Goal: Task Accomplishment & Management: Complete application form

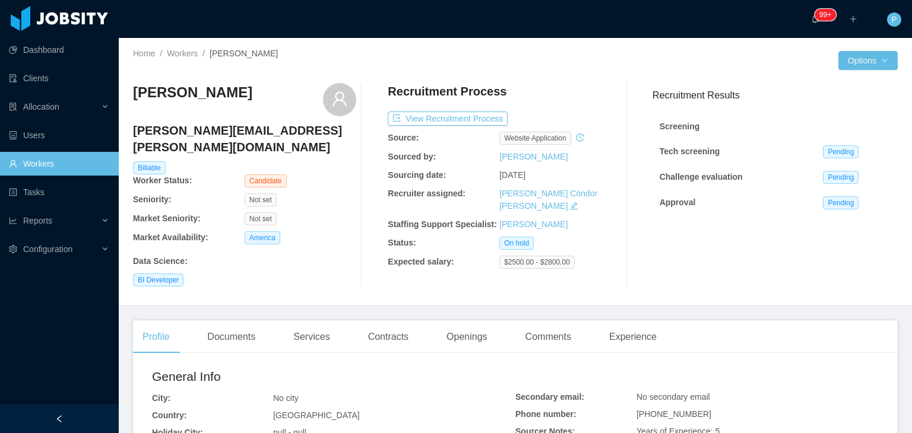
click at [585, 68] on div at bounding box center [676, 60] width 323 height 19
click at [463, 121] on button "View Recruitment Process" at bounding box center [448, 119] width 120 height 14
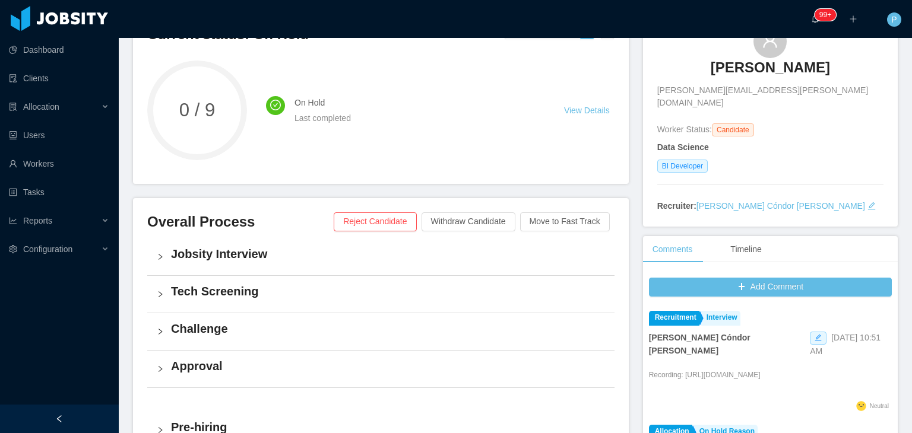
scroll to position [103, 0]
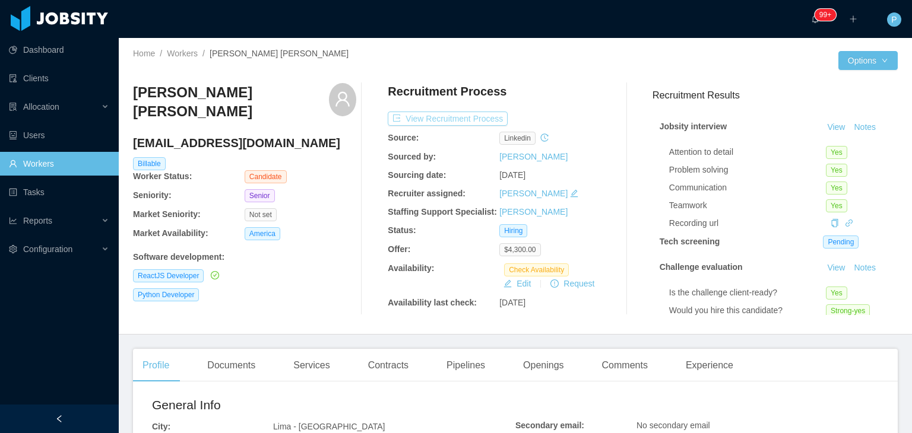
click at [470, 114] on button "View Recruitment Process" at bounding box center [448, 119] width 120 height 14
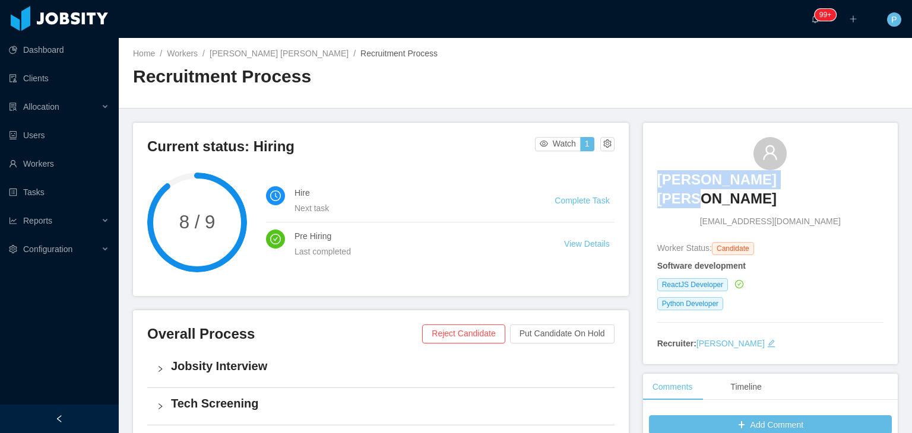
drag, startPoint x: 830, startPoint y: 181, endPoint x: 696, endPoint y: 188, distance: 134.9
click at [696, 188] on div "Flavio Bravo Santos f980534860@gmail.com" at bounding box center [770, 182] width 226 height 91
copy h3 "Flavio Bravo Santos"
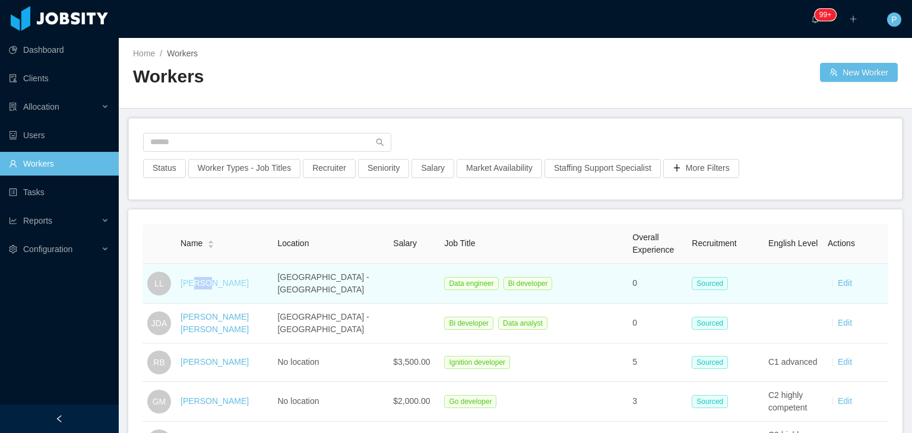
drag, startPoint x: 192, startPoint y: 289, endPoint x: 202, endPoint y: 283, distance: 10.9
click at [202, 283] on td "Luis Larrea" at bounding box center [224, 284] width 97 height 40
click at [202, 283] on link "Luis Larrea" at bounding box center [214, 282] width 68 height 9
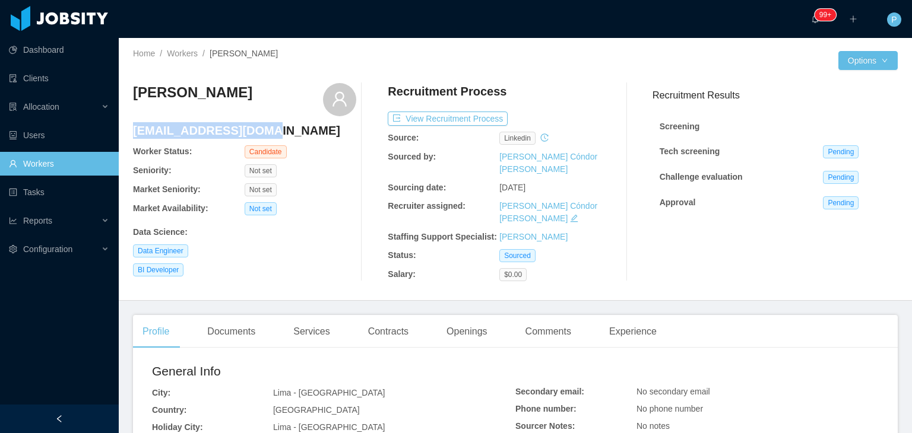
drag, startPoint x: 272, startPoint y: 131, endPoint x: 133, endPoint y: 131, distance: 139.5
click at [133, 131] on h4 "lmlm003b@hotmail.com" at bounding box center [244, 130] width 223 height 17
copy h4 "lmlm003b@hotmail.com"
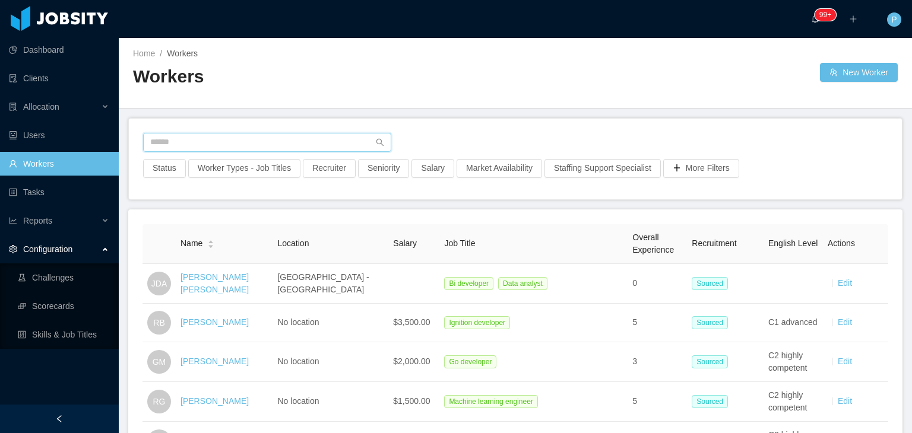
click at [305, 144] on input "text" at bounding box center [267, 142] width 248 height 19
paste input "**********"
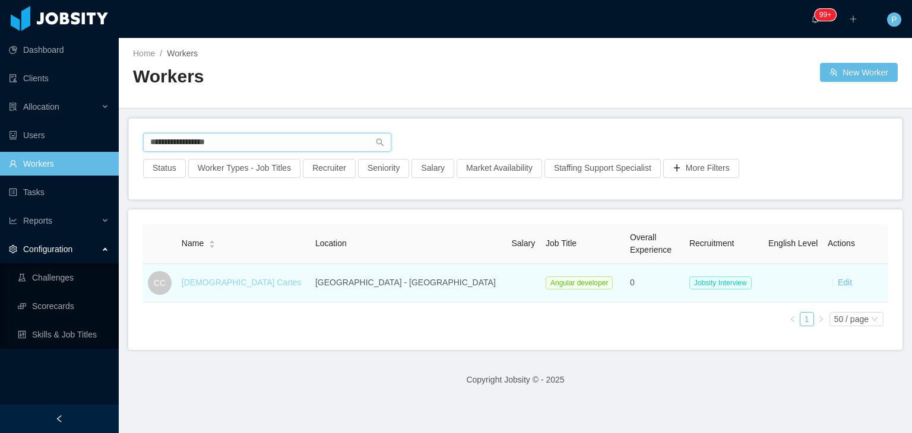
type input "**********"
click at [231, 280] on link "Christian Cartes" at bounding box center [242, 282] width 120 height 9
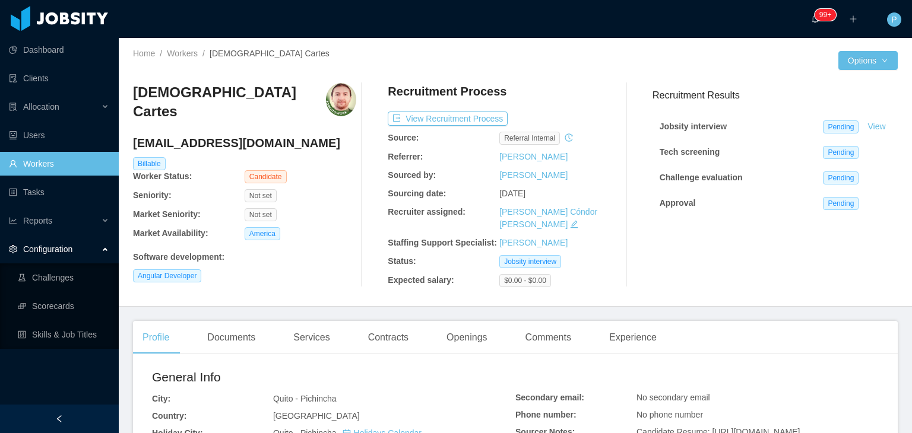
click at [294, 270] on div "Angular Developer" at bounding box center [244, 276] width 223 height 13
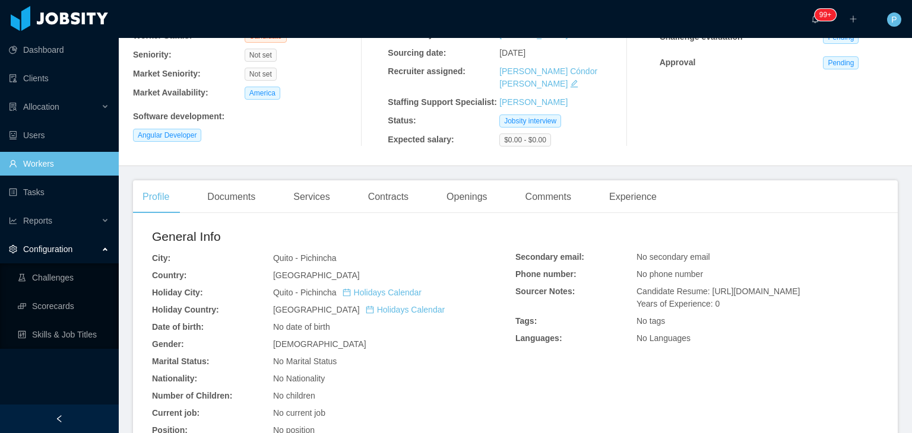
scroll to position [214, 0]
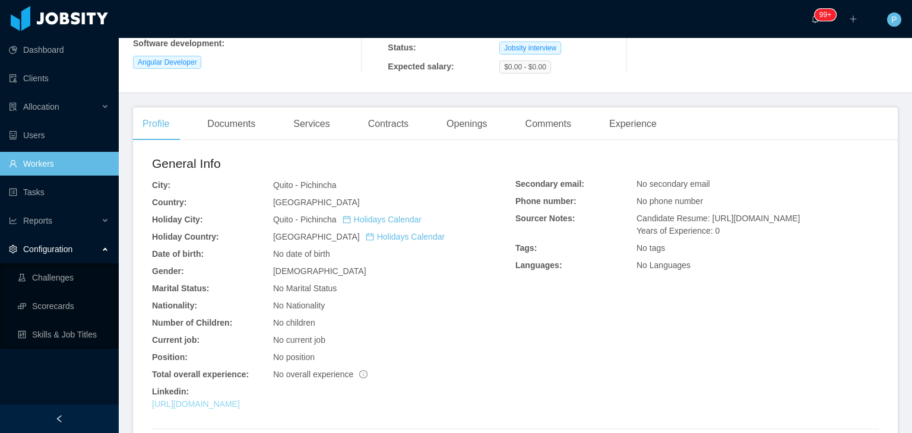
click at [240, 400] on link "https://www.linkedin.com/in/christian-cartes" at bounding box center [196, 404] width 88 height 9
click at [437, 162] on div "General Info" at bounding box center [333, 166] width 363 height 25
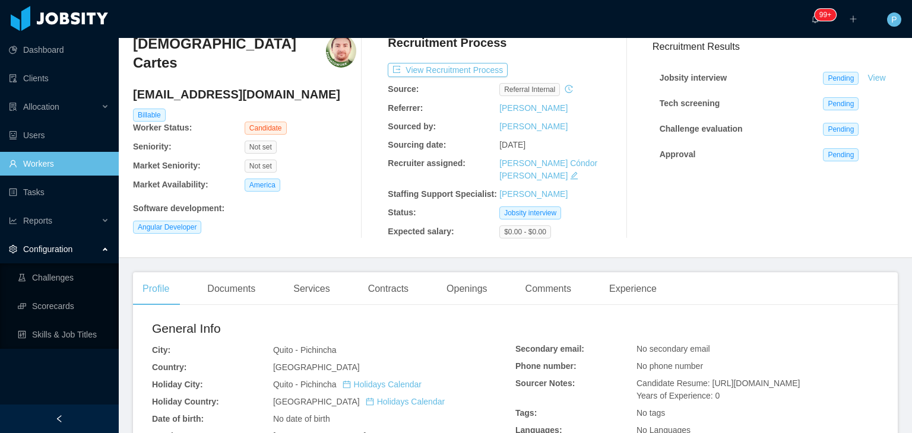
scroll to position [0, 0]
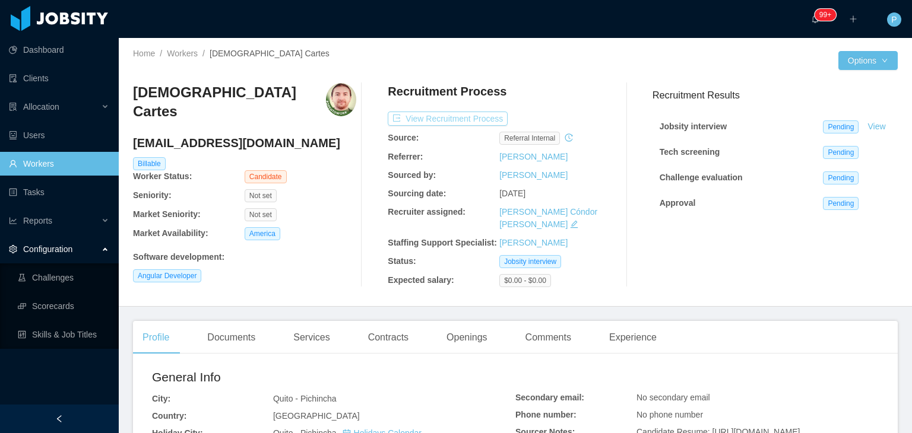
click at [462, 118] on button "View Recruitment Process" at bounding box center [448, 119] width 120 height 14
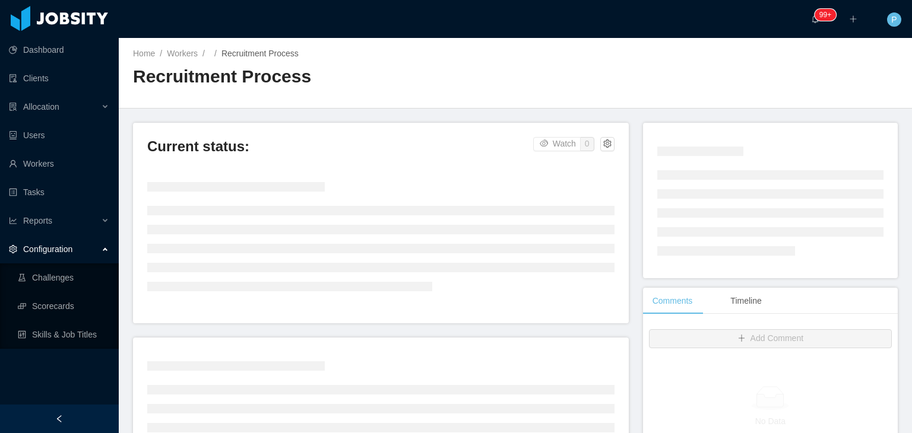
click at [570, 76] on div "Home / Workers / / Recruitment Process / Recruitment Process" at bounding box center [515, 73] width 793 height 71
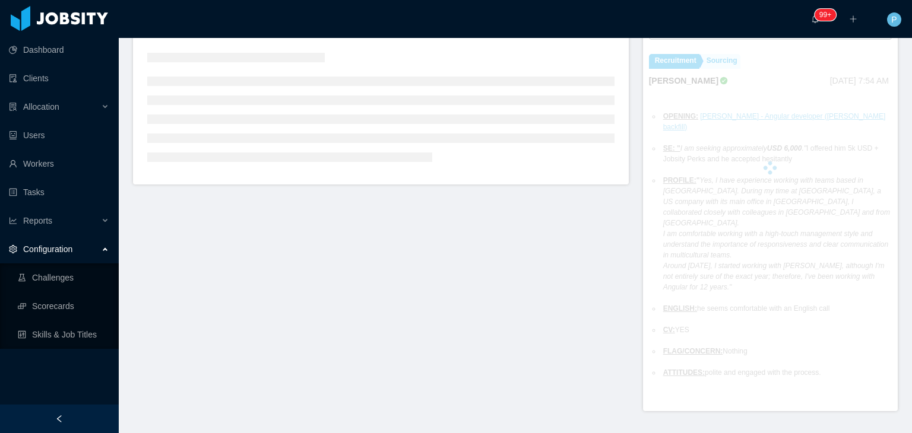
scroll to position [317, 0]
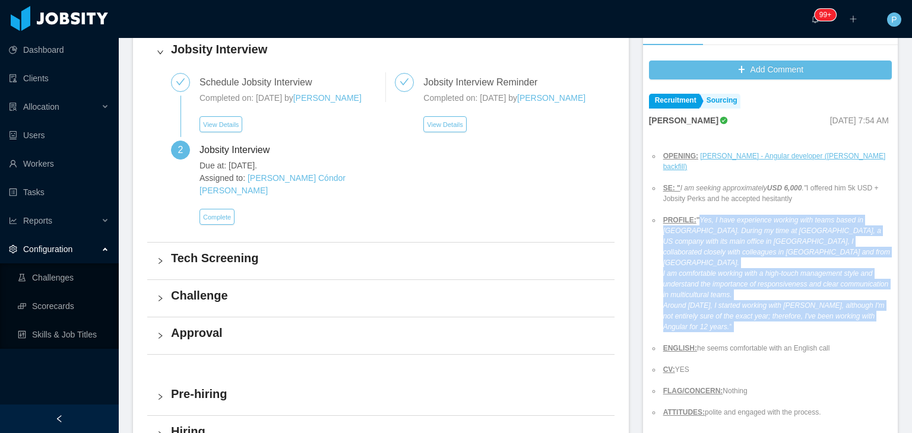
drag, startPoint x: 688, startPoint y: 210, endPoint x: 691, endPoint y: 291, distance: 80.8
click at [691, 291] on li "PROFILE: " Yes, I have experience working with teams based in India. During my …" at bounding box center [776, 274] width 231 height 118
copy li "" Yes, I have experience working with teams based in India. During my time at O…"
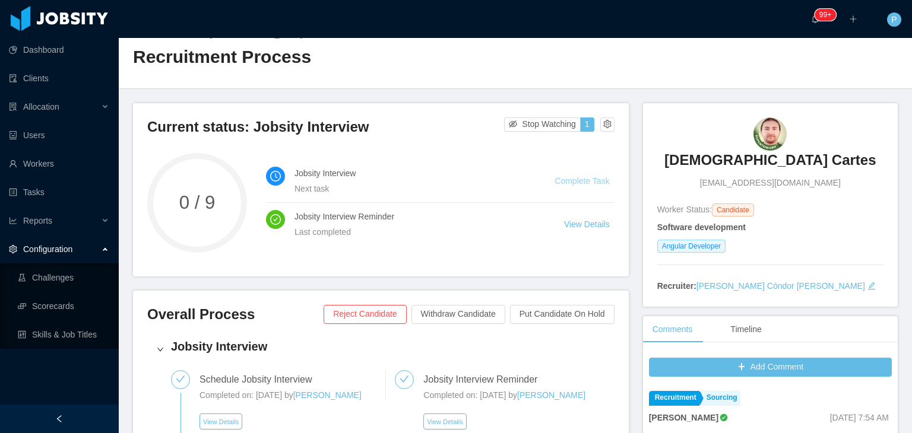
click at [582, 178] on link "Complete Task" at bounding box center [581, 180] width 55 height 9
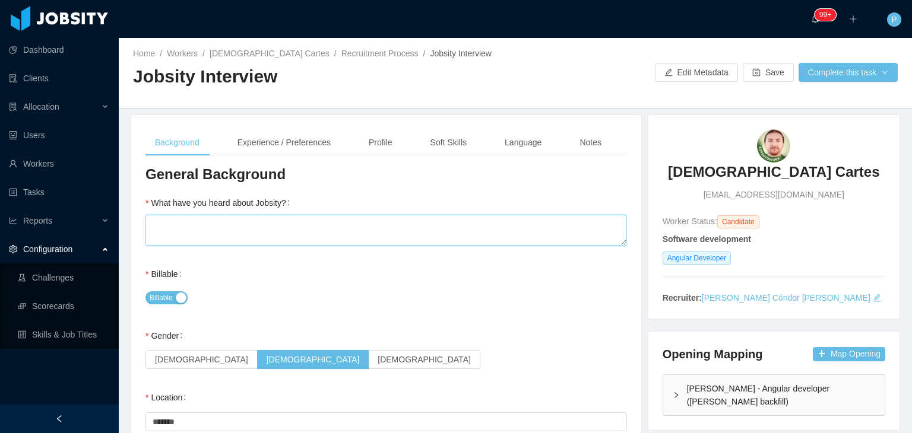
click at [331, 231] on textarea "What have you heard about Jobsity?" at bounding box center [385, 230] width 481 height 31
type textarea "*"
click at [581, 141] on div "Notes" at bounding box center [590, 142] width 41 height 27
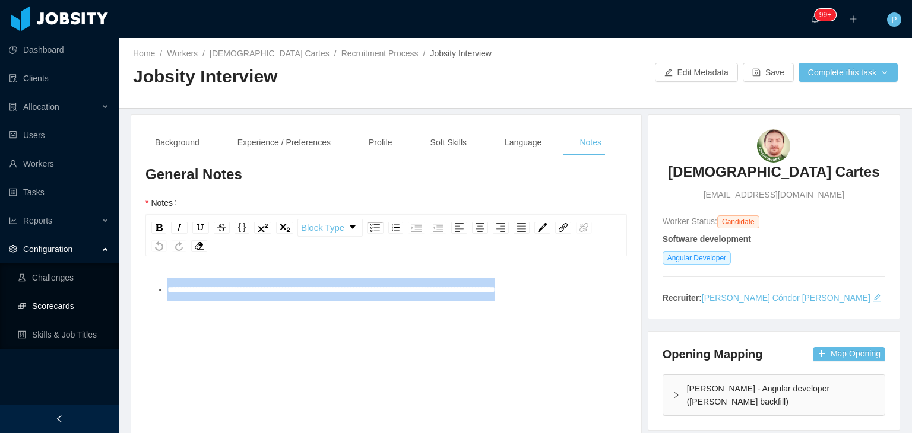
drag, startPoint x: 579, startPoint y: 288, endPoint x: 83, endPoint y: 303, distance: 497.1
click at [83, 303] on section "Dashboard Clients Allocation Users Workers Tasks Reports Configuration Challeng…" at bounding box center [456, 216] width 912 height 433
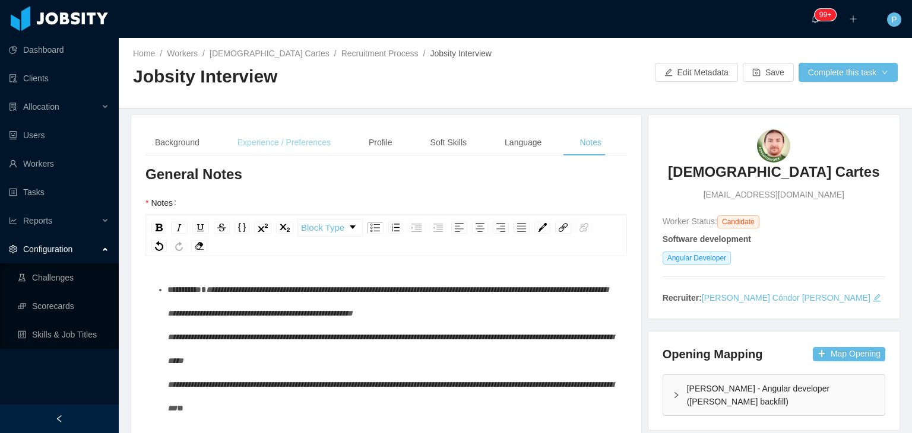
click at [262, 141] on div "Experience / Preferences" at bounding box center [284, 142] width 112 height 27
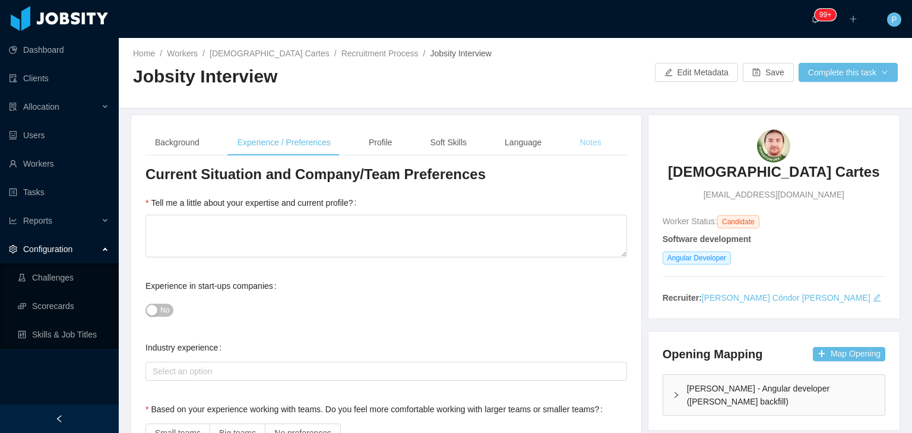
click at [584, 148] on div "Notes" at bounding box center [590, 142] width 41 height 27
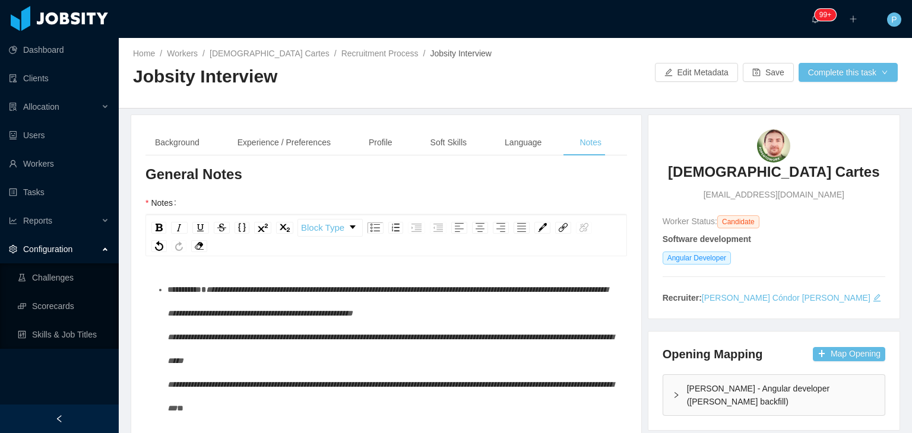
click at [166, 290] on ul "**********" at bounding box center [386, 349] width 463 height 142
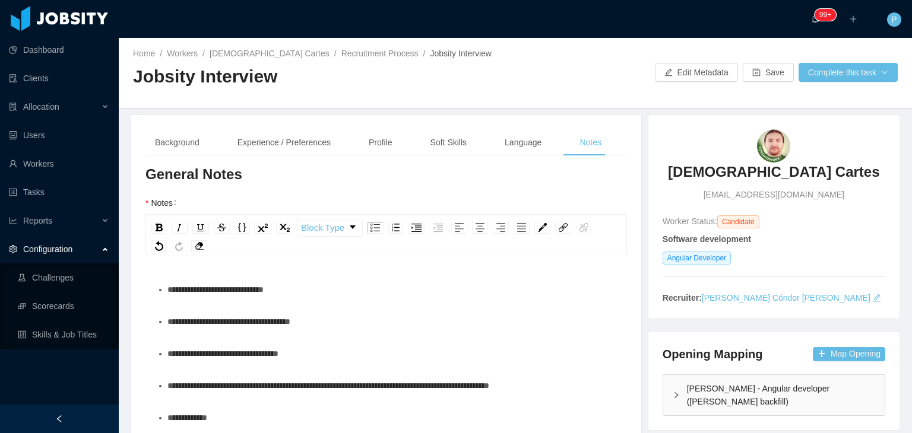
click at [322, 357] on div "**********" at bounding box center [392, 354] width 451 height 24
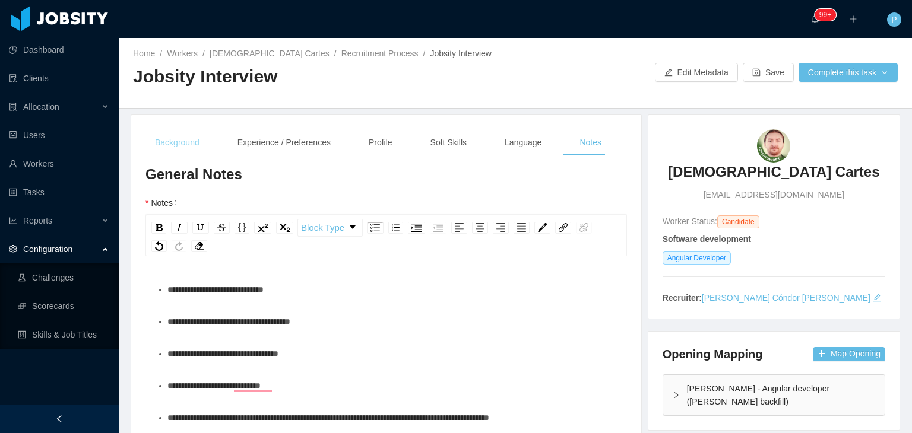
click at [194, 134] on div "Background" at bounding box center [177, 142] width 64 height 27
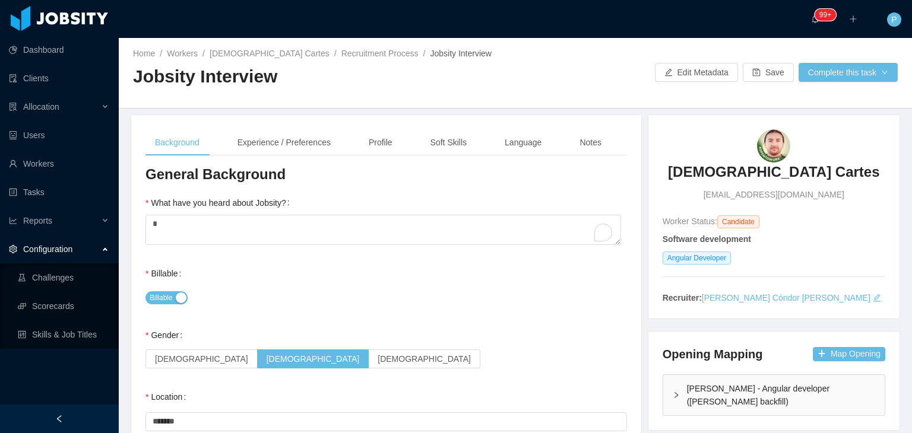
click at [339, 93] on div "Jobsity Interview" at bounding box center [324, 81] width 382 height 33
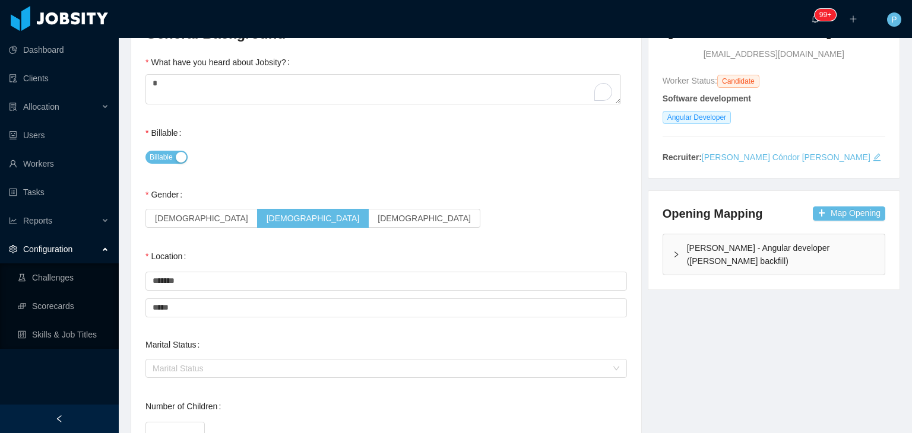
scroll to position [166, 0]
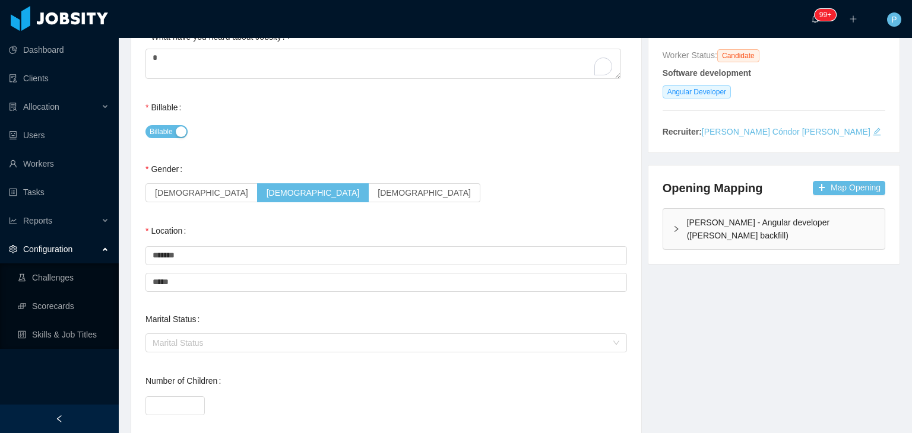
click at [496, 138] on div "Billable" at bounding box center [385, 131] width 481 height 24
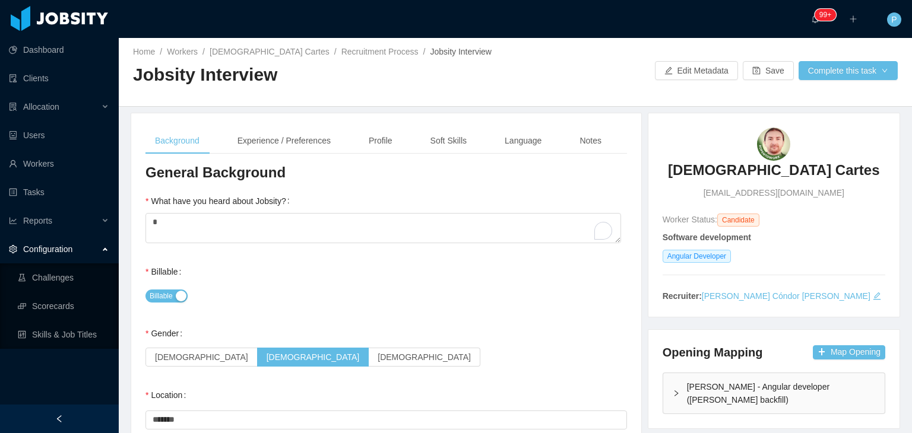
scroll to position [0, 0]
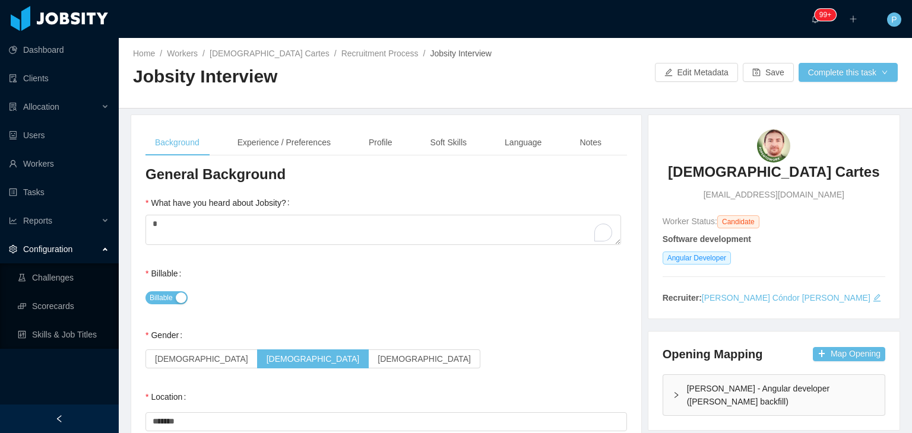
click at [609, 144] on div "Background Experience / Preferences Profile Soft Skills Language Notes" at bounding box center [385, 142] width 481 height 27
click at [594, 143] on div "Notes" at bounding box center [590, 142] width 41 height 27
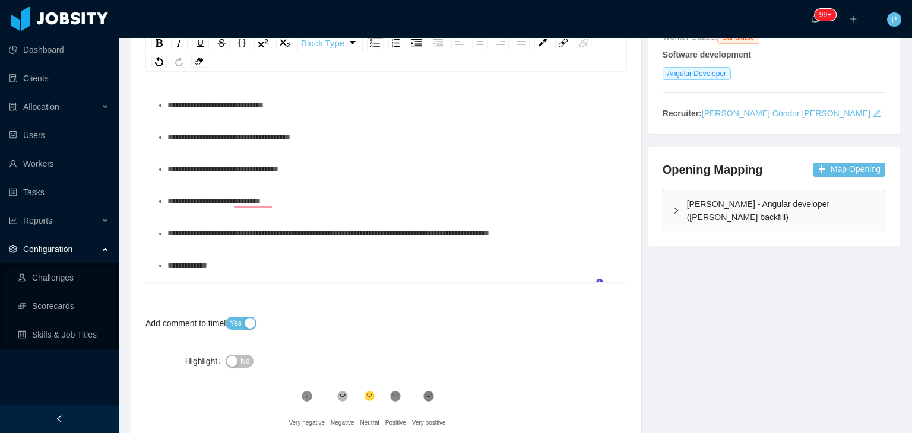
click at [369, 148] on ul "**********" at bounding box center [386, 320] width 463 height 455
click at [335, 142] on div "**********" at bounding box center [392, 137] width 451 height 24
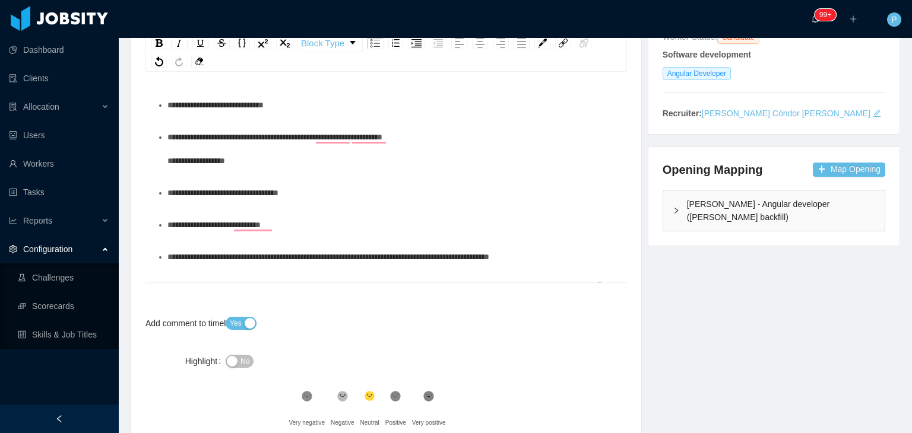
click at [199, 160] on span "**********" at bounding box center [274, 149] width 215 height 32
click at [218, 162] on span "**********" at bounding box center [274, 149] width 215 height 32
click at [195, 160] on span "**********" at bounding box center [274, 149] width 215 height 32
click at [513, 162] on div "**********" at bounding box center [392, 148] width 451 height 47
click at [255, 194] on span "**********" at bounding box center [222, 193] width 111 height 8
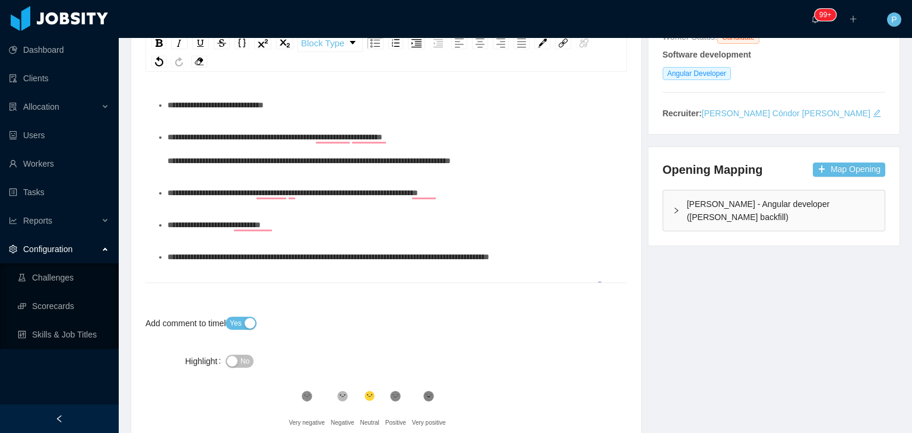
click at [511, 162] on div "**********" at bounding box center [392, 148] width 451 height 47
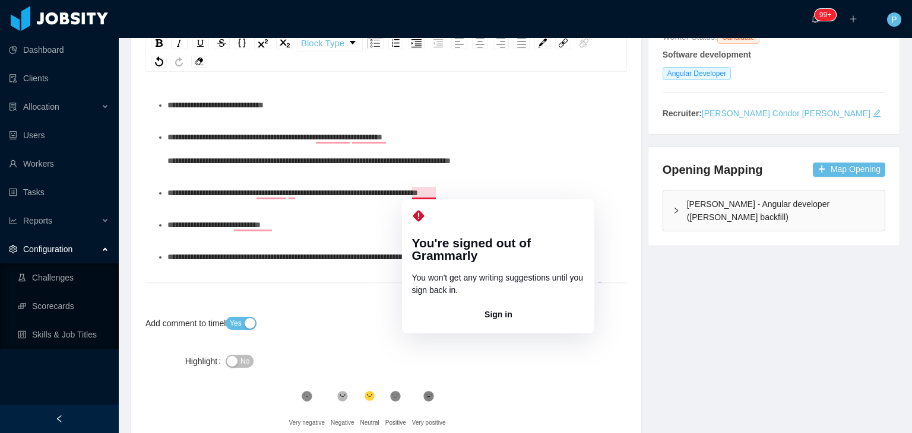
click at [418, 192] on span "**********" at bounding box center [292, 193] width 251 height 8
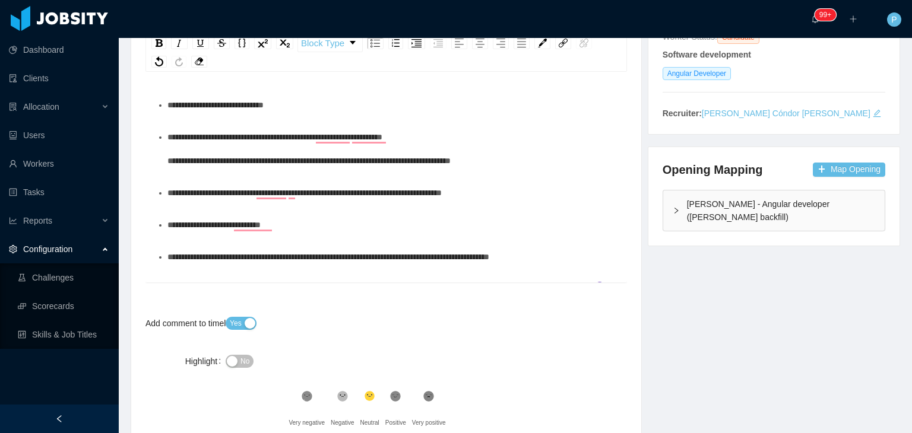
click at [534, 156] on div "**********" at bounding box center [392, 148] width 451 height 47
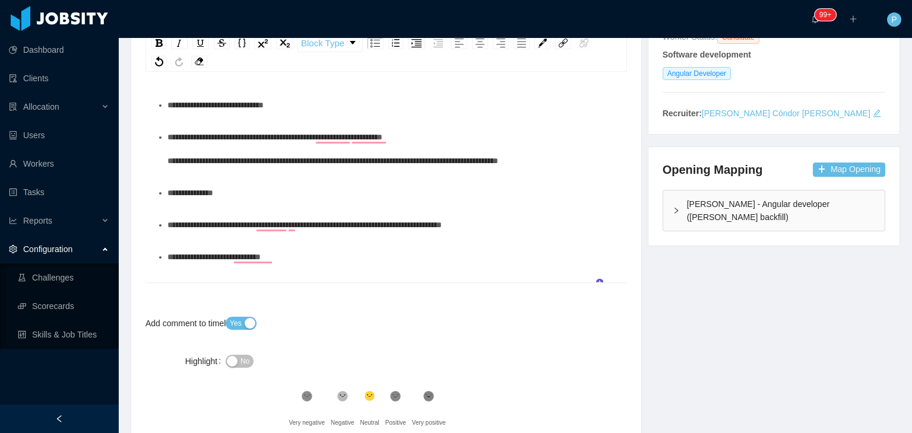
click at [514, 192] on div "**********" at bounding box center [392, 193] width 451 height 24
click at [596, 157] on div "**********" at bounding box center [392, 148] width 451 height 47
click at [370, 134] on span "**********" at bounding box center [332, 149] width 331 height 32
click at [261, 195] on div "**********" at bounding box center [392, 193] width 451 height 24
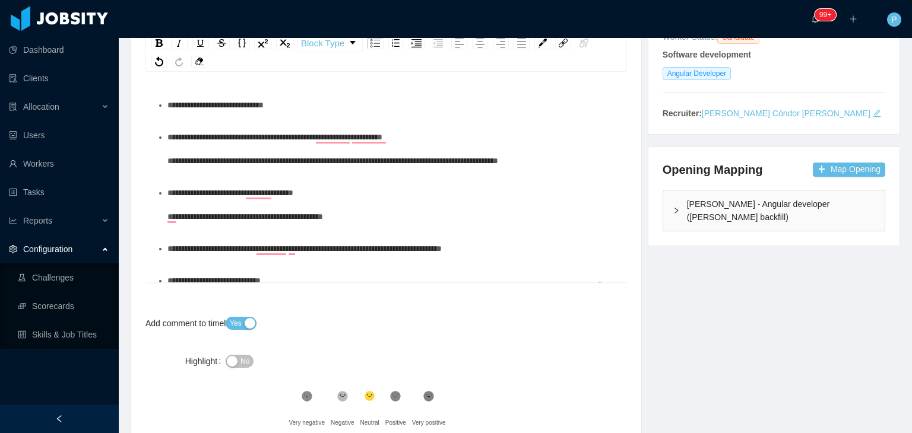
click at [383, 214] on div "**********" at bounding box center [392, 204] width 451 height 47
click at [335, 199] on div "**********" at bounding box center [392, 204] width 451 height 47
click at [589, 157] on div "**********" at bounding box center [392, 148] width 451 height 47
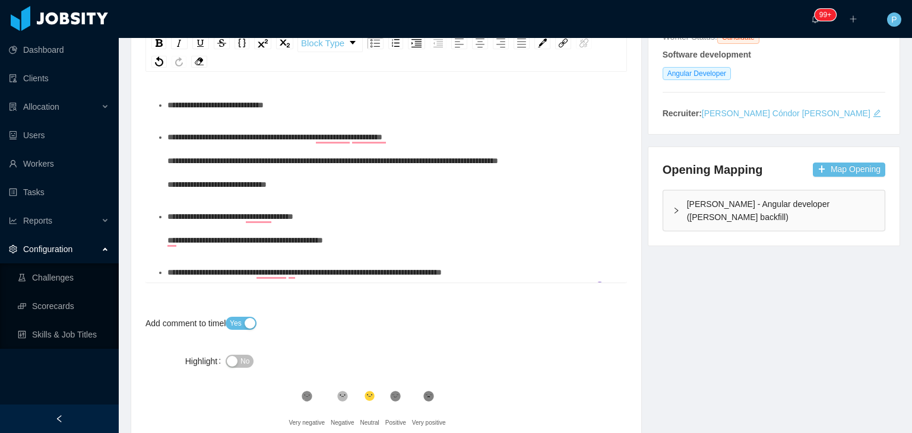
click at [168, 183] on span "**********" at bounding box center [332, 161] width 331 height 56
click at [476, 186] on div "**********" at bounding box center [392, 160] width 451 height 71
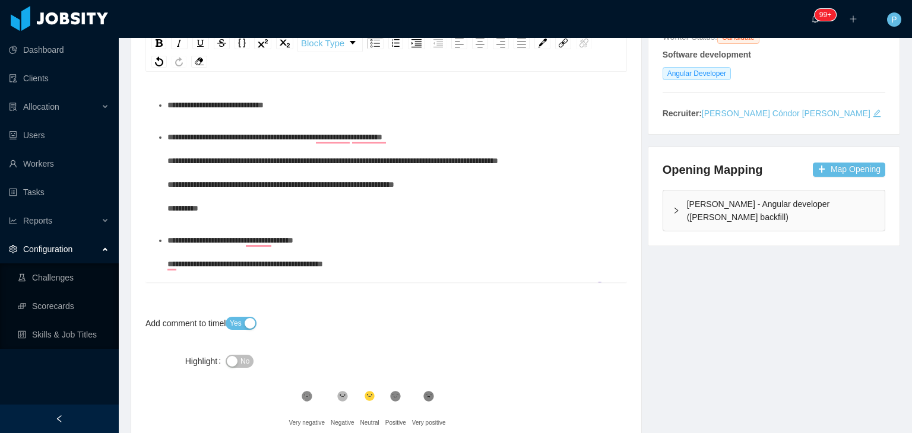
click at [162, 210] on ul "**********" at bounding box center [386, 384] width 463 height 582
click at [217, 212] on div "**********" at bounding box center [392, 172] width 451 height 95
click at [166, 207] on ul "**********" at bounding box center [386, 384] width 463 height 582
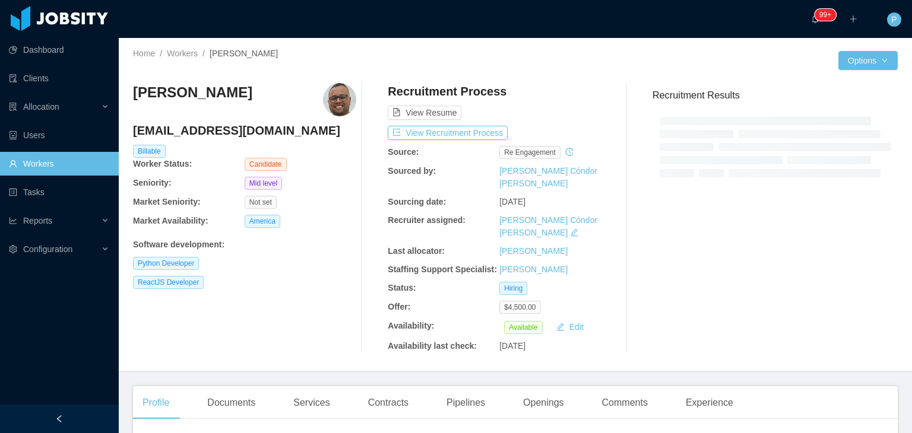
click at [304, 269] on div "Python Developer" at bounding box center [244, 263] width 223 height 13
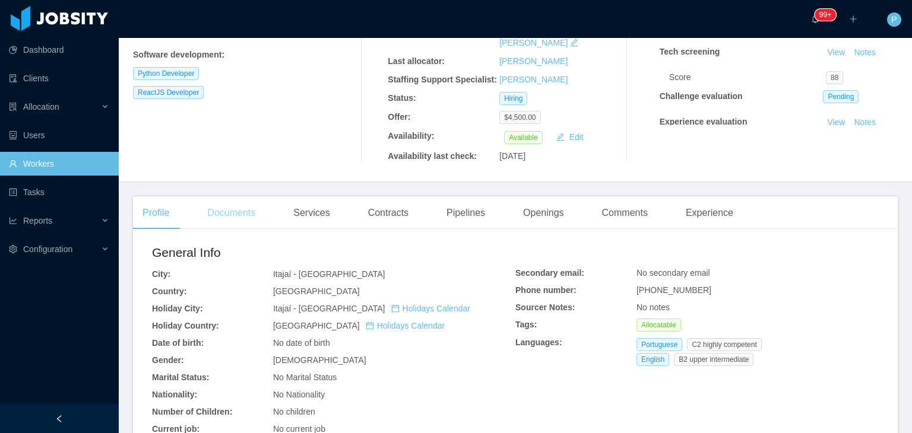
click at [229, 196] on div "Documents" at bounding box center [231, 212] width 67 height 33
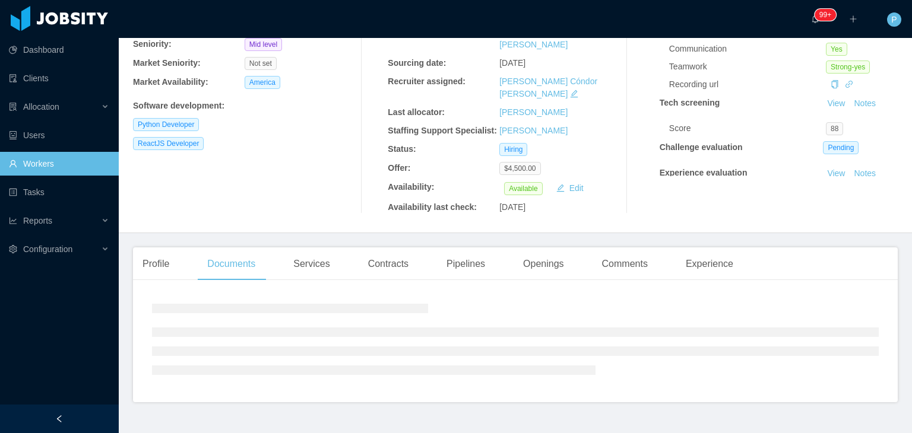
scroll to position [175, 0]
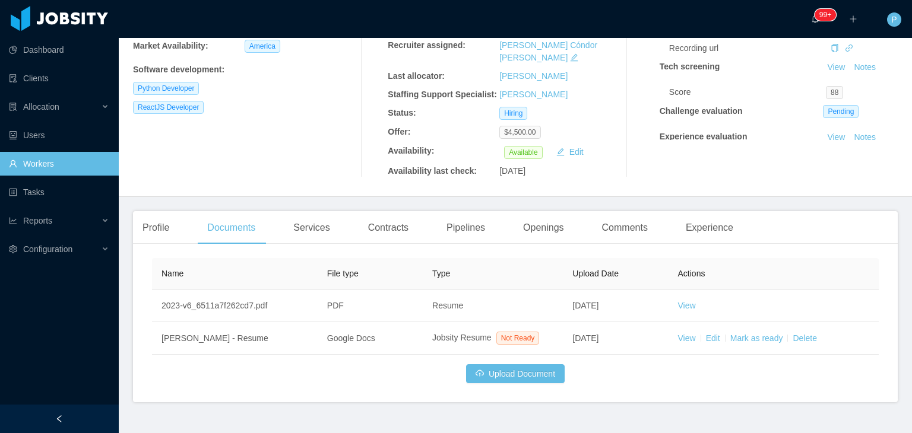
click at [291, 160] on div "Ismael Eliabe ismaeleliper@gmail.com Billable Worker Status: Candidate Seniorit…" at bounding box center [515, 42] width 765 height 289
click at [157, 211] on div "Profile" at bounding box center [156, 227] width 46 height 33
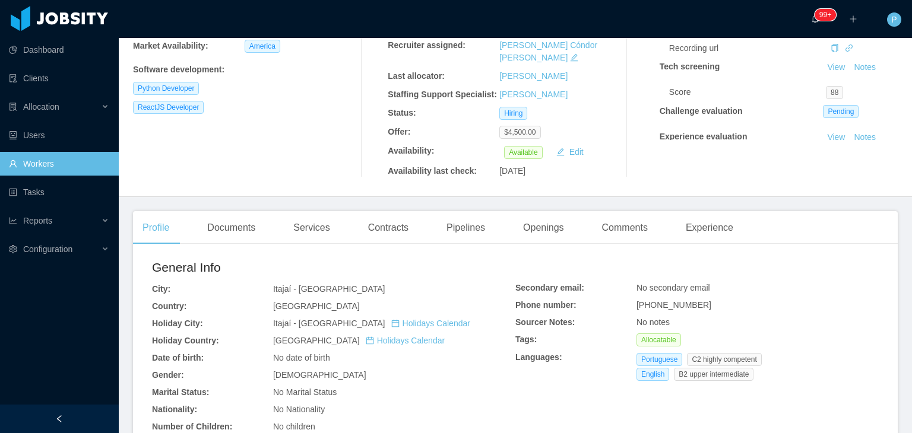
click at [265, 157] on div "Ismael Eliabe ismaeleliper@gmail.com Billable Worker Status: Candidate Seniorit…" at bounding box center [515, 42] width 765 height 289
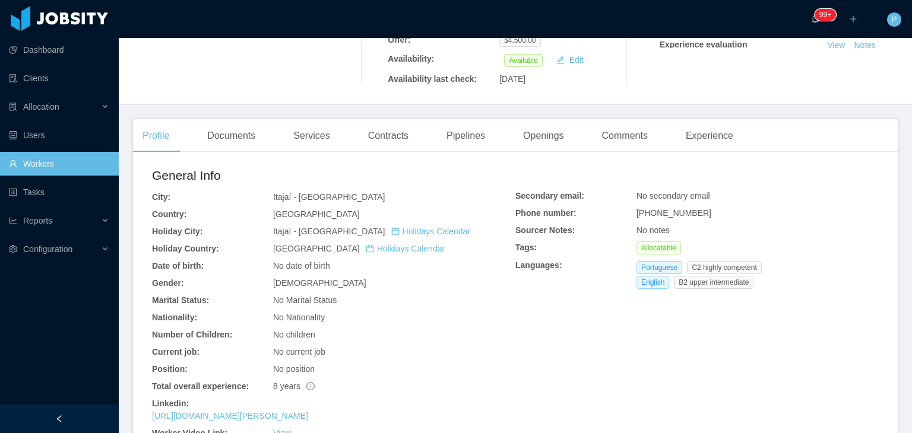
scroll to position [270, 0]
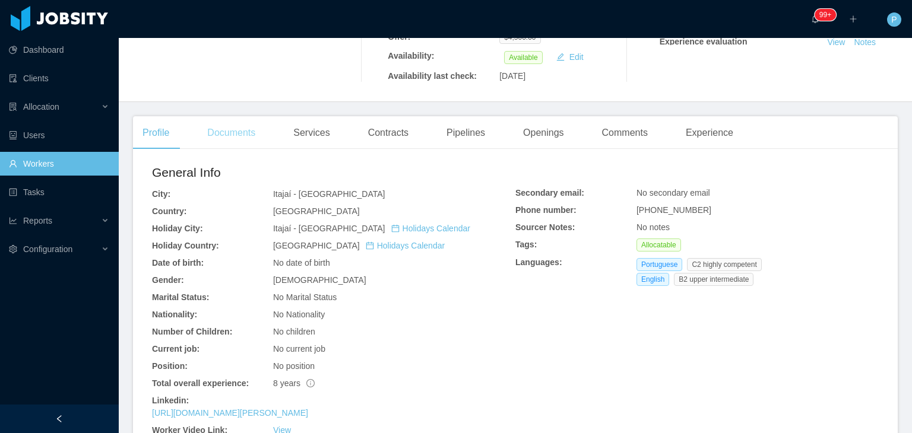
click at [239, 116] on div "Documents" at bounding box center [231, 132] width 67 height 33
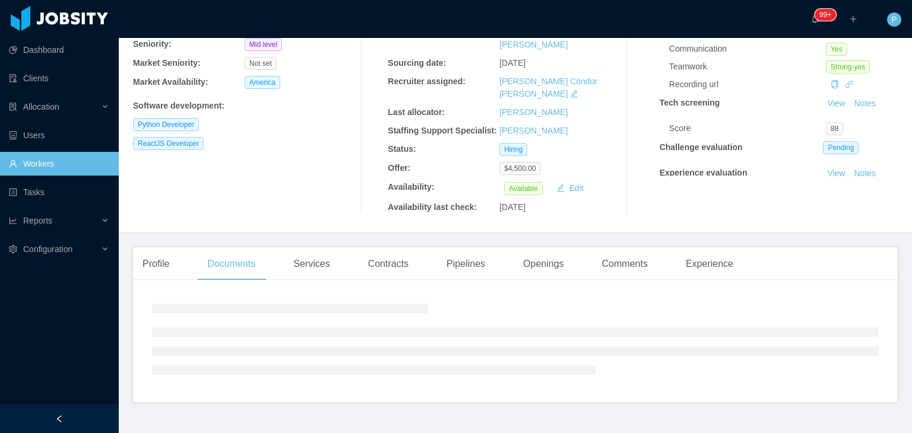
scroll to position [175, 0]
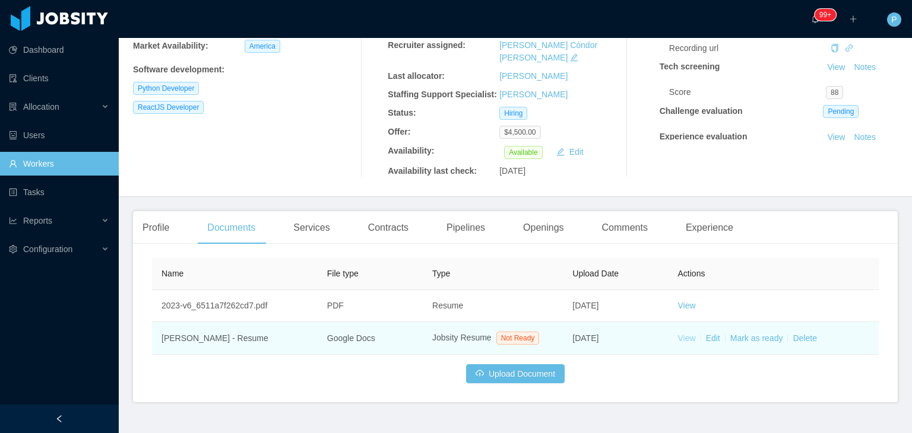
click at [678, 334] on link "View" at bounding box center [687, 338] width 18 height 9
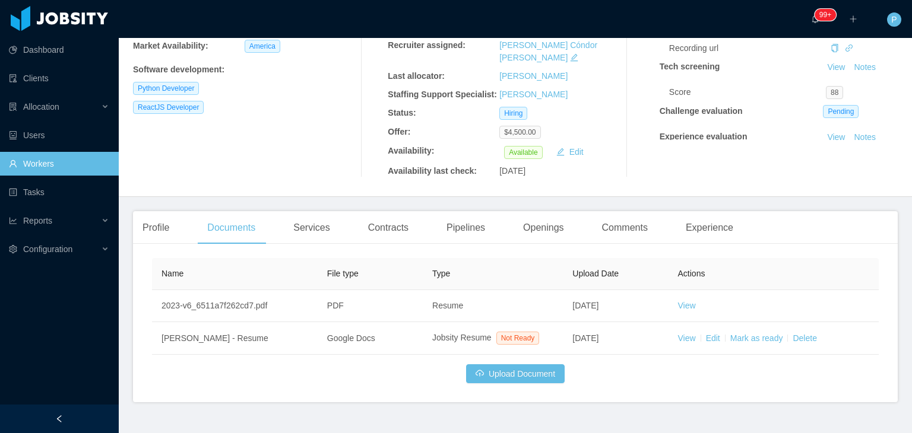
scroll to position [0, 0]
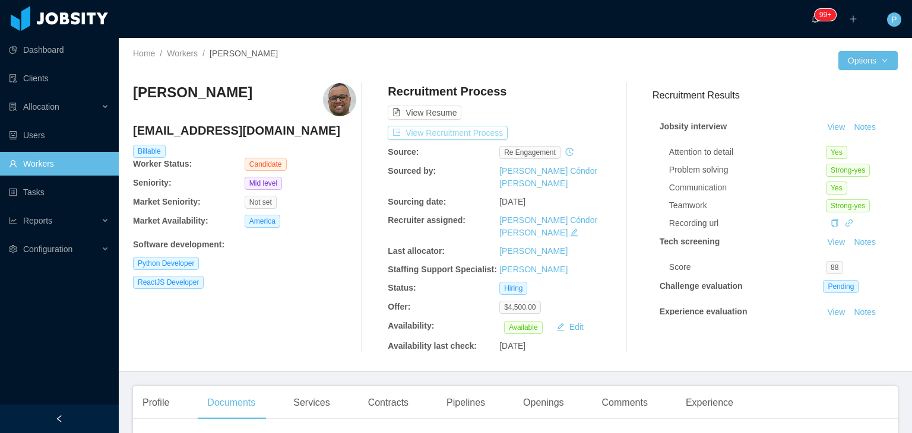
click at [475, 129] on button "View Recruitment Process" at bounding box center [448, 133] width 120 height 14
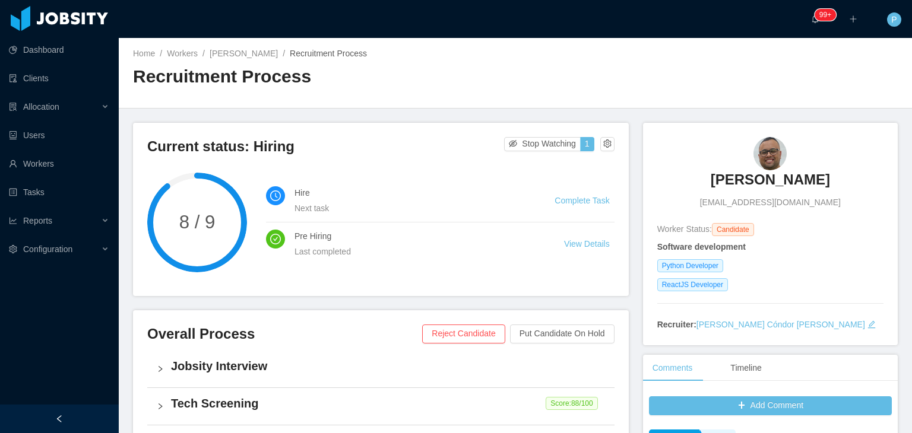
click at [503, 64] on div "Home / Workers / Ismael Eliabe / Recruitment Process / Recruitment Process" at bounding box center [324, 72] width 382 height 50
click at [235, 59] on div "Home / Workers / Ismael Eliabe / Recruitment Process /" at bounding box center [324, 53] width 382 height 12
click at [246, 53] on link "Ismael Eliabe" at bounding box center [244, 53] width 68 height 9
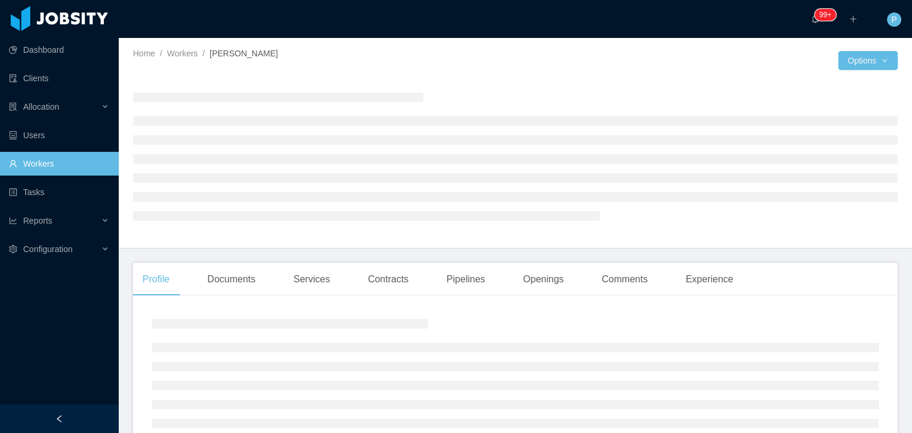
click at [342, 60] on div "Home / Workers / Ismael Eliabe /" at bounding box center [324, 60] width 382 height 26
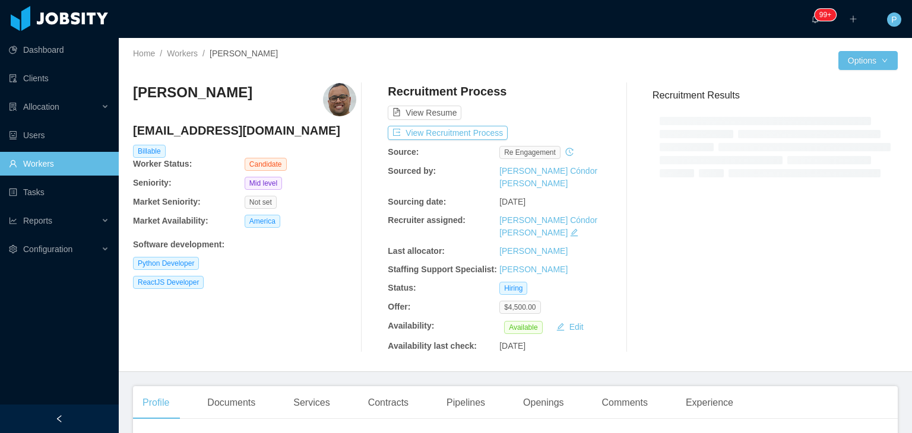
scroll to position [24, 0]
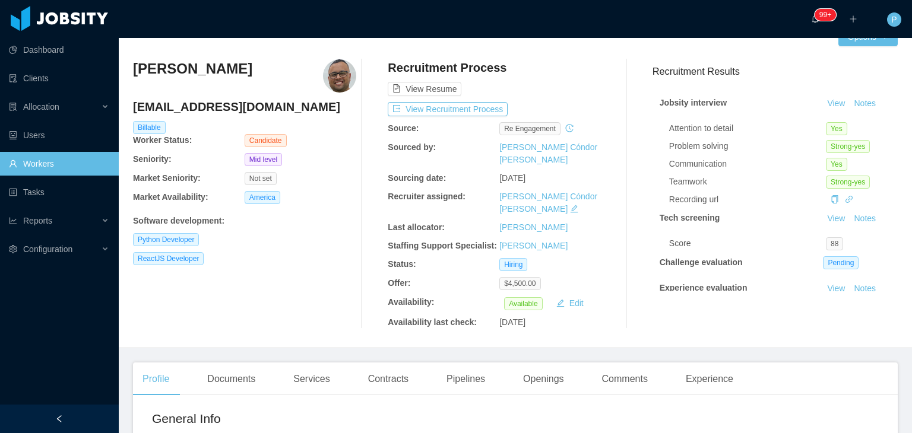
click at [348, 252] on div "Ismael Eliabe ismaeleliper@gmail.com Billable Worker Status: Candidate Seniorit…" at bounding box center [244, 194] width 223 height 270
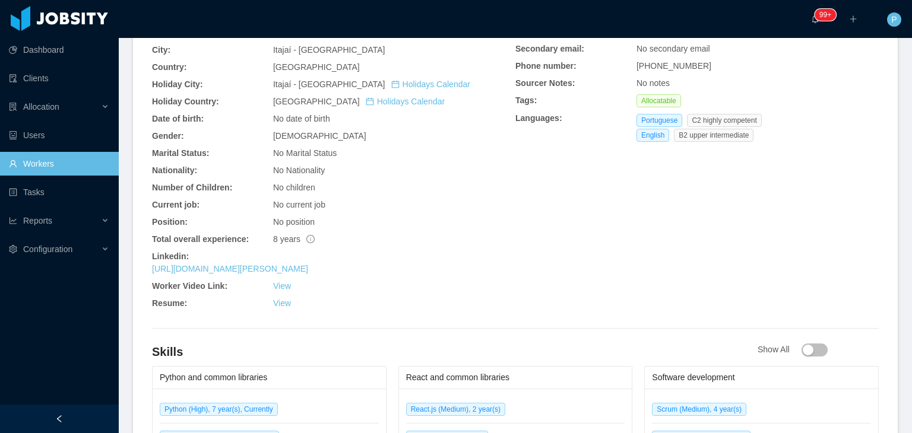
scroll to position [427, 0]
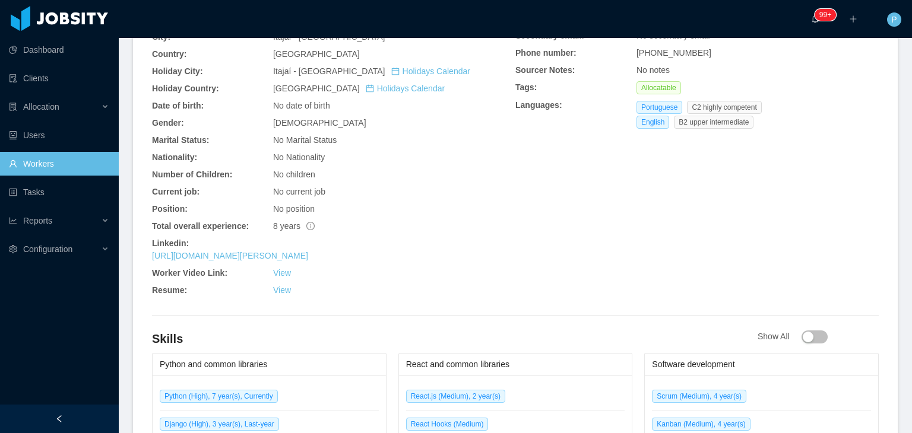
click at [328, 250] on div "https://br.linkedin.com/in/ismael-eliabe-08528b270" at bounding box center [333, 256] width 363 height 12
click at [308, 251] on link "https://br.linkedin.com/in/ismael-eliabe-08528b270" at bounding box center [230, 255] width 156 height 9
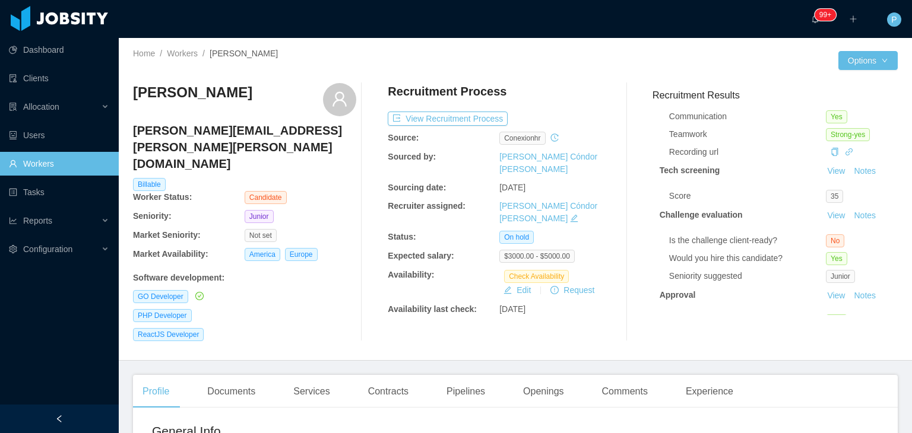
scroll to position [80, 0]
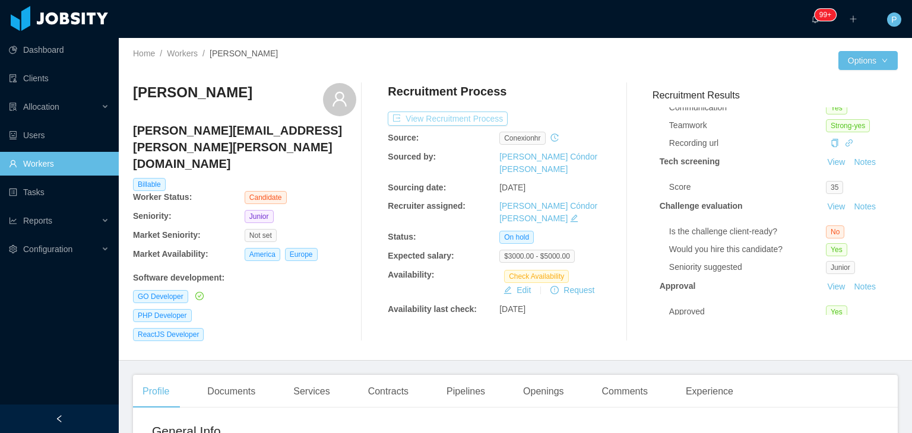
click at [463, 118] on button "View Recruitment Process" at bounding box center [448, 119] width 120 height 14
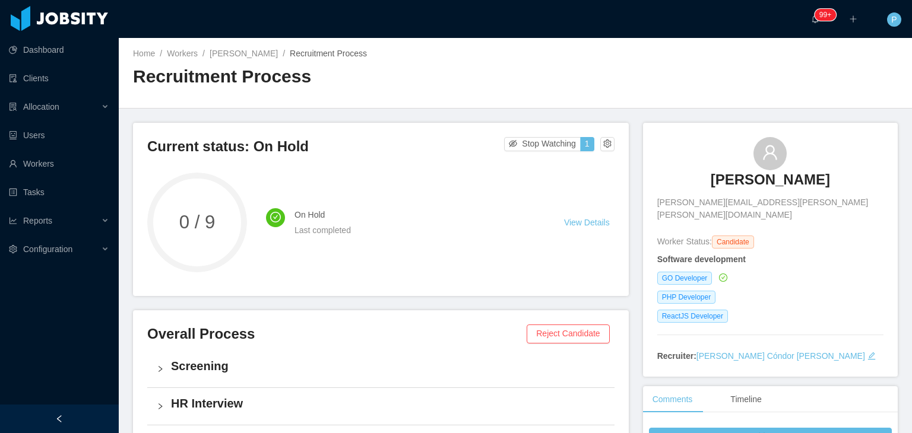
click at [494, 76] on h2 "Recruitment Process" at bounding box center [324, 77] width 382 height 24
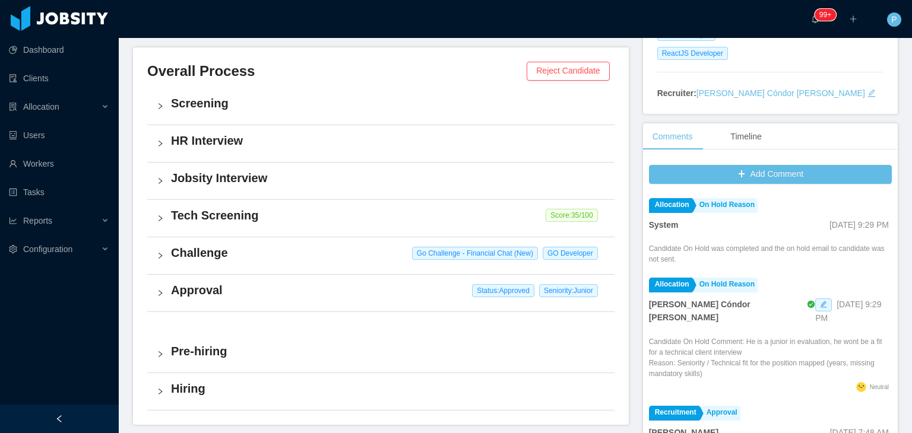
scroll to position [285, 0]
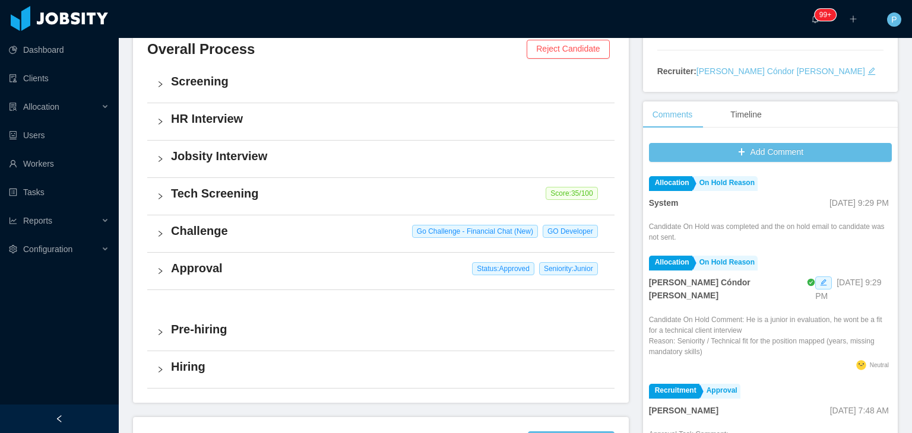
click at [331, 213] on div "Tech Screening Score: 35 /100" at bounding box center [380, 196] width 467 height 37
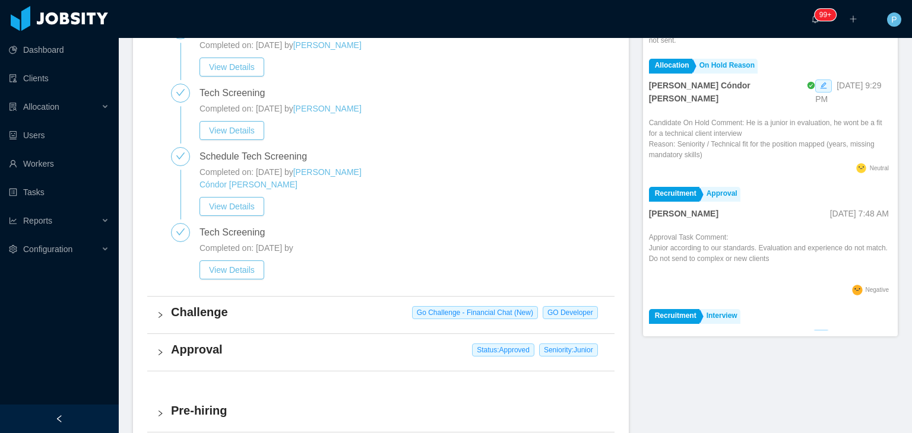
scroll to position [521, 0]
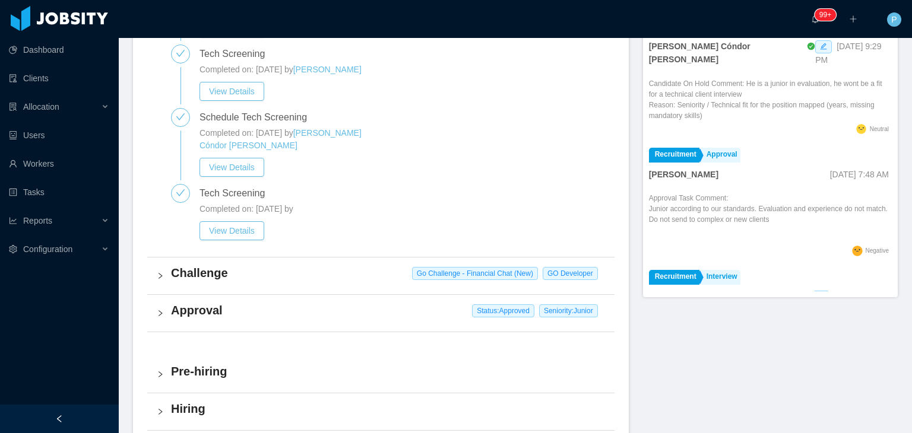
click at [353, 281] on h4 "Challenge" at bounding box center [388, 273] width 434 height 17
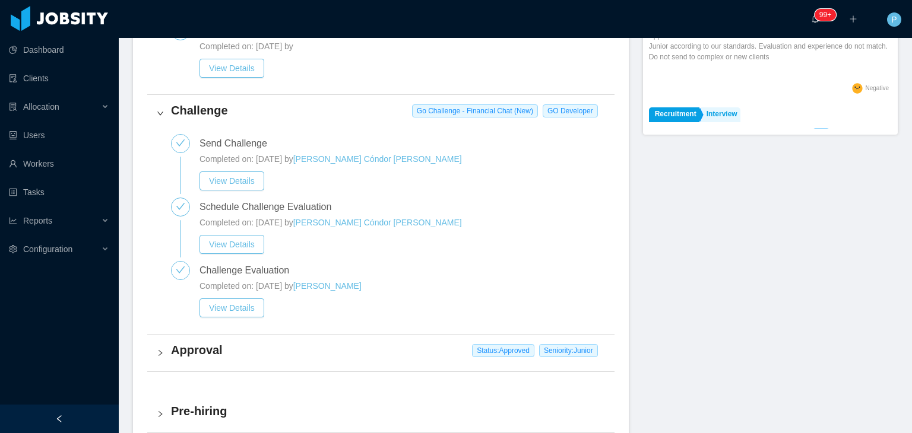
scroll to position [706, 0]
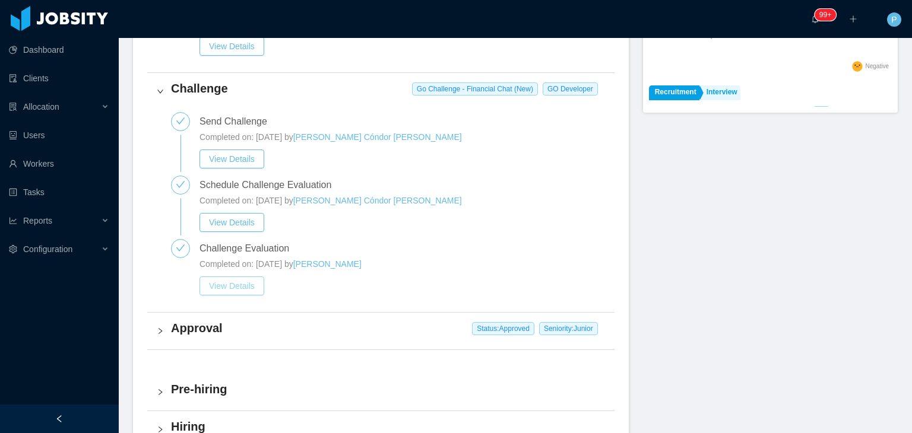
click at [236, 291] on button "View Details" at bounding box center [231, 286] width 65 height 19
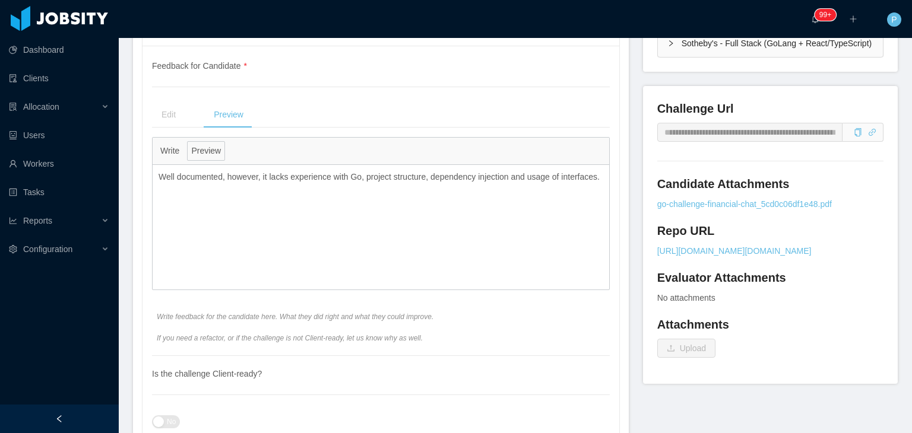
scroll to position [433, 0]
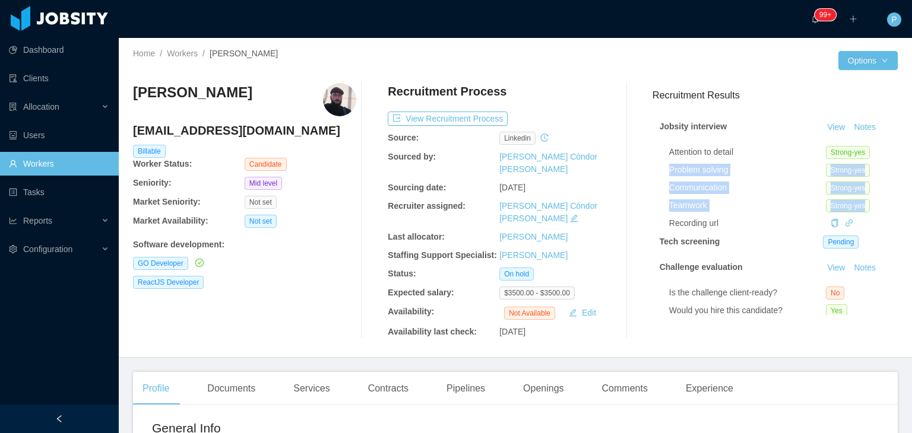
drag, startPoint x: 891, startPoint y: 158, endPoint x: 896, endPoint y: 200, distance: 41.8
click at [896, 200] on div "Home / Workers / Vinicius Carvalho / Options Vinicius Carvalho vseabracarvalho@…" at bounding box center [515, 198] width 793 height 320
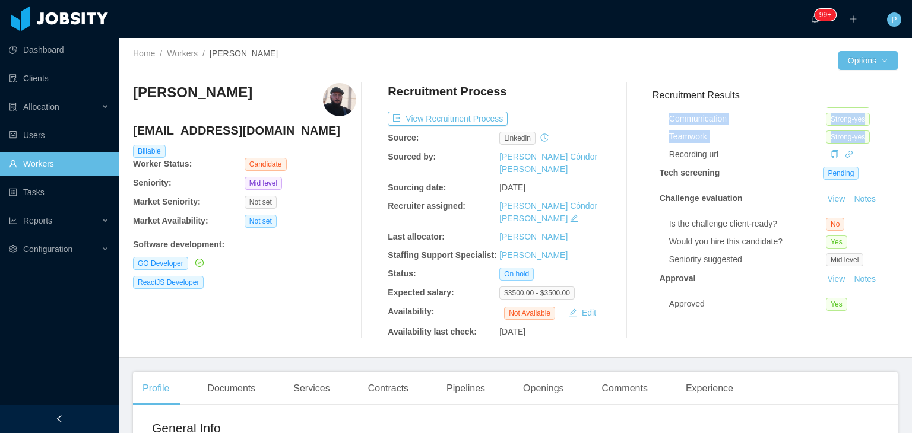
scroll to position [76, 0]
click at [448, 115] on button "View Recruitment Process" at bounding box center [448, 119] width 120 height 14
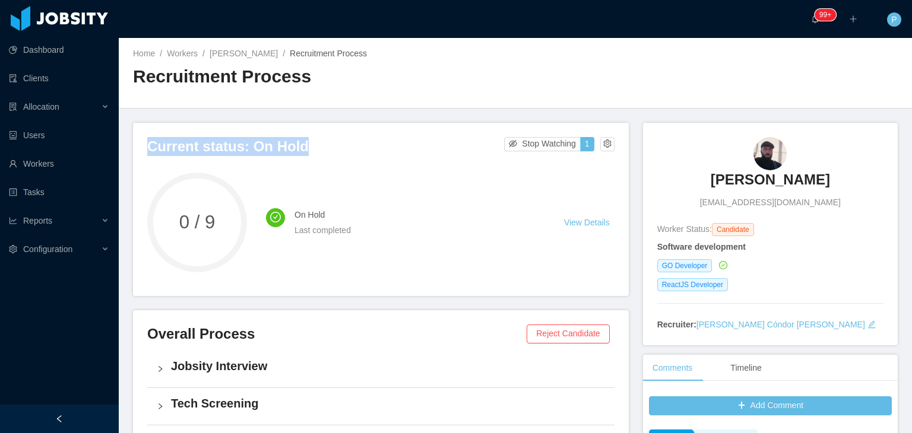
drag, startPoint x: 485, startPoint y: 116, endPoint x: 505, endPoint y: 78, distance: 43.3
click at [505, 78] on main "Home / Workers / Vinicius Carvalho / Recruitment Process / Recruitment Process …" at bounding box center [515, 235] width 793 height 395
click at [505, 78] on h2 "Recruitment Process" at bounding box center [324, 77] width 382 height 24
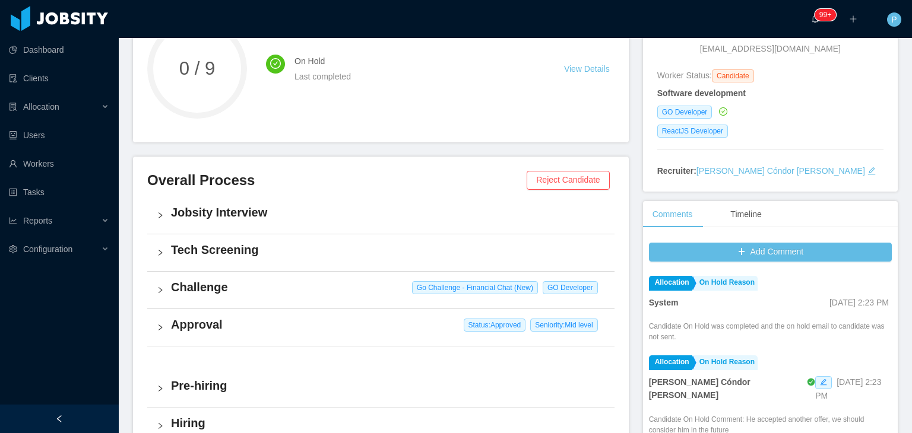
scroll to position [237, 0]
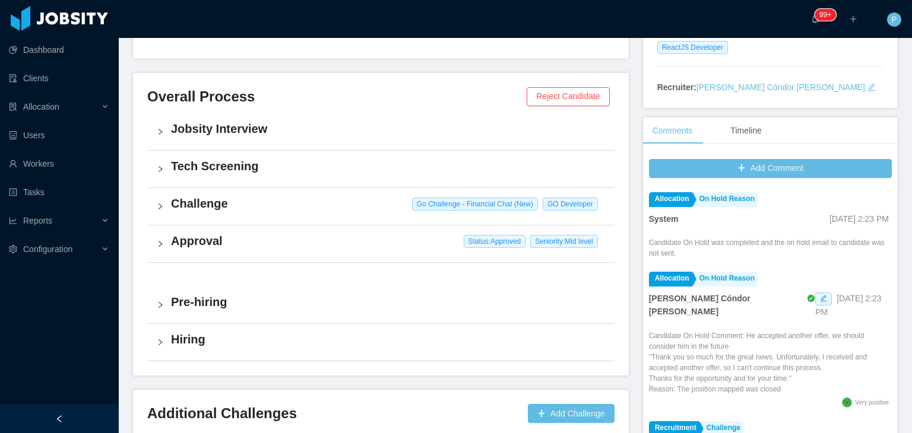
click at [337, 205] on h4 "Challenge" at bounding box center [388, 203] width 434 height 17
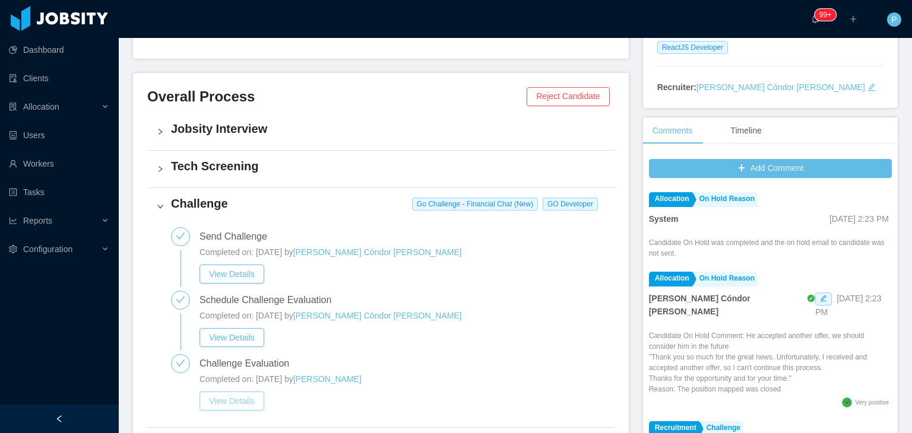
click at [217, 400] on button "View Details" at bounding box center [231, 401] width 65 height 19
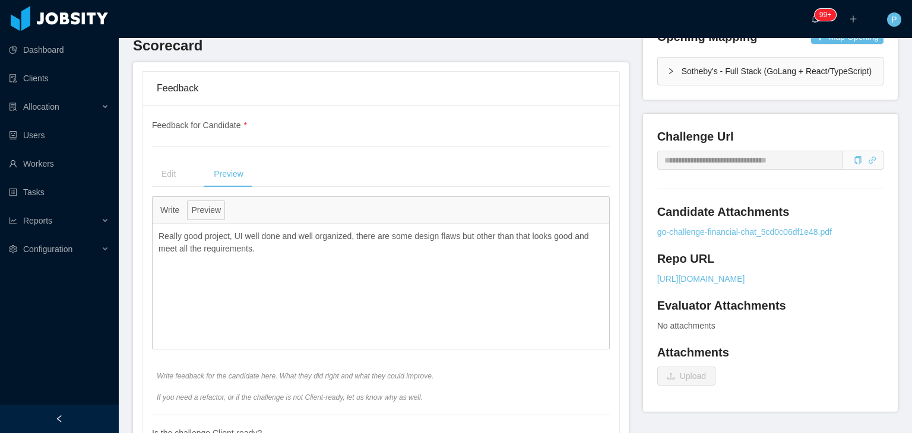
scroll to position [402, 0]
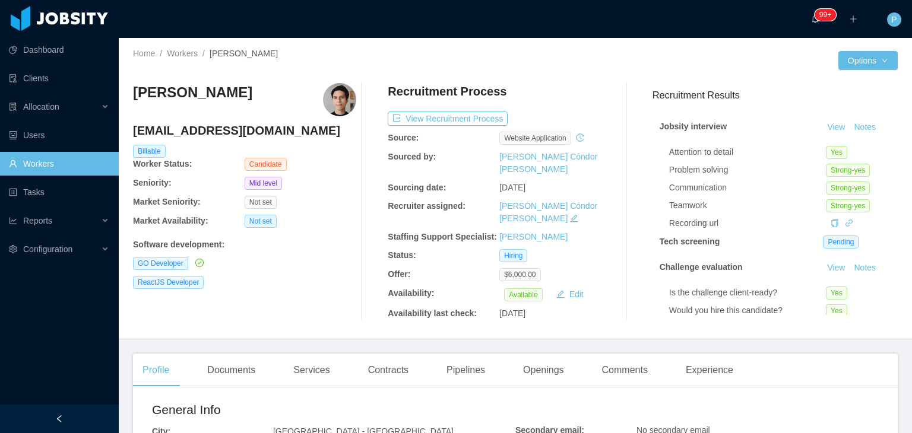
scroll to position [83, 0]
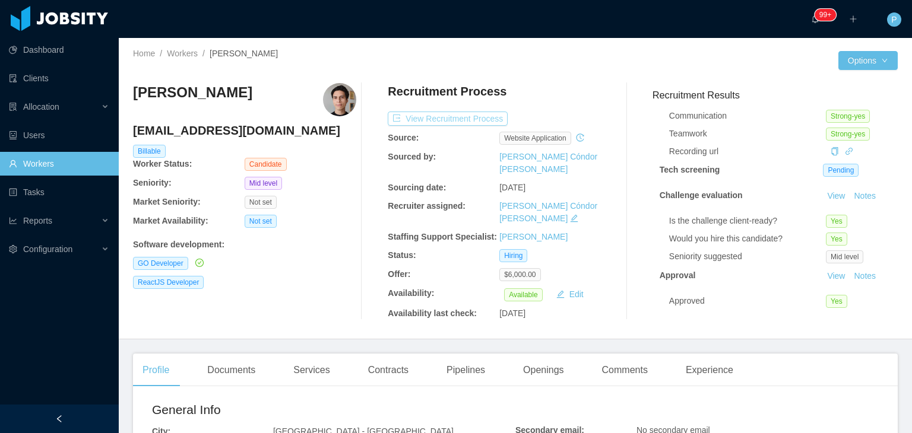
click at [434, 115] on button "View Recruitment Process" at bounding box center [448, 119] width 120 height 14
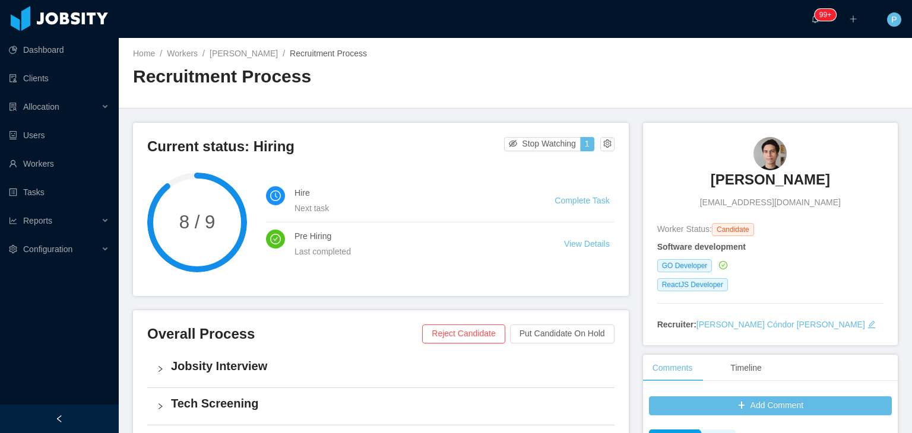
click at [418, 81] on h2 "Recruitment Process" at bounding box center [324, 77] width 382 height 24
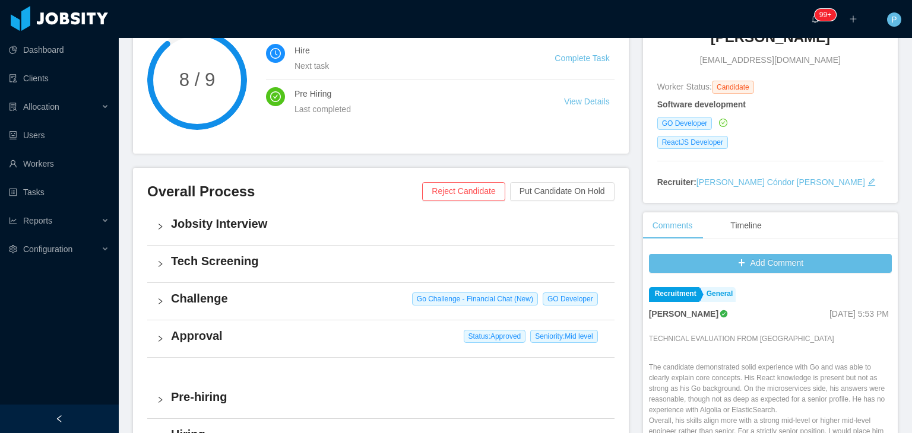
scroll to position [261, 0]
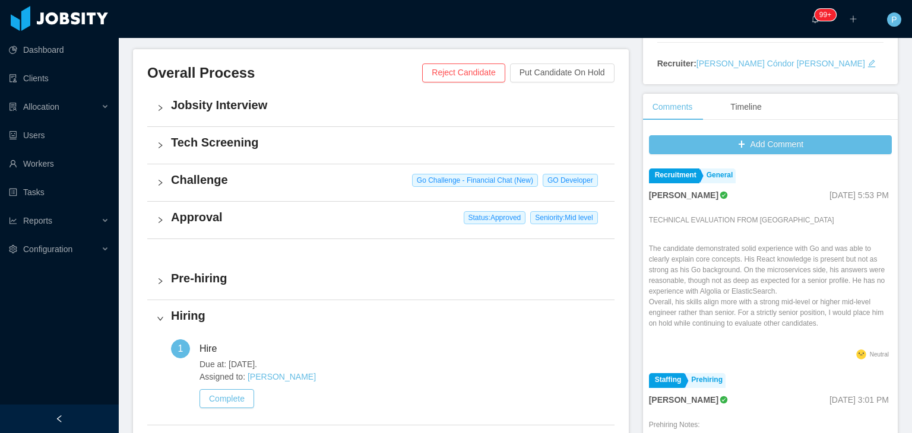
click at [351, 182] on h4 "Challenge" at bounding box center [388, 180] width 434 height 17
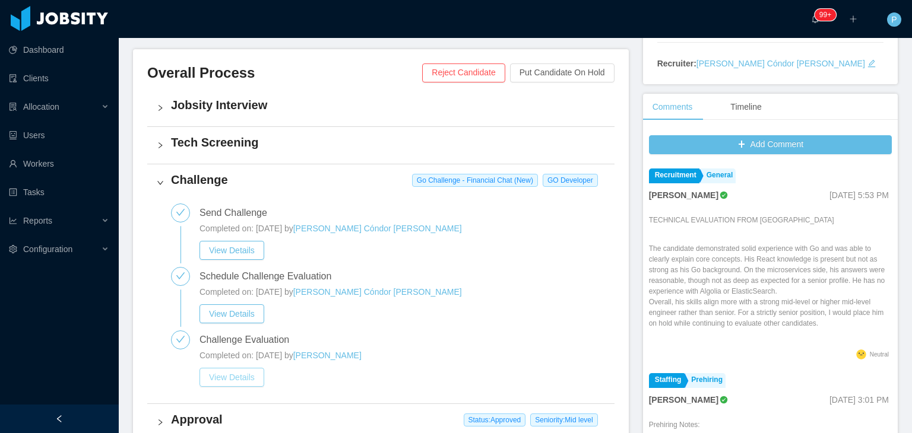
click at [226, 376] on button "View Details" at bounding box center [231, 377] width 65 height 19
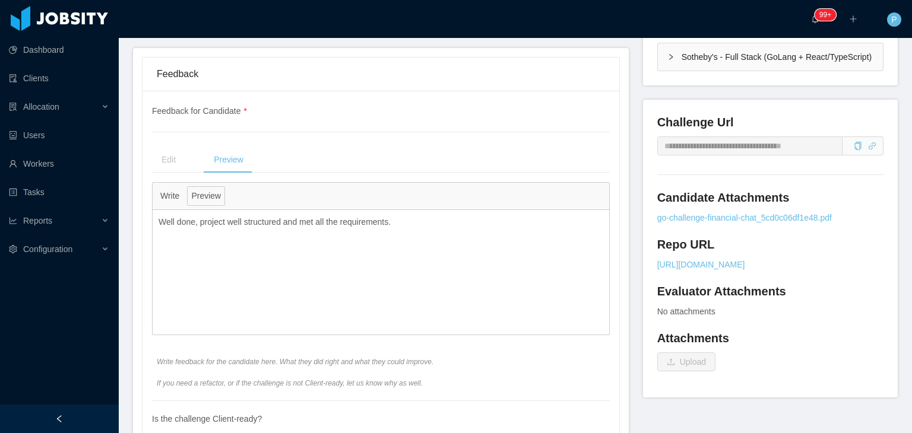
scroll to position [379, 0]
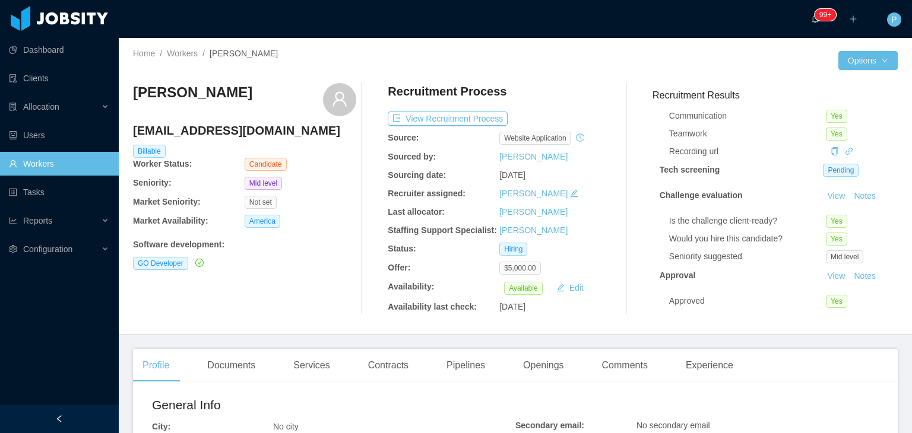
scroll to position [83, 0]
click at [446, 112] on button "View Recruitment Process" at bounding box center [448, 119] width 120 height 14
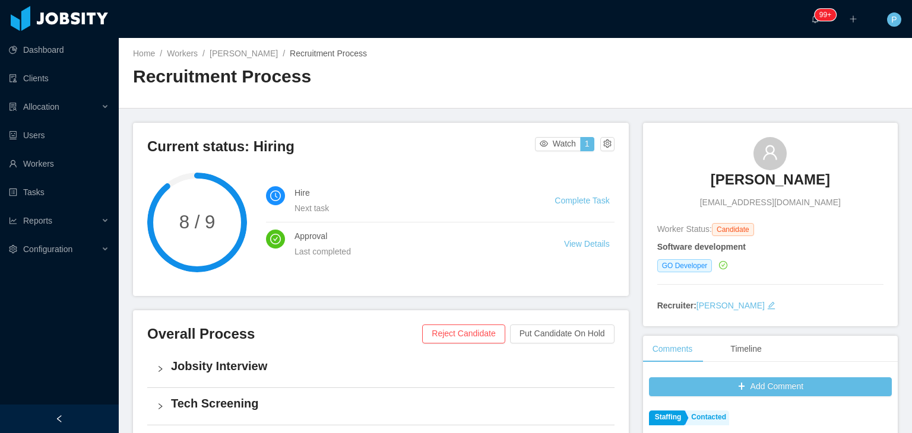
click at [568, 55] on div "Home / Workers / [PERSON_NAME] / Recruitment Process / Recruitment Process" at bounding box center [515, 73] width 793 height 71
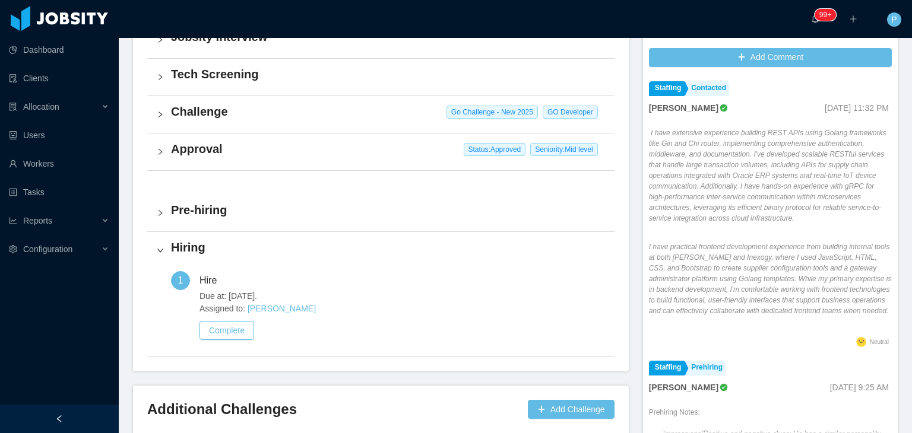
scroll to position [332, 0]
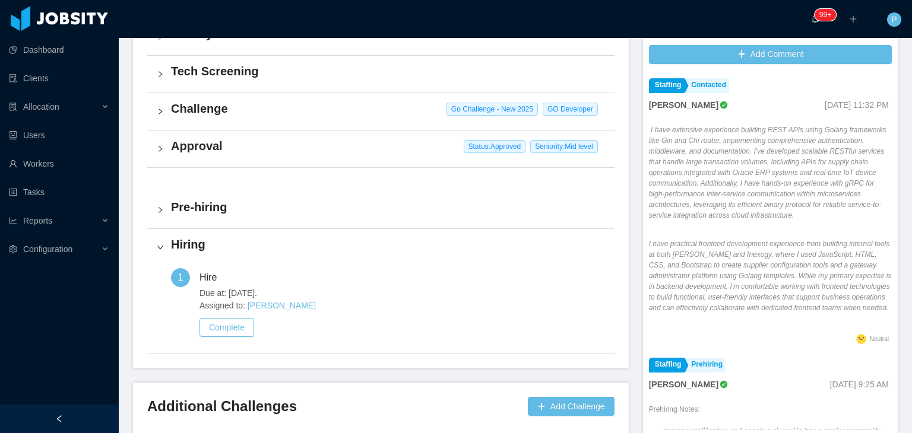
click at [353, 126] on div "Challenge Go Challenge - New 2025 GO Developer" at bounding box center [380, 111] width 467 height 37
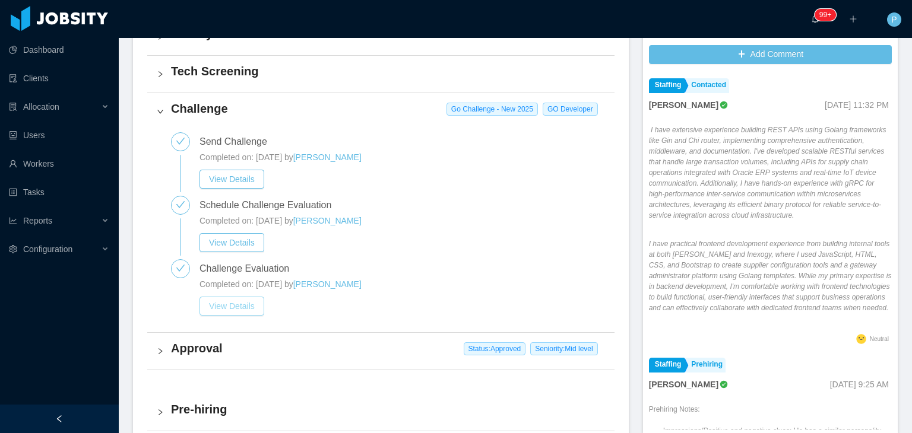
click at [242, 309] on button "View Details" at bounding box center [231, 306] width 65 height 19
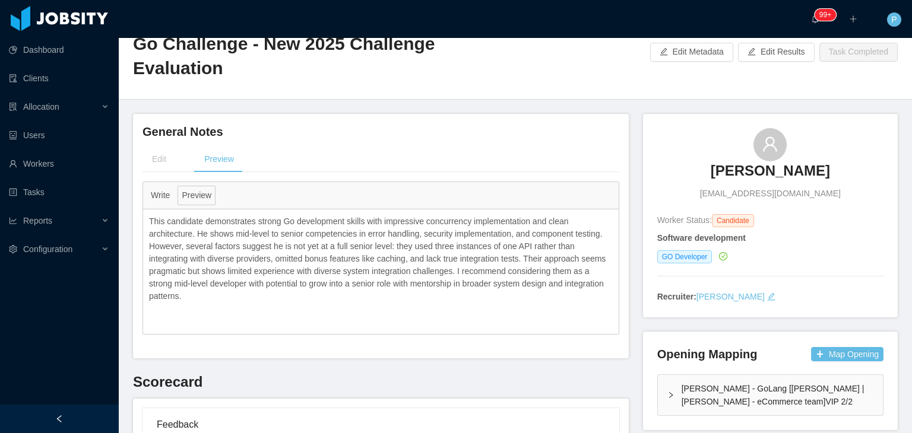
scroll to position [43, 0]
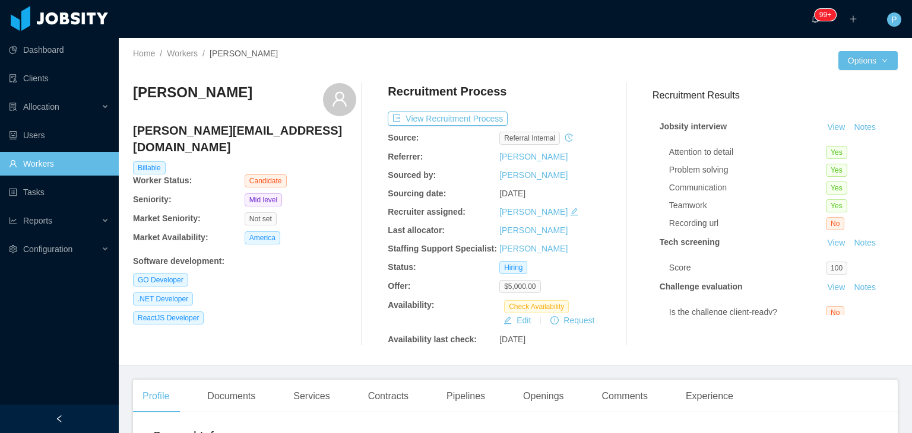
click at [578, 80] on div "Lucas Garcia [EMAIL_ADDRESS][DOMAIN_NAME] Billable Worker Status: Candidate Sen…" at bounding box center [515, 215] width 765 height 282
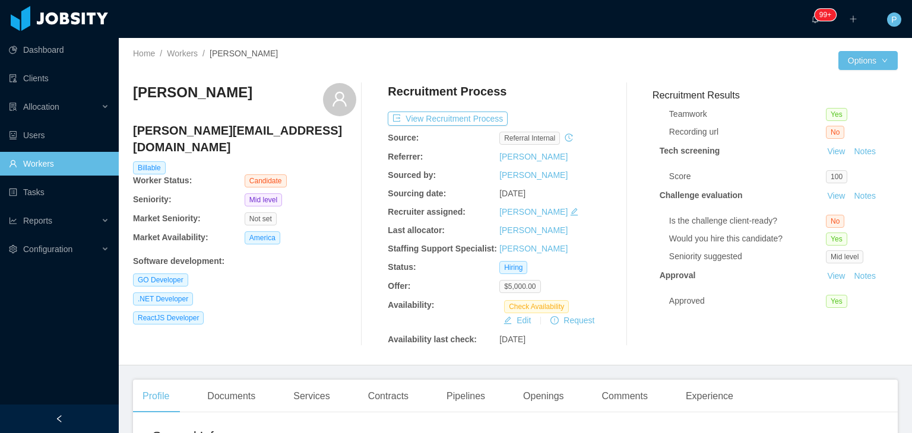
scroll to position [102, 0]
click at [851, 189] on button "Notes" at bounding box center [864, 196] width 31 height 14
click at [461, 119] on button "View Recruitment Process" at bounding box center [448, 119] width 120 height 14
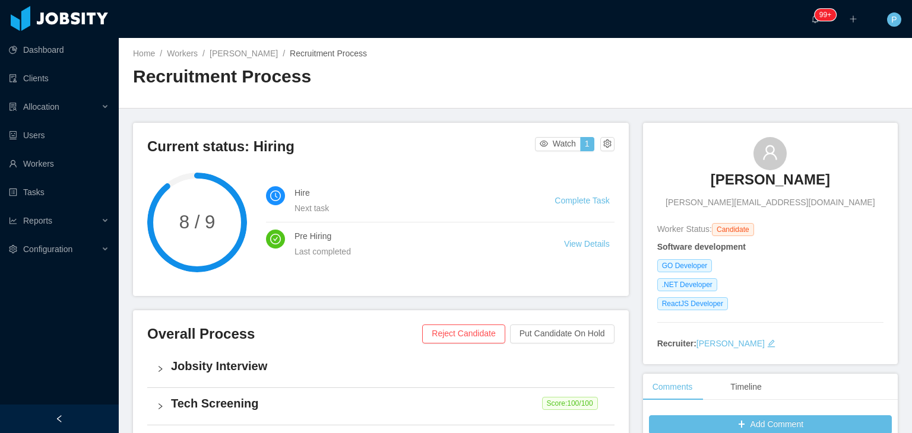
click at [549, 60] on div "Home / Workers / [PERSON_NAME] / Recruitment Process / Recruitment Process" at bounding box center [515, 73] width 793 height 71
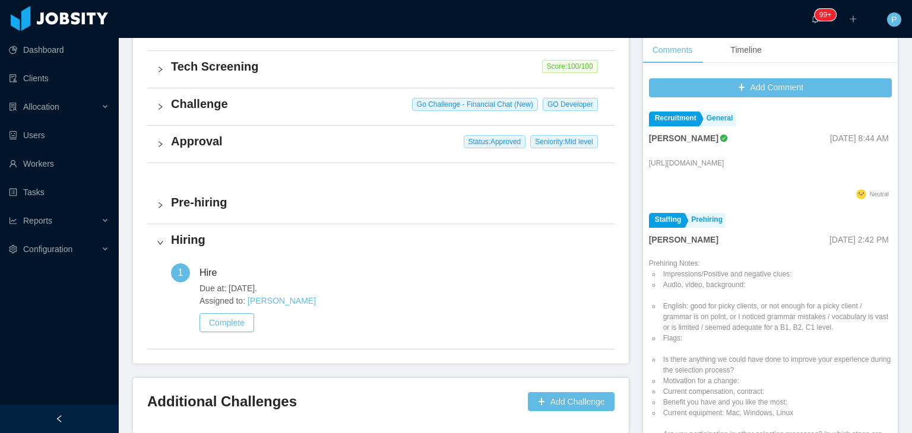
scroll to position [356, 0]
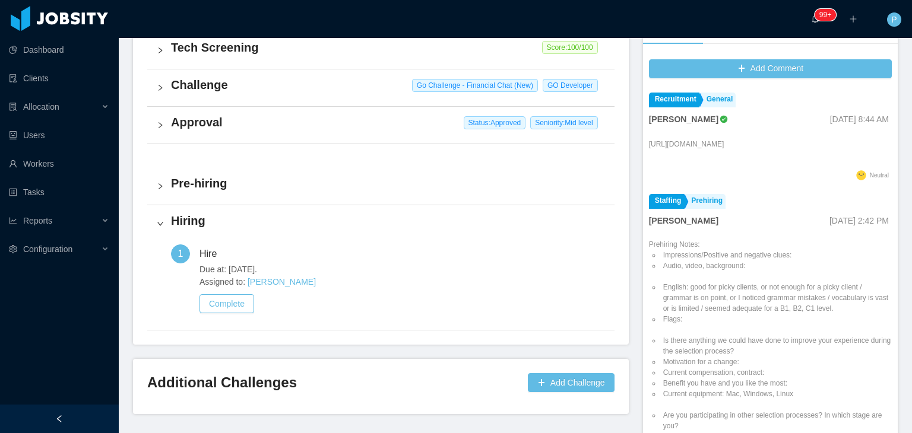
click at [344, 80] on h4 "Challenge" at bounding box center [388, 85] width 434 height 17
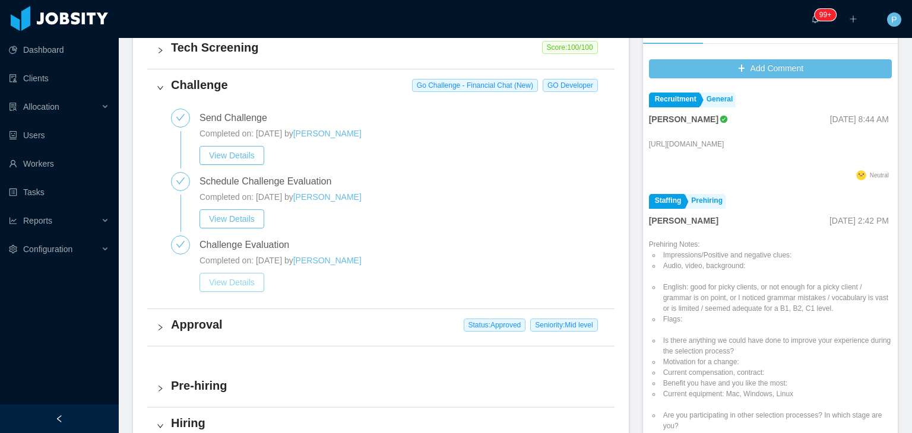
click at [227, 286] on button "View Details" at bounding box center [231, 282] width 65 height 19
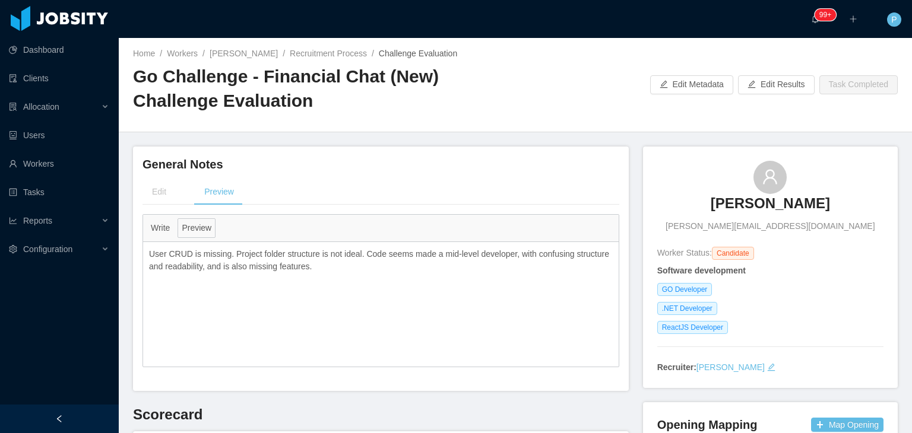
click at [553, 78] on div at bounding box center [582, 84] width 135 height 19
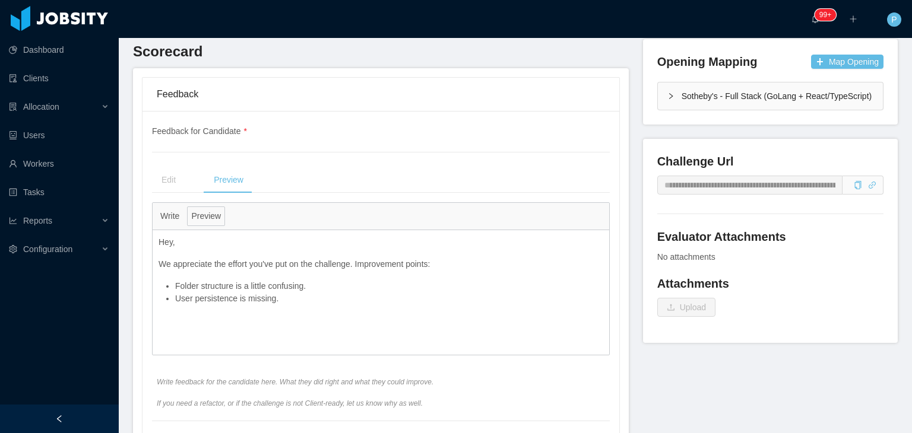
scroll to position [359, 0]
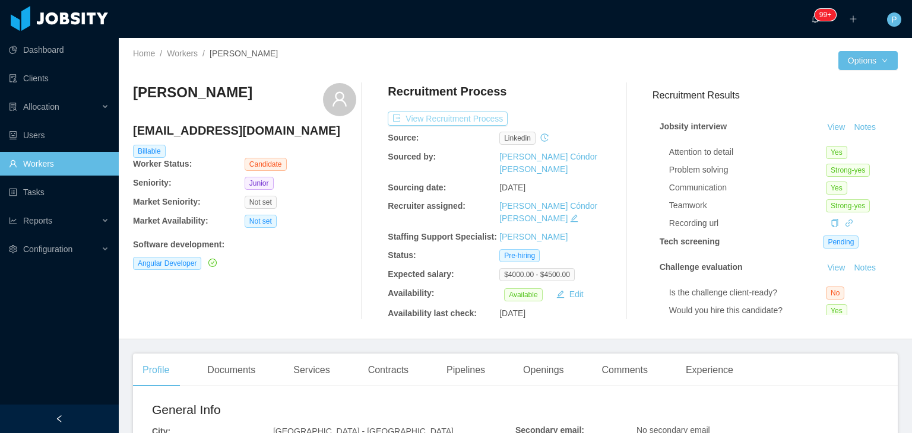
click at [458, 120] on button "View Recruitment Process" at bounding box center [448, 119] width 120 height 14
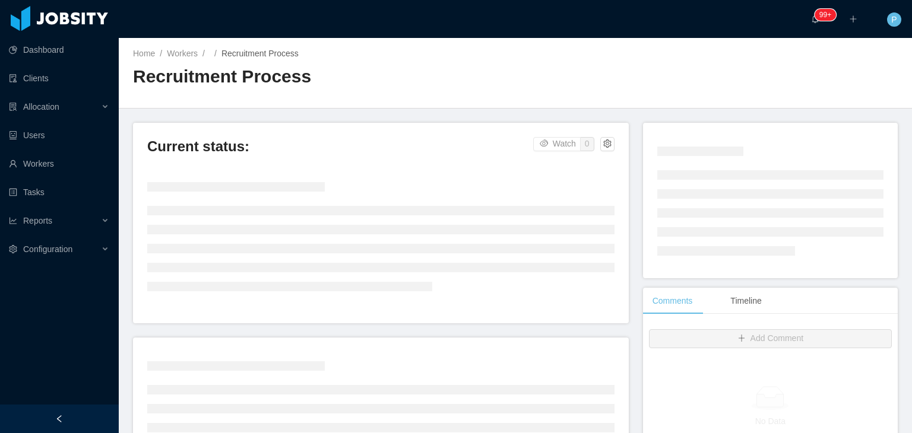
click at [522, 69] on div "Home / Workers / / Recruitment Process / Recruitment Process" at bounding box center [515, 73] width 793 height 71
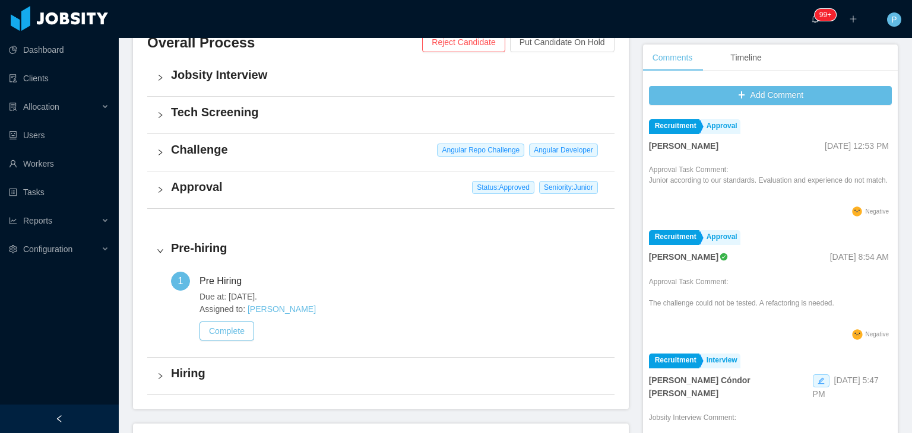
scroll to position [319, 0]
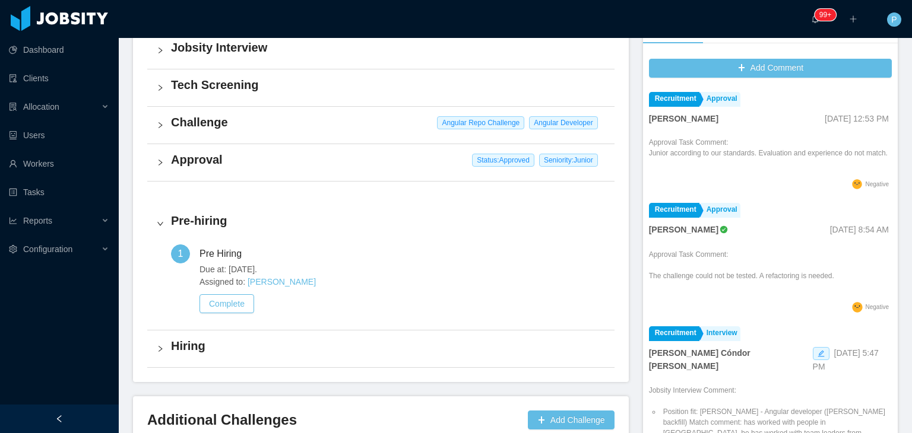
click at [354, 114] on h4 "Challenge" at bounding box center [388, 122] width 434 height 17
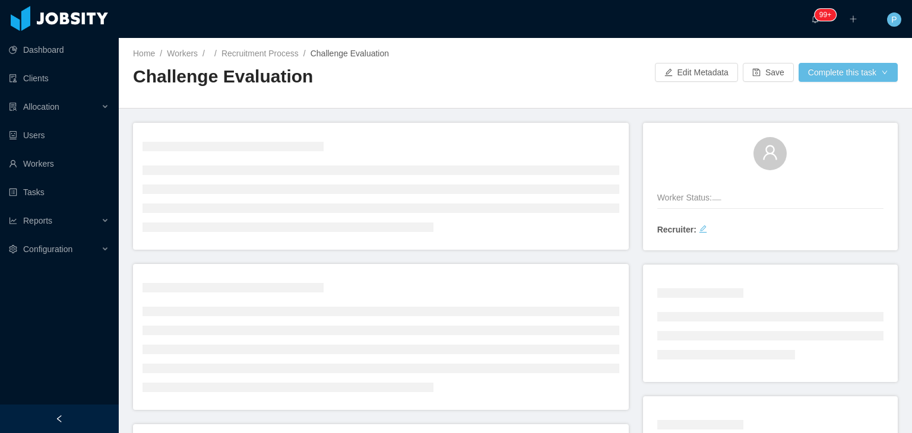
click at [508, 79] on h2 "Challenge Evaluation" at bounding box center [324, 77] width 382 height 24
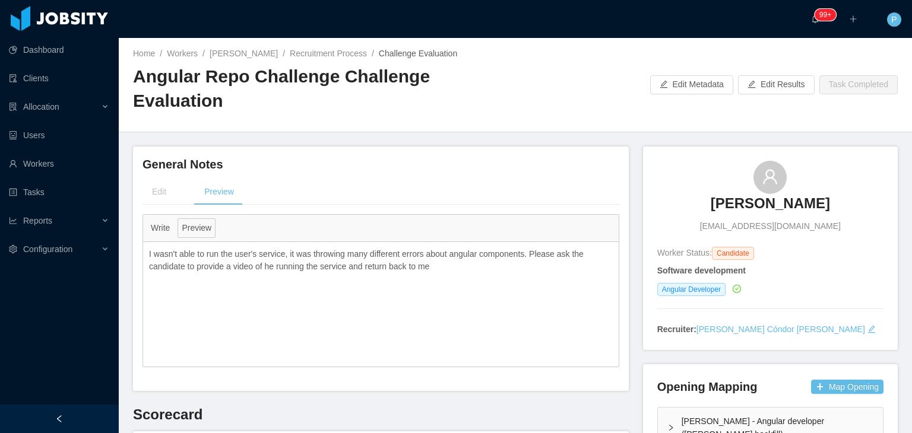
click at [567, 97] on div "Home / Workers / Guido Perman / Recruitment Process / Challenge Evaluation / An…" at bounding box center [515, 85] width 793 height 94
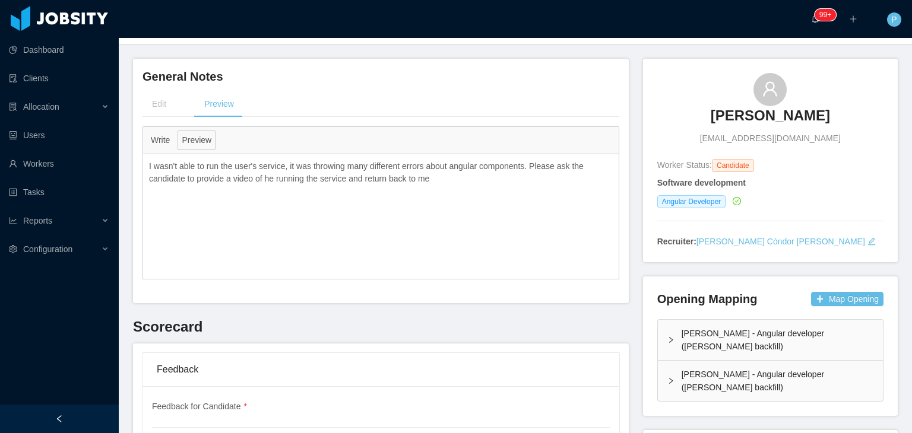
scroll to position [92, 0]
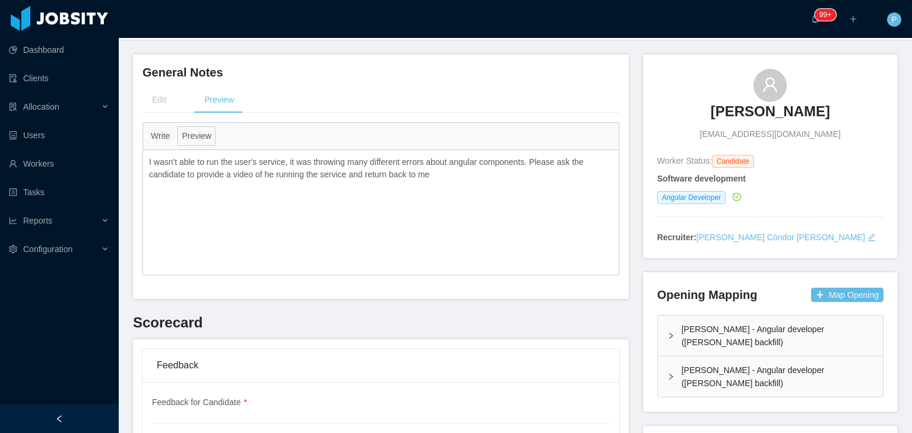
click at [435, 156] on p "I wasn't able to run the user's service, it was throwing many different errors …" at bounding box center [381, 168] width 464 height 25
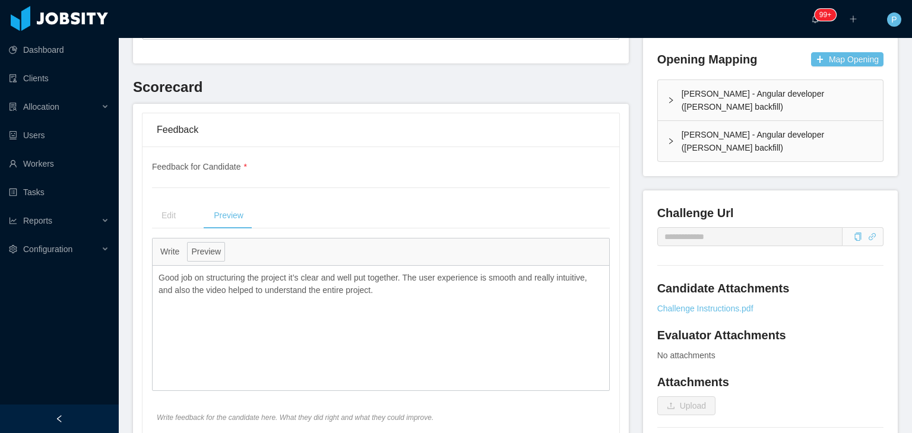
scroll to position [332, 0]
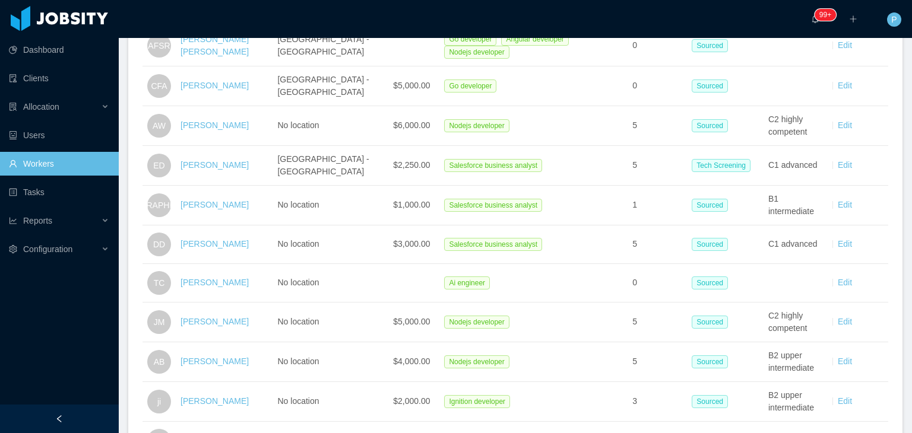
scroll to position [1756, 0]
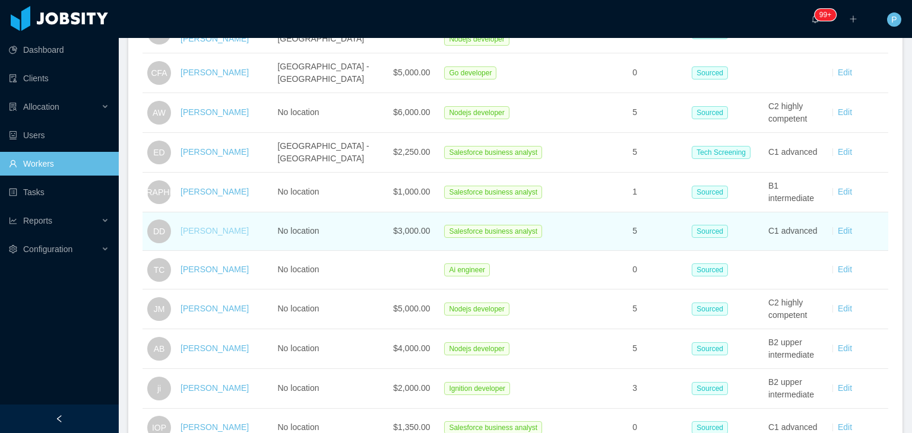
click at [189, 226] on link "[PERSON_NAME]" at bounding box center [214, 230] width 68 height 9
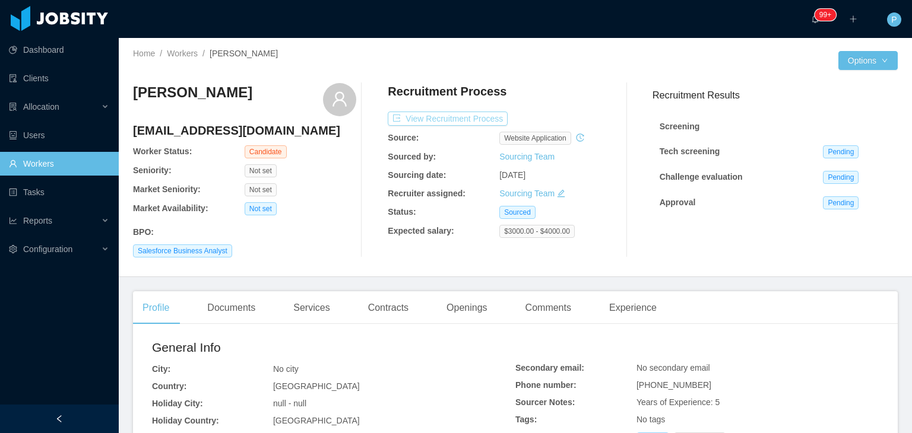
click at [489, 115] on button "View Recruitment Process" at bounding box center [448, 119] width 120 height 14
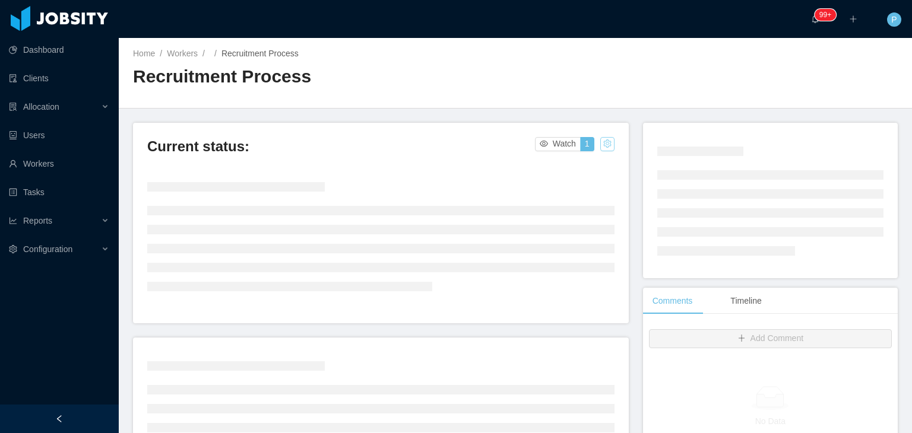
click at [606, 145] on button "button" at bounding box center [607, 144] width 14 height 14
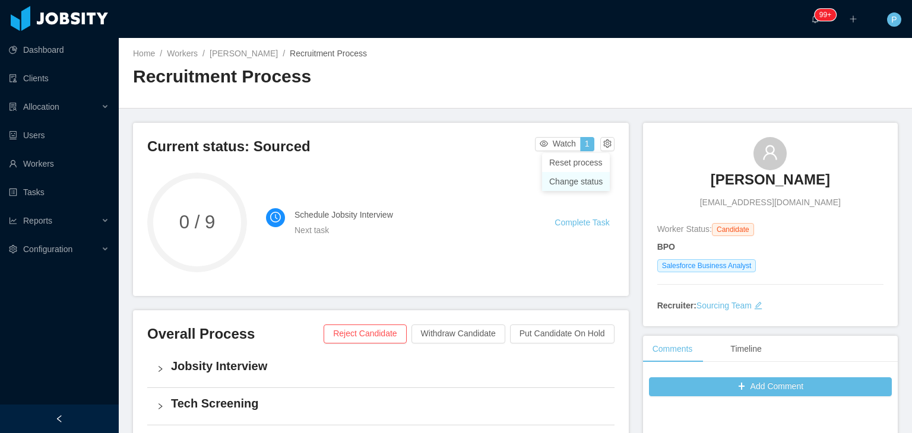
click at [578, 184] on div "Change status" at bounding box center [575, 181] width 53 height 13
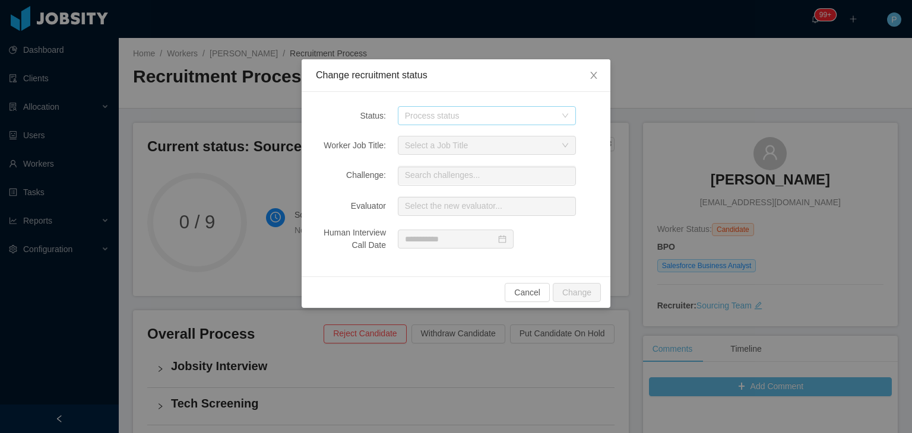
click at [537, 113] on div "Process status" at bounding box center [480, 116] width 151 height 12
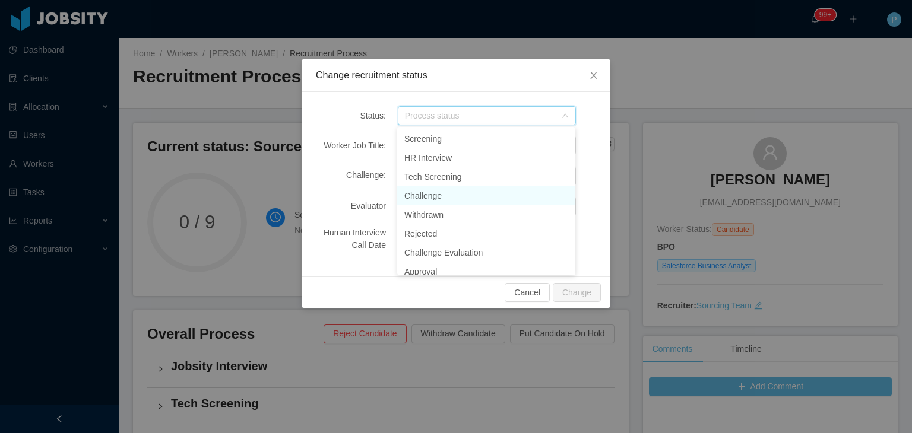
click at [416, 198] on li "Challenge" at bounding box center [486, 195] width 178 height 19
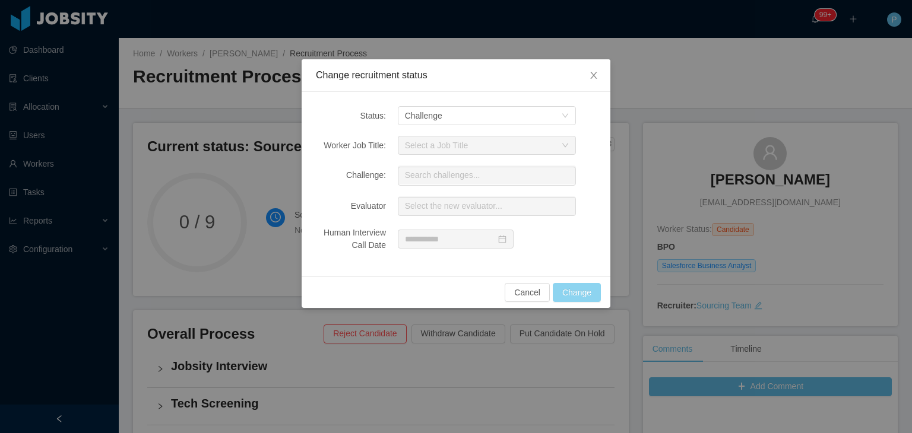
click at [571, 289] on button "Change" at bounding box center [577, 292] width 48 height 19
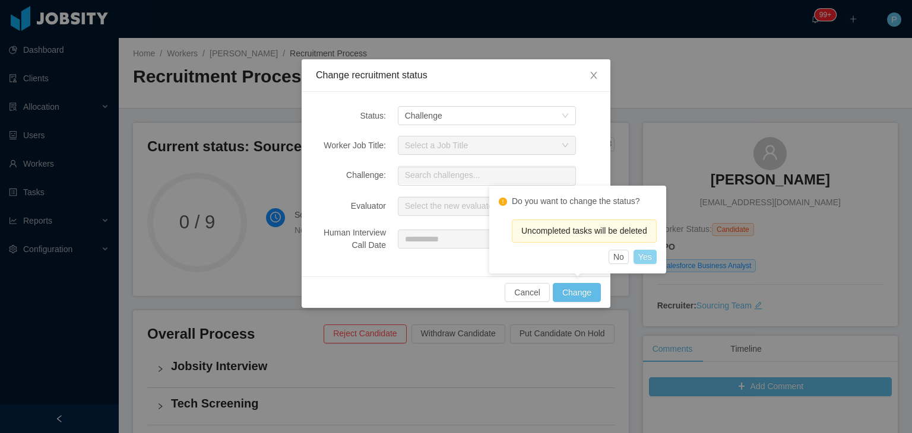
click at [652, 254] on button "Yes" at bounding box center [644, 257] width 23 height 14
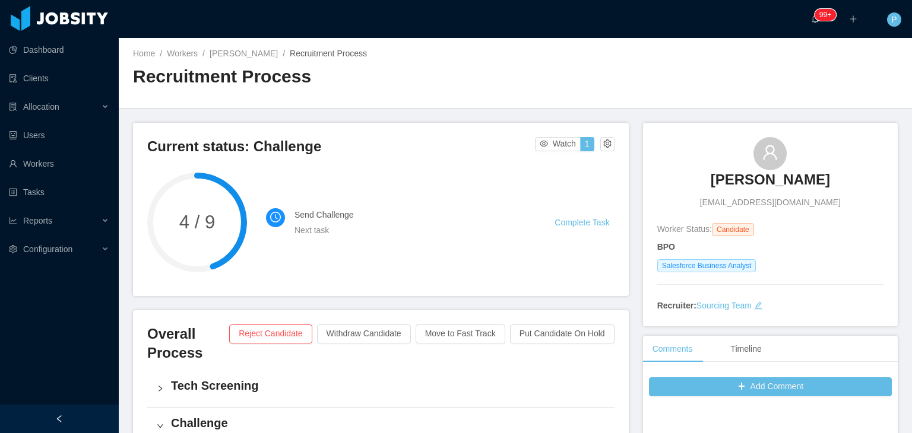
click at [641, 53] on div "Home / Workers / [PERSON_NAME] / Recruitment Process / Recruitment Process" at bounding box center [515, 73] width 793 height 71
click at [574, 218] on link "Complete Task" at bounding box center [581, 222] width 55 height 9
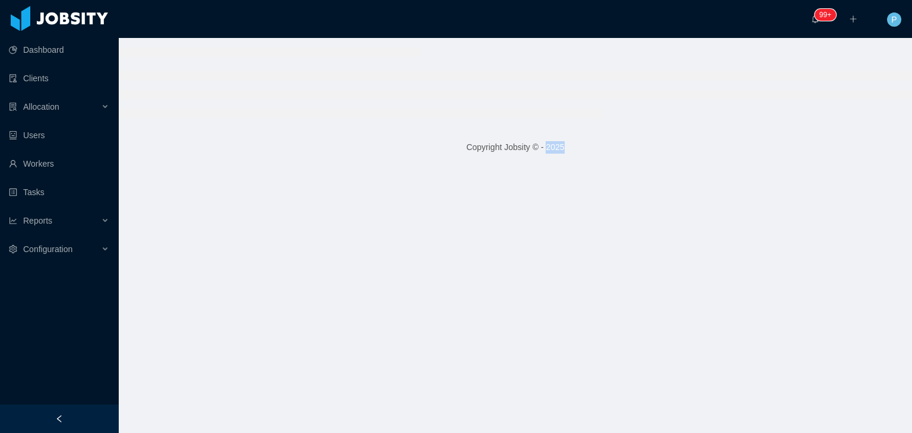
click at [574, 218] on main "Copyright Jobsity © - 2025" at bounding box center [515, 235] width 793 height 395
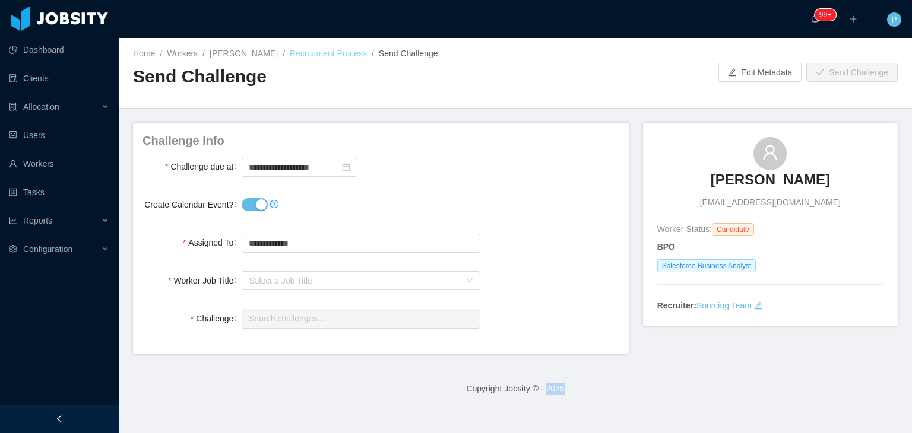
click at [306, 49] on link "Recruitment Process" at bounding box center [328, 53] width 77 height 9
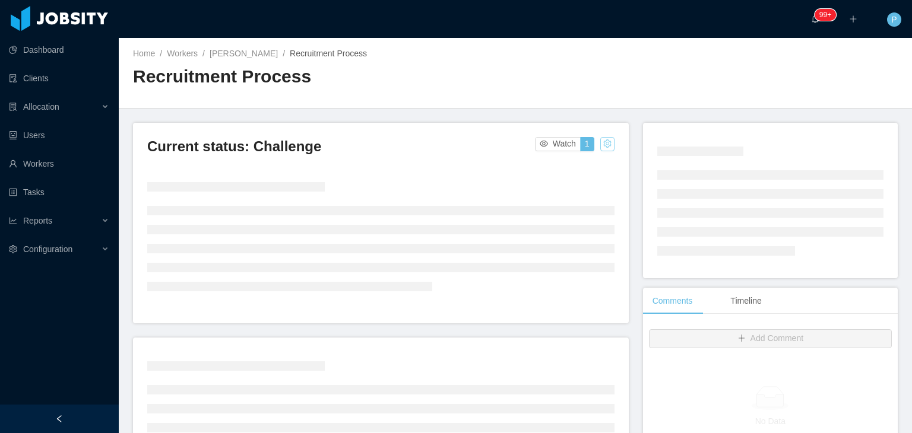
click at [604, 147] on button "button" at bounding box center [607, 144] width 14 height 14
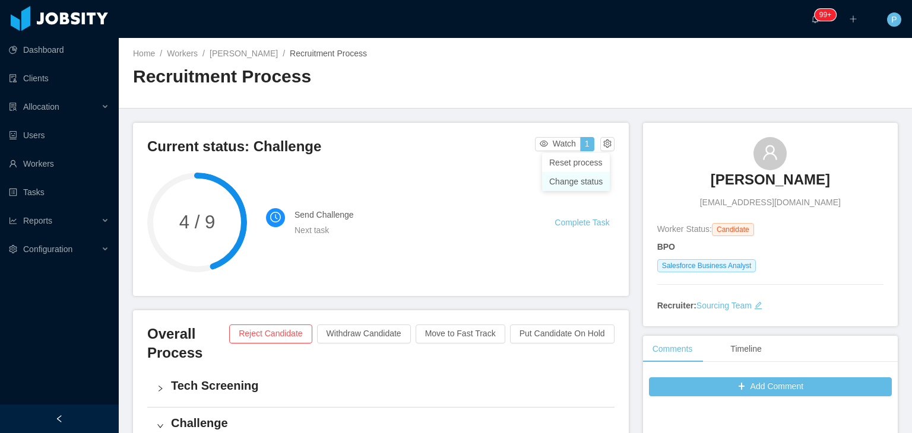
click at [599, 183] on div "Change status" at bounding box center [575, 181] width 53 height 13
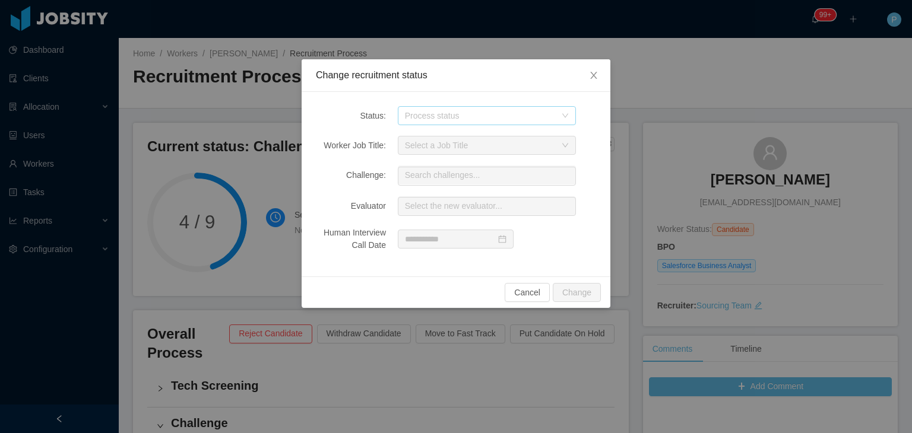
click at [554, 110] on div "Process status" at bounding box center [480, 116] width 151 height 12
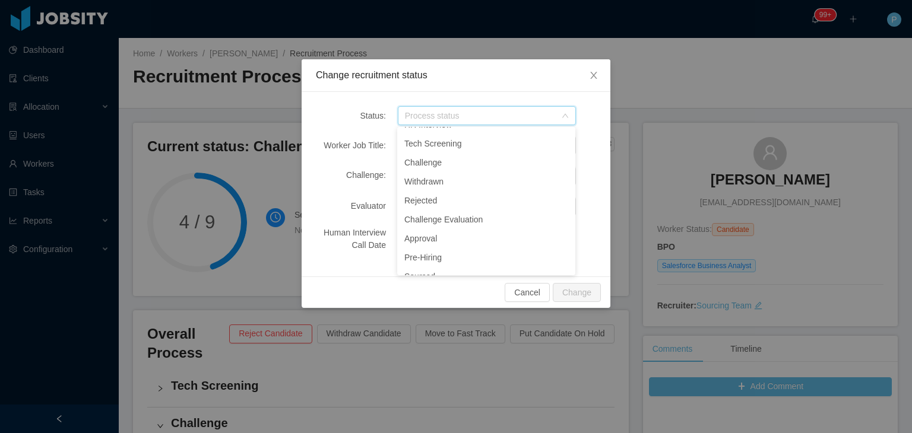
scroll to position [34, 0]
click at [456, 215] on li "Challenge Evaluation" at bounding box center [486, 218] width 178 height 19
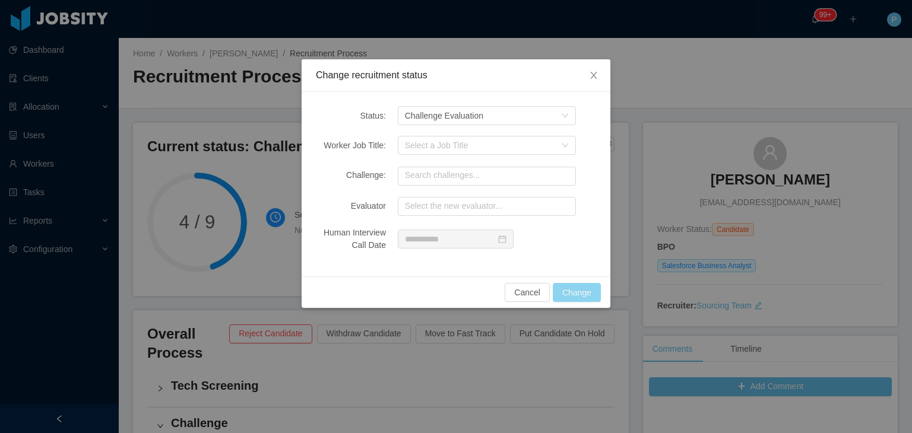
click at [584, 286] on button "Change" at bounding box center [577, 292] width 48 height 19
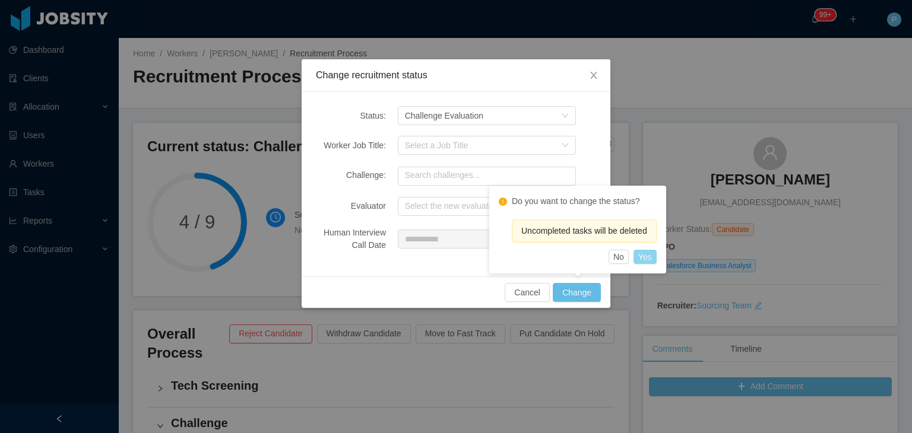
click at [649, 258] on button "Yes" at bounding box center [644, 257] width 23 height 14
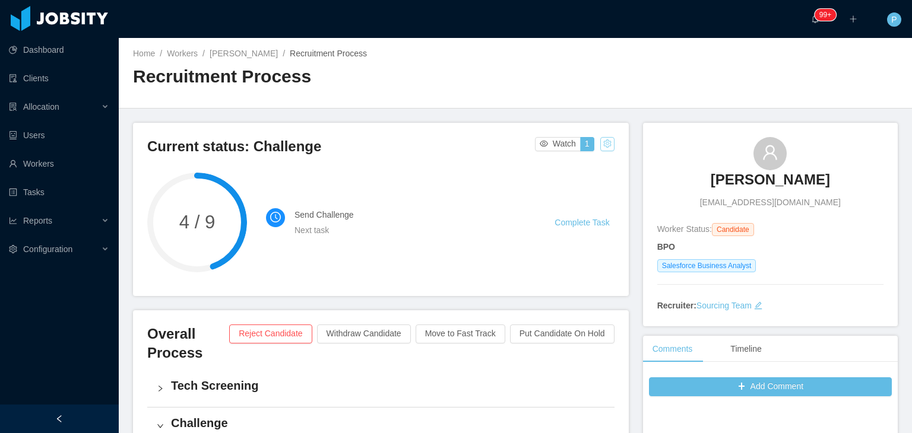
click at [606, 142] on button "button" at bounding box center [607, 144] width 14 height 14
click at [541, 88] on div "Home / Workers / [PERSON_NAME] / Recruitment Process / Recruitment Process" at bounding box center [515, 73] width 793 height 71
click at [603, 150] on button "button" at bounding box center [607, 144] width 14 height 14
click at [584, 184] on div "Change status" at bounding box center [575, 181] width 53 height 13
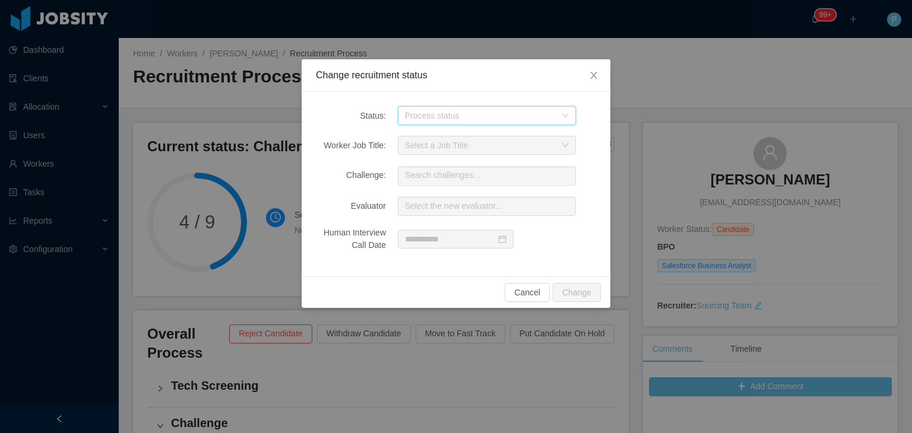
click at [572, 113] on div "Process status" at bounding box center [487, 115] width 178 height 19
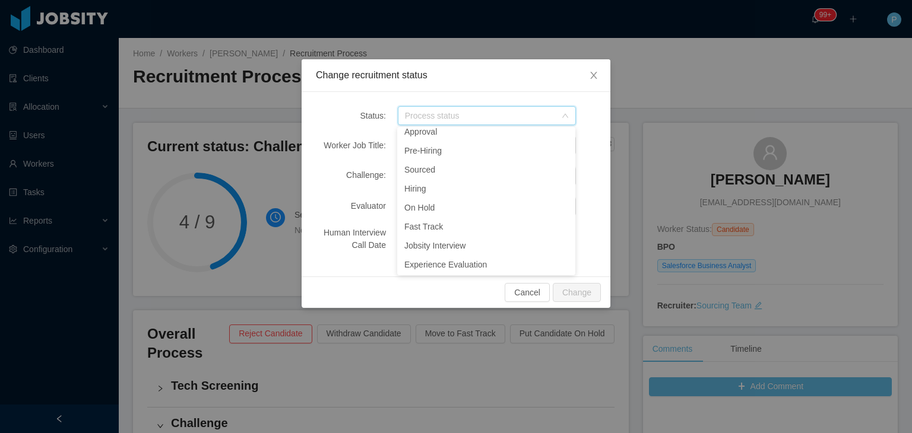
scroll to position [140, 0]
click at [454, 242] on li "Jobsity Interview" at bounding box center [486, 245] width 178 height 19
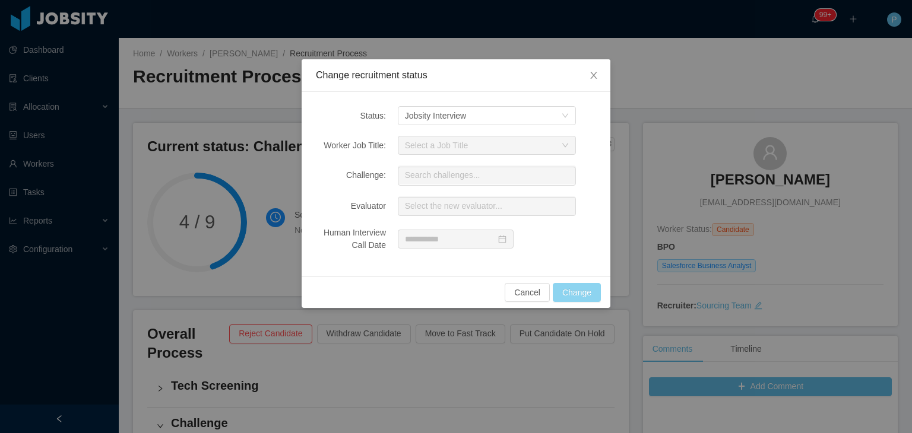
click at [595, 291] on button "Change" at bounding box center [577, 292] width 48 height 19
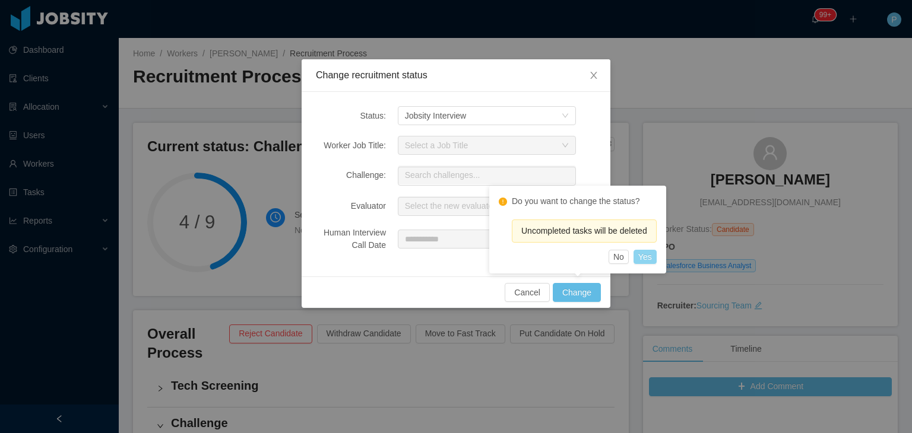
click at [651, 257] on button "Yes" at bounding box center [644, 257] width 23 height 14
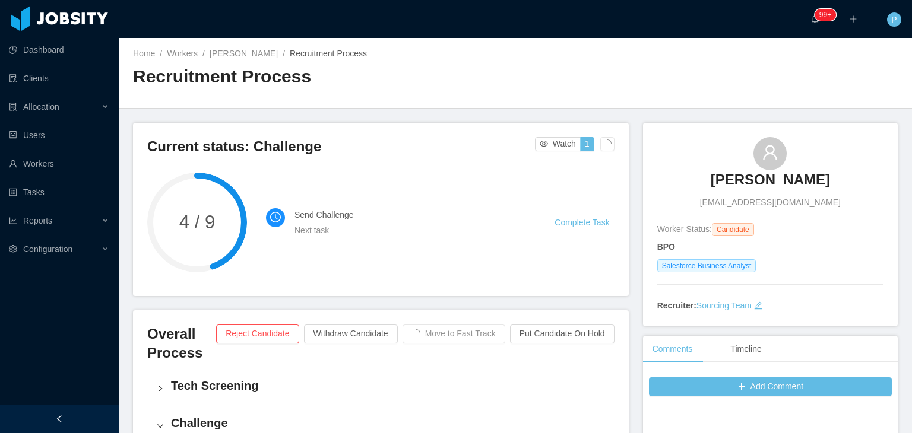
click at [627, 91] on div "Home / Workers / [PERSON_NAME] / Recruitment Process / Recruitment Process" at bounding box center [515, 73] width 793 height 71
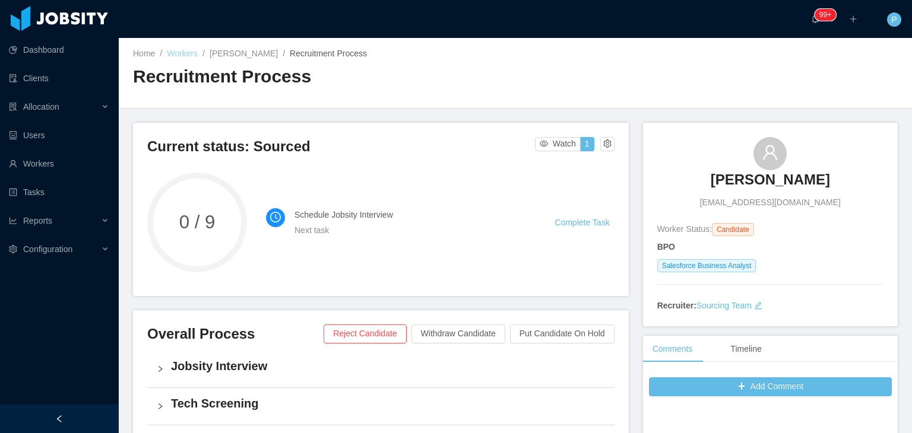
click at [178, 56] on link "Workers" at bounding box center [182, 53] width 31 height 9
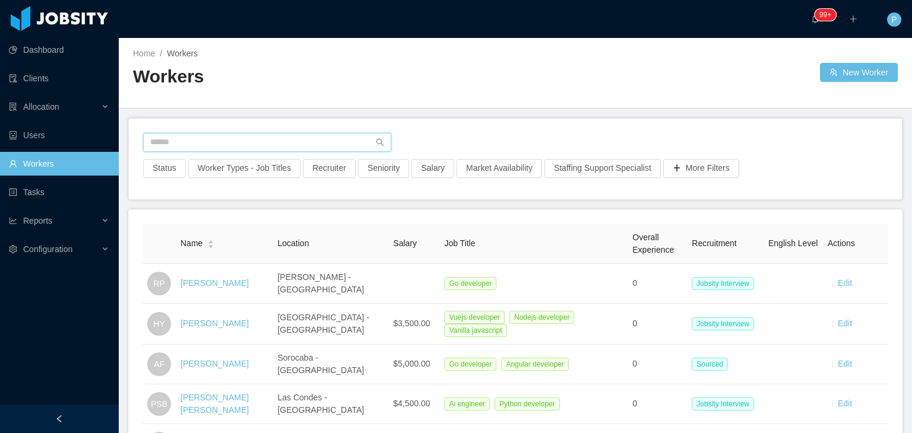
click at [245, 147] on input "text" at bounding box center [267, 142] width 248 height 19
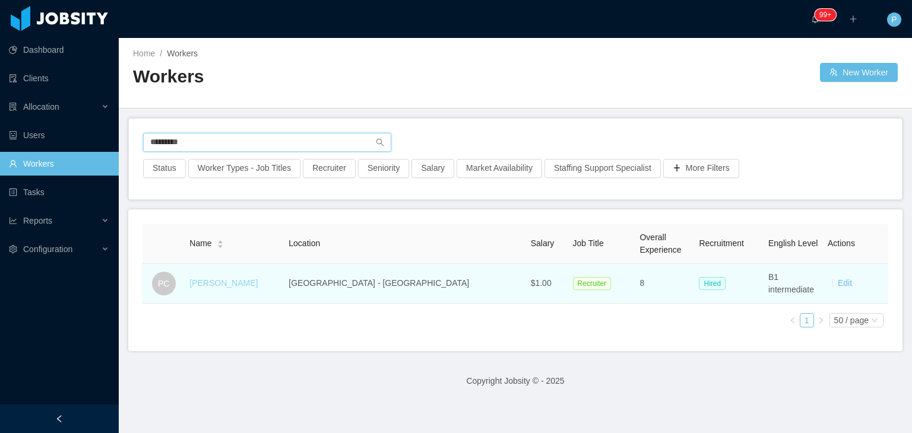
type input "*********"
click at [237, 281] on link "[PERSON_NAME]" at bounding box center [223, 282] width 68 height 9
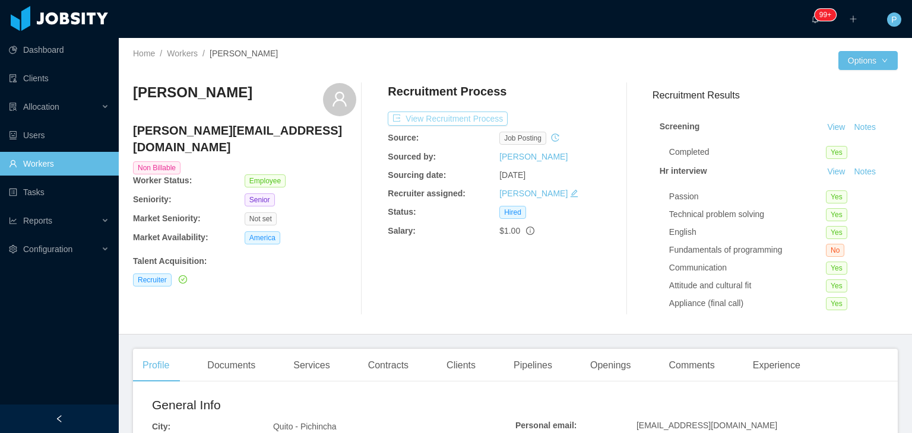
click at [475, 121] on button "View Recruitment Process" at bounding box center [448, 119] width 120 height 14
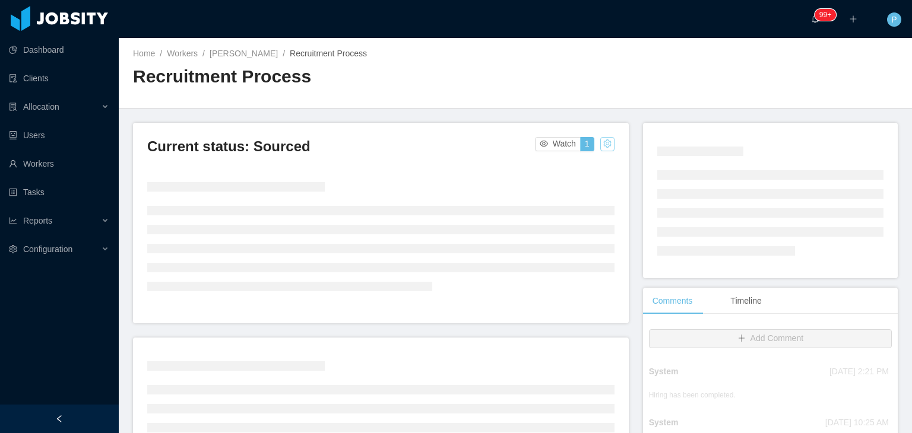
click at [602, 142] on button "button" at bounding box center [607, 144] width 14 height 14
click at [574, 186] on div "Change status" at bounding box center [575, 181] width 53 height 13
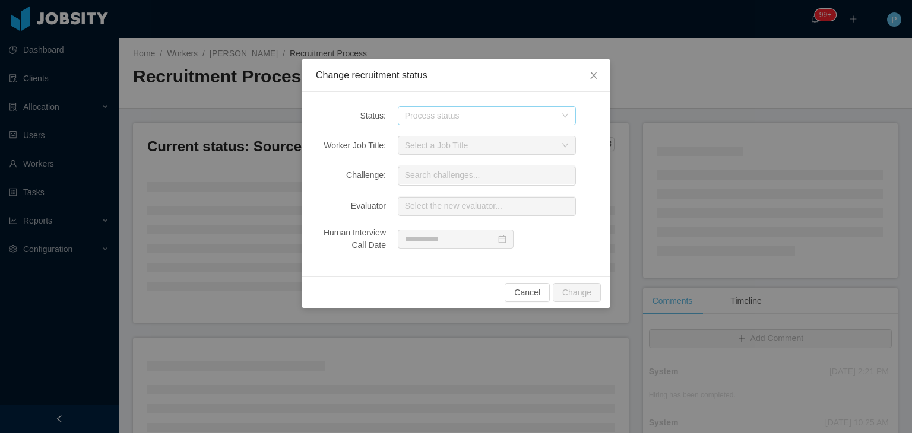
click at [546, 115] on div "Process status" at bounding box center [480, 116] width 151 height 12
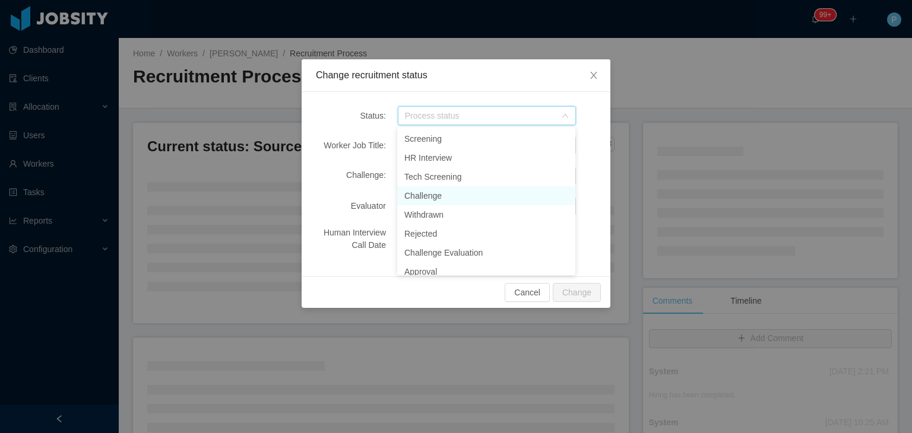
click at [437, 193] on li "Challenge" at bounding box center [486, 195] width 178 height 19
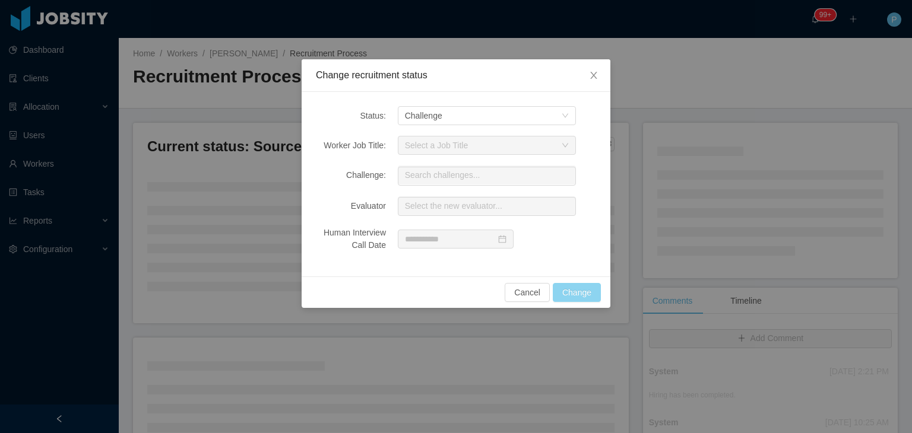
click at [579, 289] on button "Change" at bounding box center [577, 292] width 48 height 19
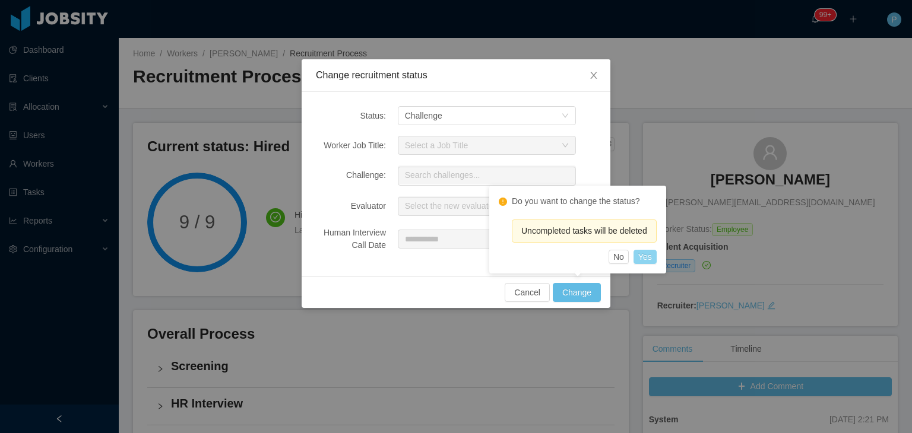
click at [642, 255] on button "Yes" at bounding box center [644, 257] width 23 height 14
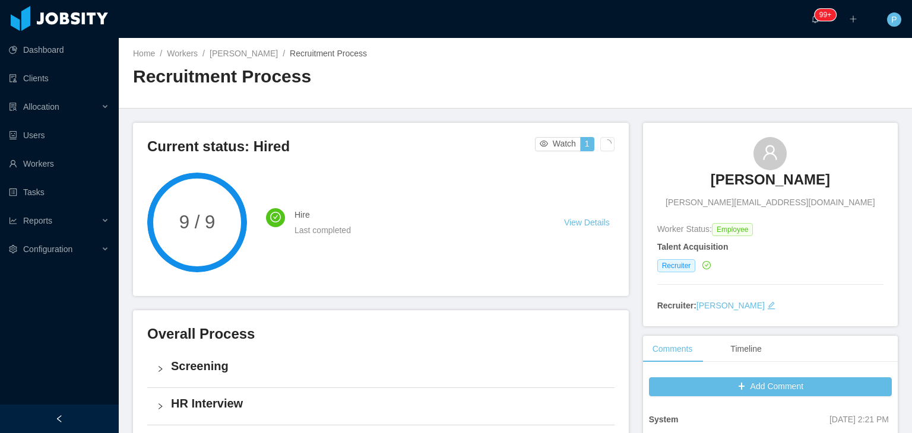
click at [620, 82] on div "Home / Workers / [PERSON_NAME] / Recruitment Process / Recruitment Process" at bounding box center [515, 73] width 793 height 71
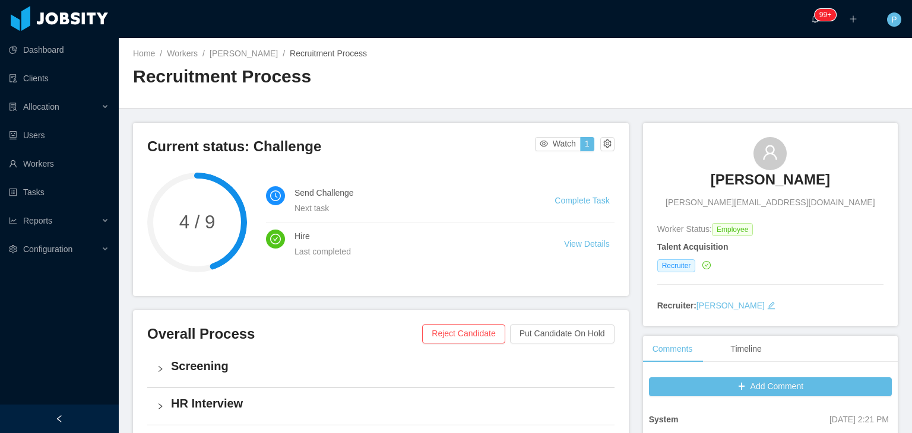
click at [570, 194] on li "Complete Task" at bounding box center [583, 200] width 59 height 13
click at [576, 201] on link "Complete Task" at bounding box center [581, 200] width 55 height 9
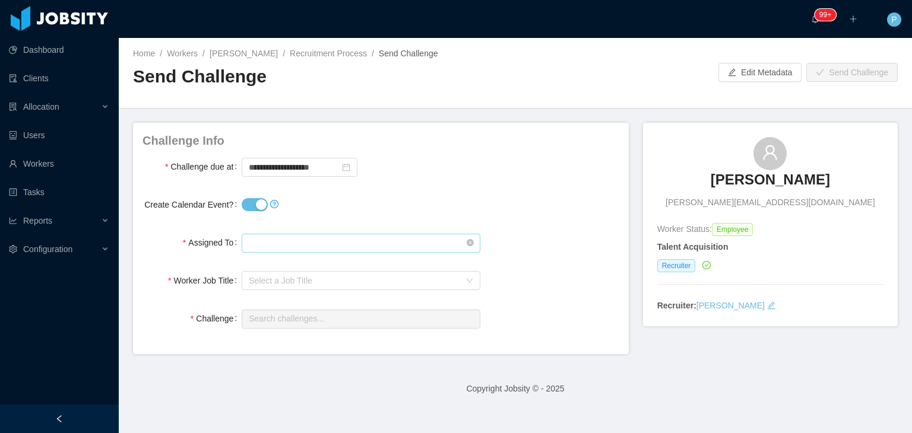
click at [318, 244] on input "text" at bounding box center [361, 243] width 238 height 19
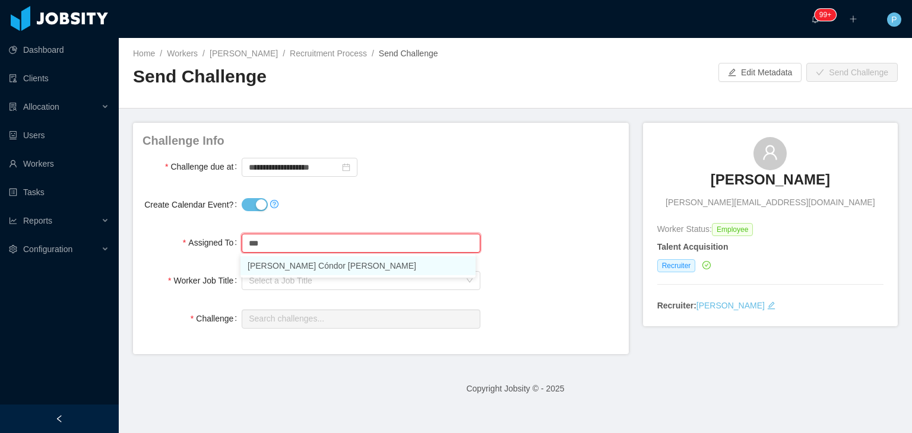
click at [330, 265] on li "[PERSON_NAME] Cóndor [PERSON_NAME]" at bounding box center [357, 265] width 235 height 19
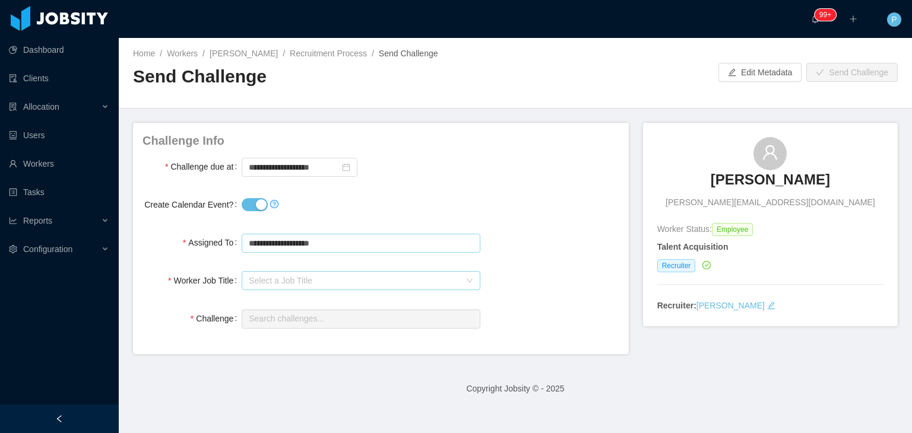
click at [328, 281] on div "Select a Job Title" at bounding box center [354, 281] width 211 height 12
type input "**********"
click at [325, 322] on li "Recruiter" at bounding box center [357, 322] width 235 height 19
click at [325, 322] on input "text" at bounding box center [361, 319] width 238 height 19
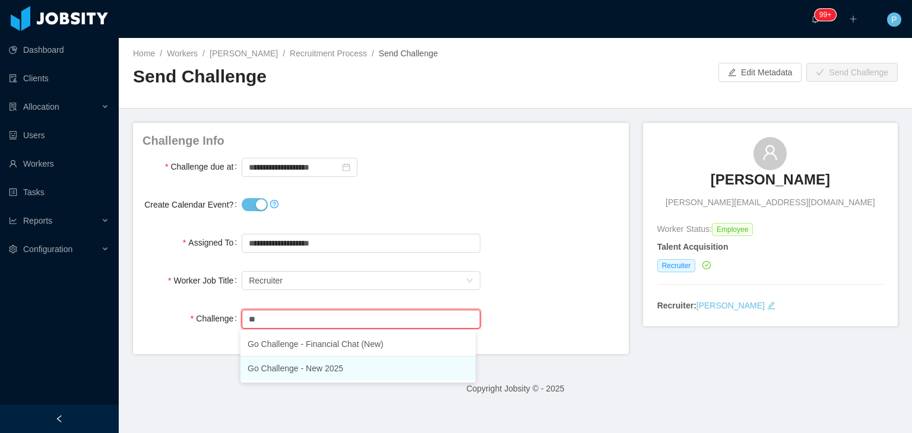
click at [371, 369] on li "Go Challenge - New 2025" at bounding box center [357, 369] width 235 height 24
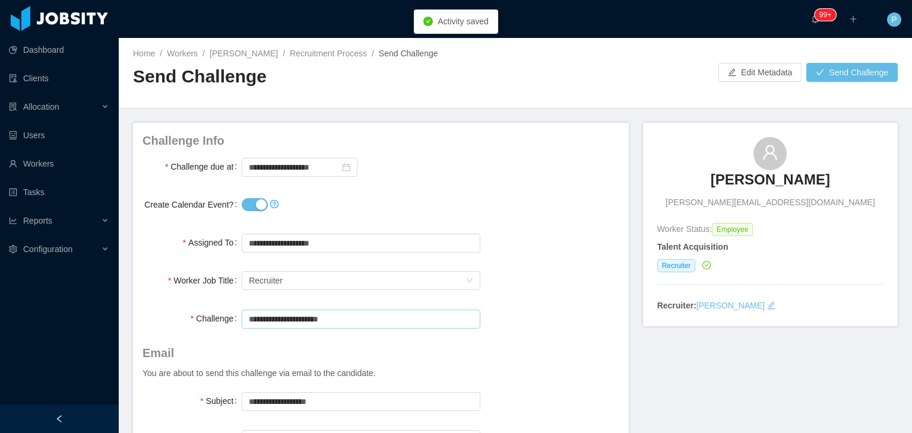
type input "**********"
click at [249, 204] on button "Create Calendar Event?" at bounding box center [255, 204] width 26 height 13
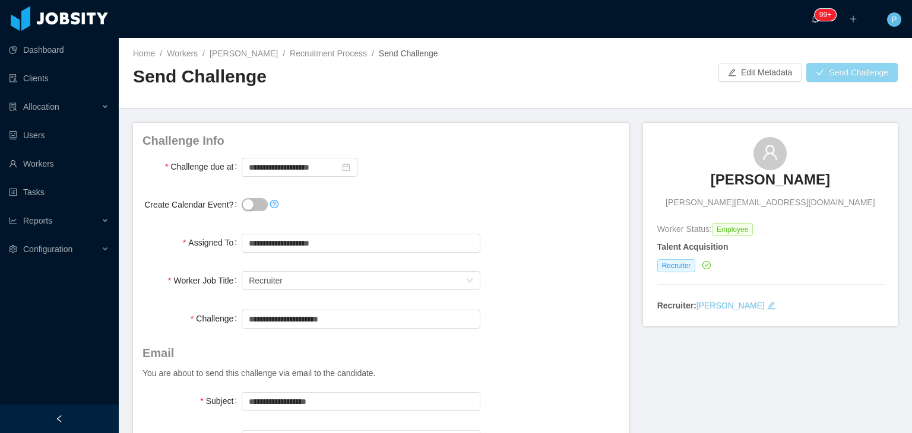
click at [817, 77] on button "Send Challenge" at bounding box center [851, 72] width 91 height 19
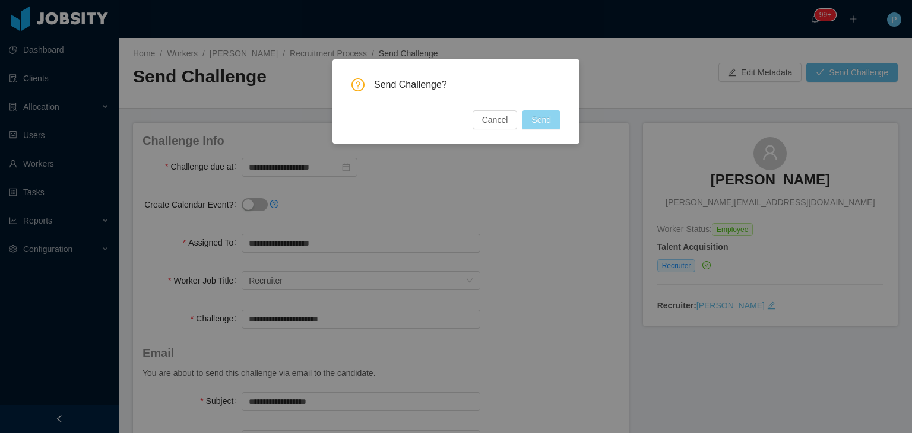
click at [544, 119] on button "Send" at bounding box center [541, 119] width 39 height 19
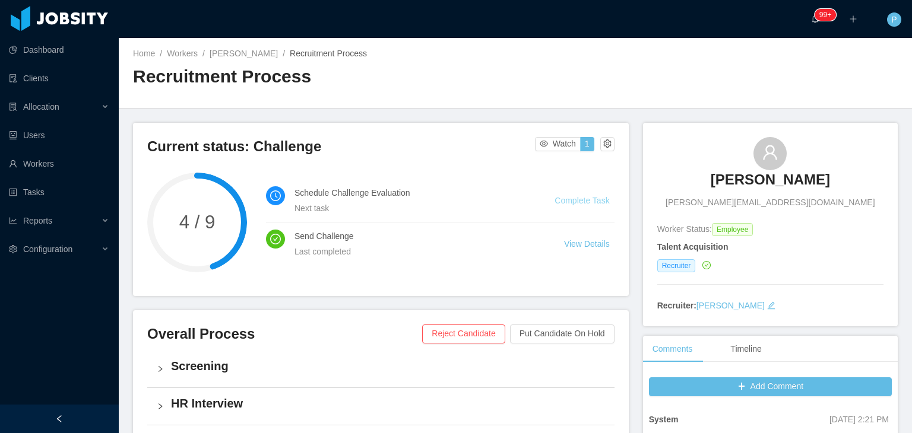
click at [570, 202] on link "Complete Task" at bounding box center [581, 200] width 55 height 9
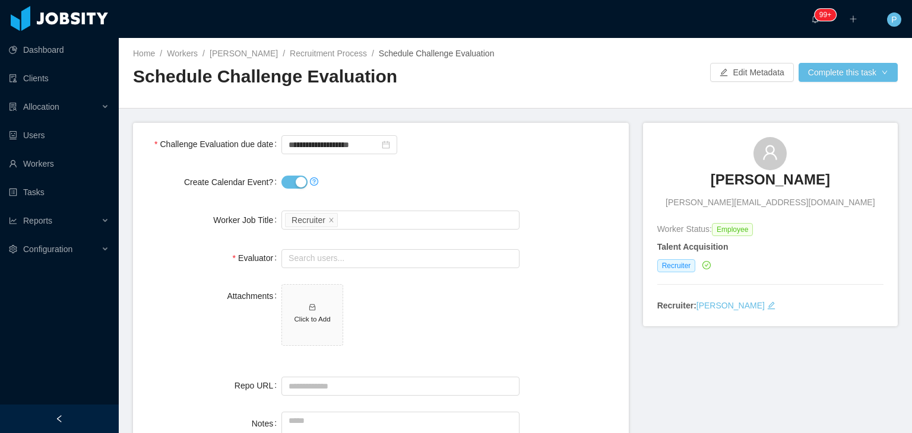
click at [183, 251] on div "Evaluator" at bounding box center [211, 258] width 139 height 24
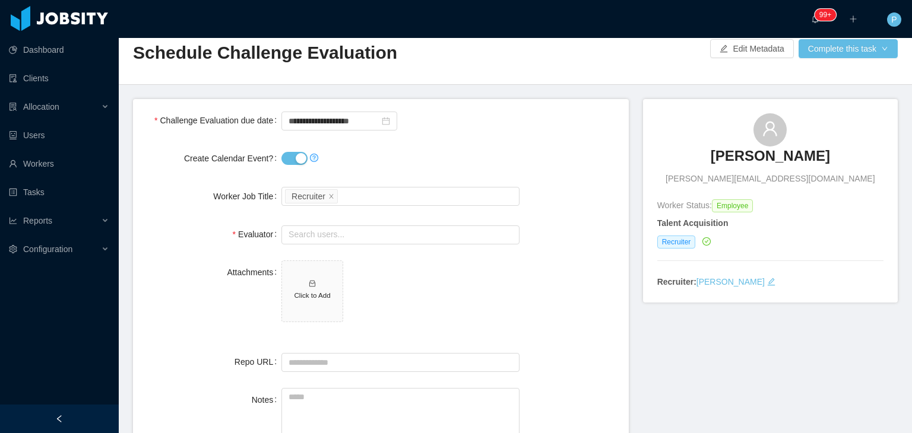
scroll to position [47, 0]
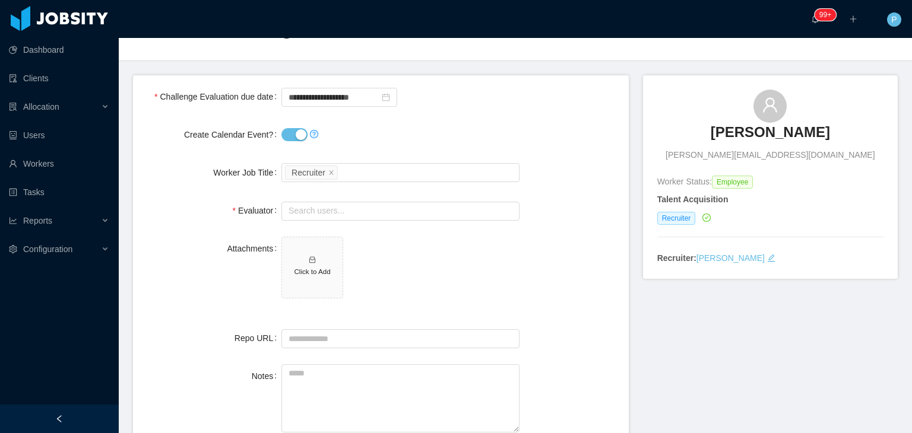
click at [215, 307] on div "Attachments Click to Add" at bounding box center [380, 274] width 477 height 75
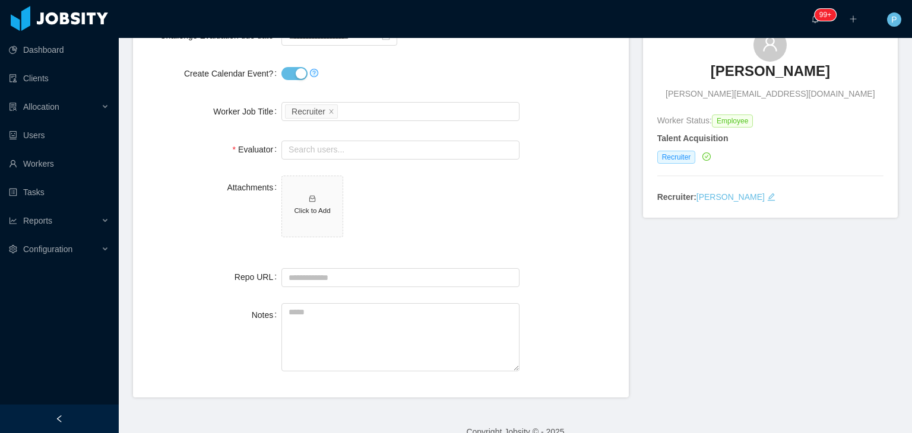
scroll to position [119, 0]
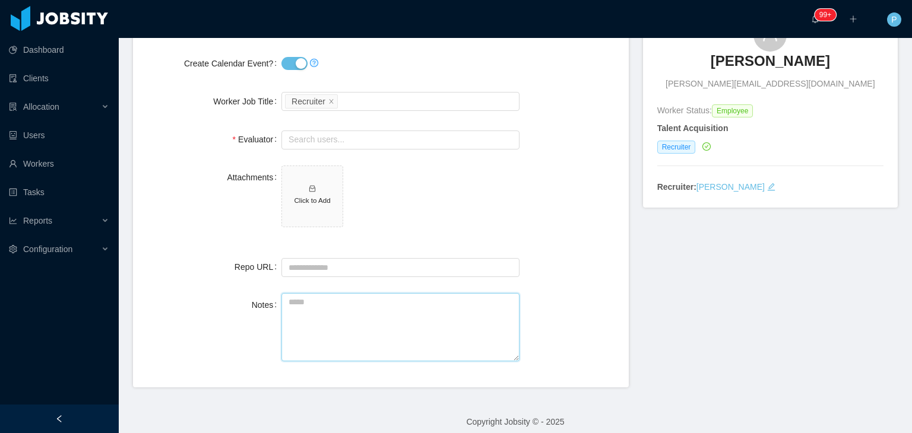
click at [443, 303] on textarea "Notes" at bounding box center [400, 327] width 238 height 68
click at [312, 198] on h5 "Click to Add" at bounding box center [312, 200] width 51 height 10
click at [482, 211] on span "[DATE] [PERSON_NAME].mp3 Click to Add" at bounding box center [400, 199] width 238 height 66
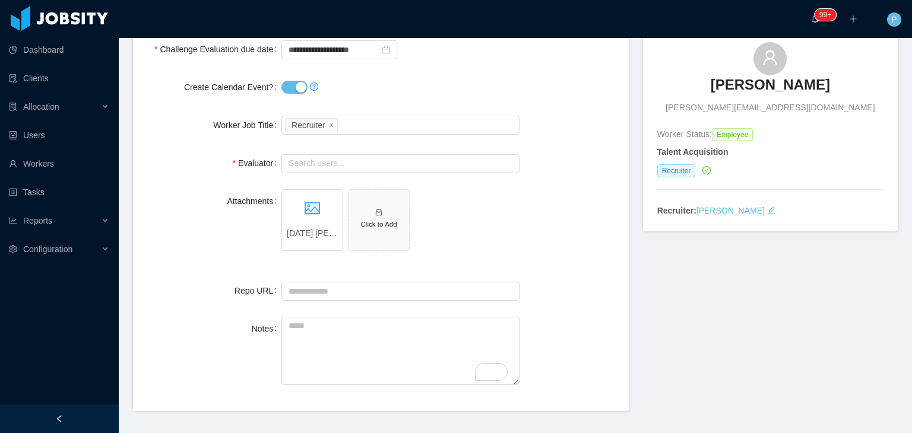
scroll to position [71, 0]
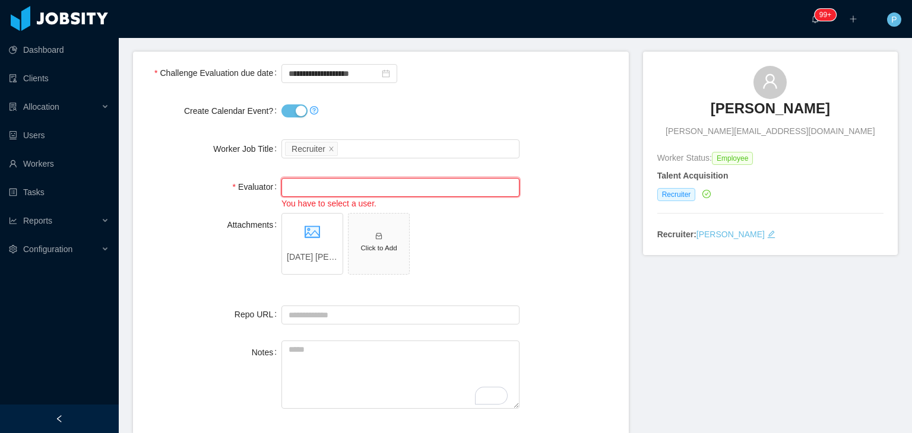
click at [344, 186] on input "text" at bounding box center [400, 187] width 238 height 19
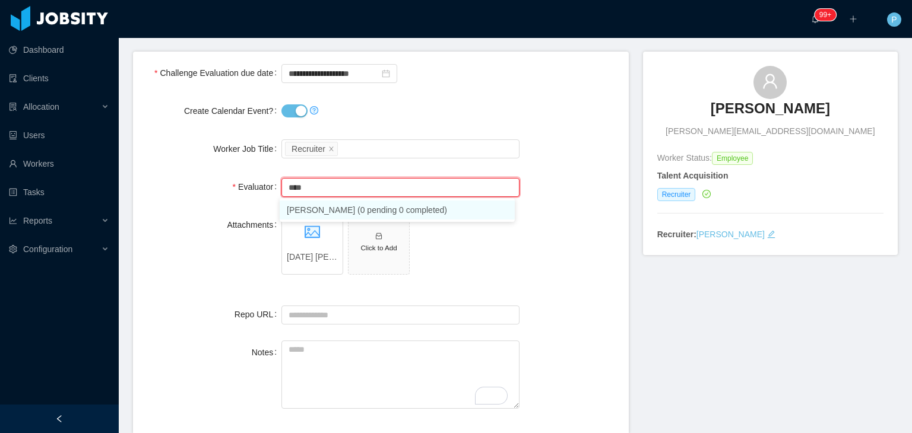
click at [338, 211] on li "[PERSON_NAME] (0 pending 0 completed)" at bounding box center [397, 210] width 235 height 19
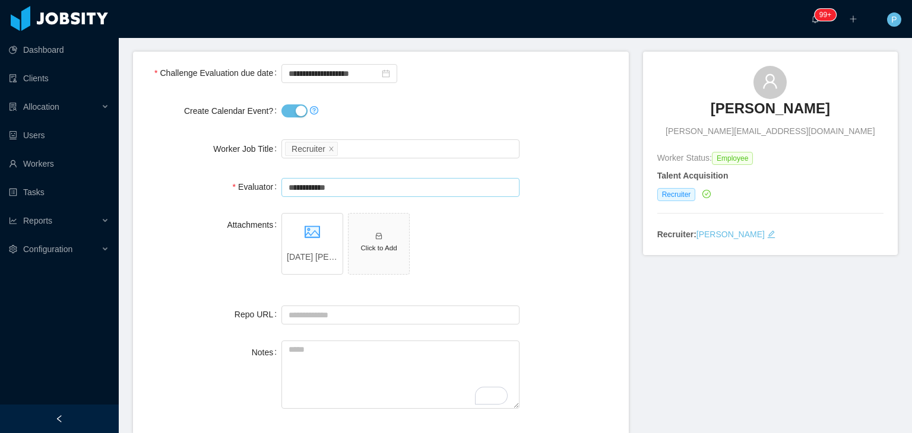
type input "**********"
click at [545, 219] on div "Attachments [DATE] [PERSON_NAME].mp3 Click to Add" at bounding box center [380, 250] width 477 height 75
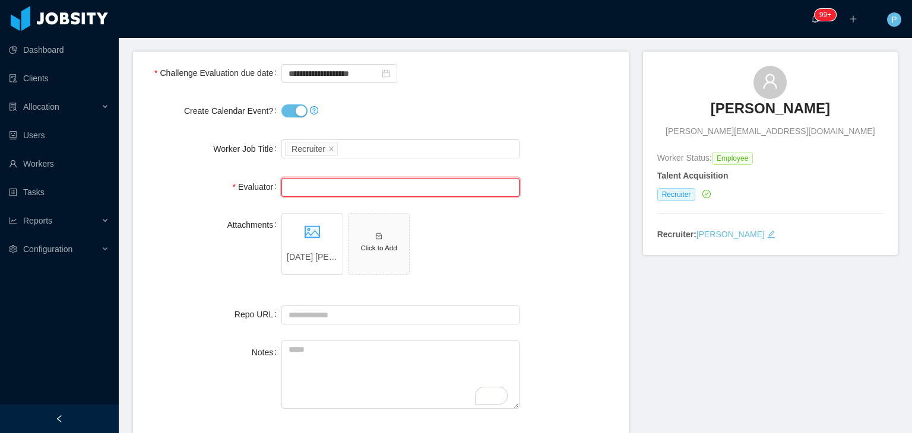
click at [468, 188] on input "text" at bounding box center [400, 187] width 238 height 19
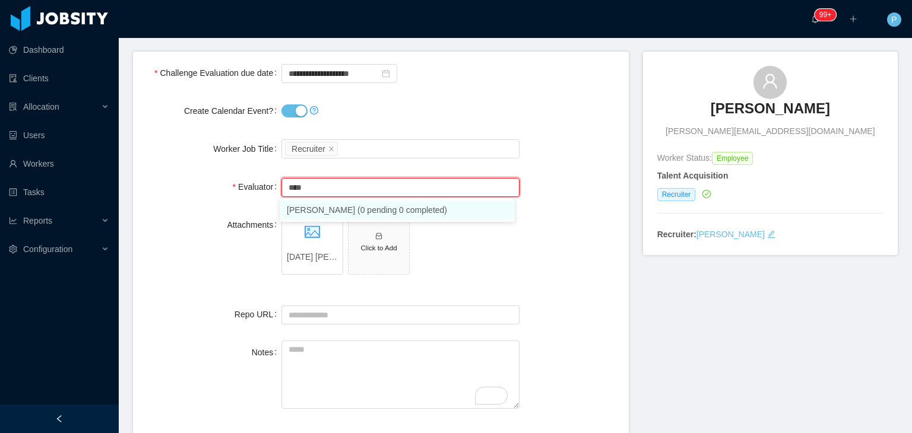
click at [359, 209] on li "[PERSON_NAME] (0 pending 0 completed)" at bounding box center [397, 210] width 235 height 19
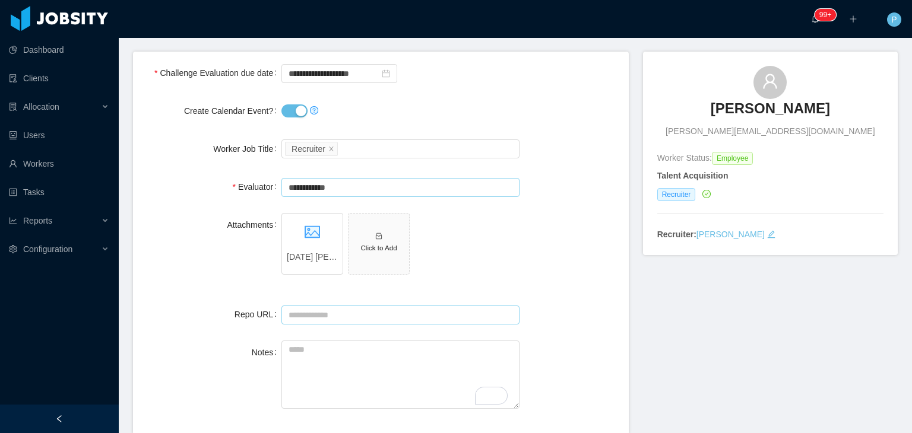
type input "**********"
click at [328, 319] on input "Repo URL" at bounding box center [400, 315] width 238 height 19
paste input "**********"
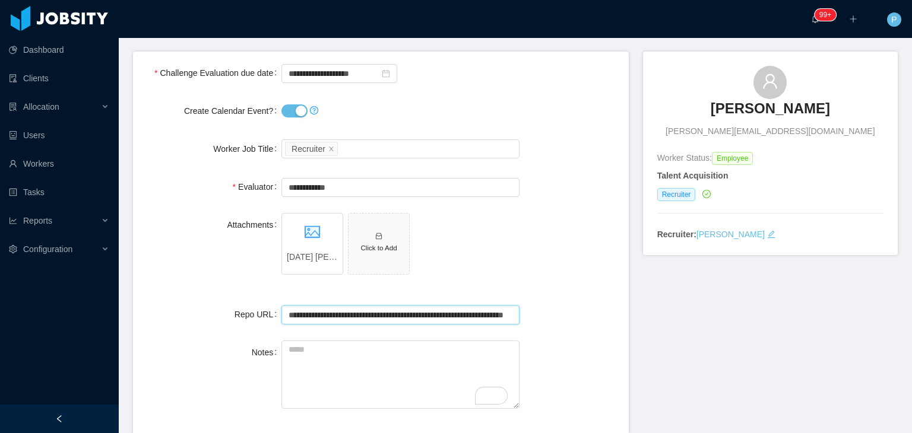
scroll to position [0, 50]
type input "**********"
click at [195, 276] on div "Attachments [DATE] [PERSON_NAME].mp3 Click to Add" at bounding box center [380, 250] width 477 height 75
click at [342, 364] on textarea "Notes" at bounding box center [400, 375] width 238 height 68
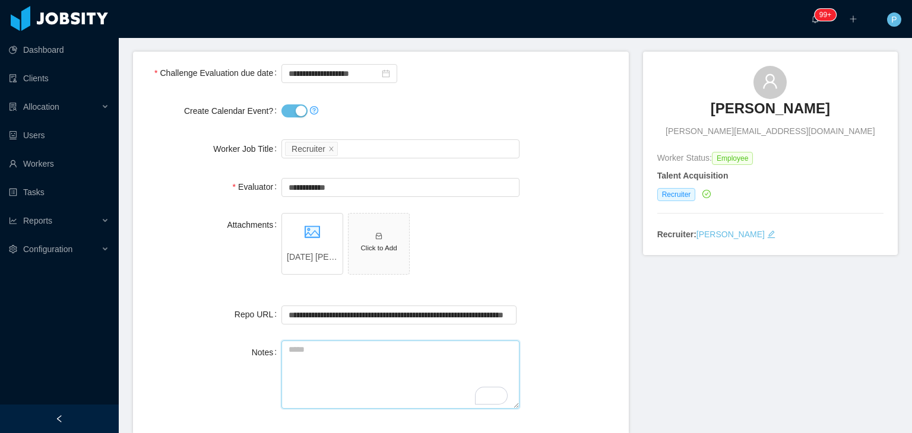
paste textarea "**********"
click at [365, 378] on textarea "**********" at bounding box center [398, 375] width 235 height 68
paste textarea "**********"
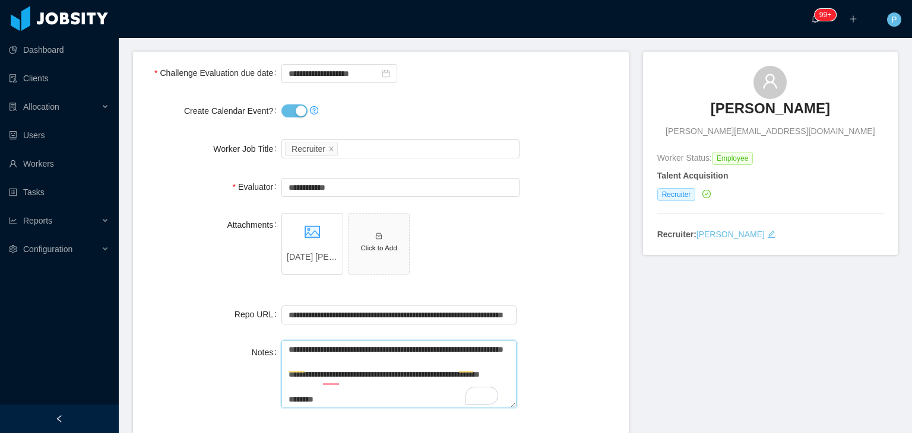
scroll to position [109, 0]
paste textarea "**********"
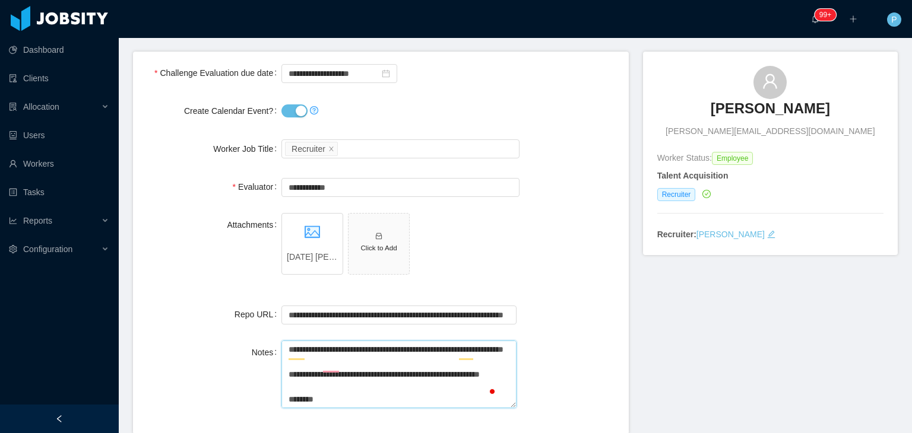
paste textarea "**********"
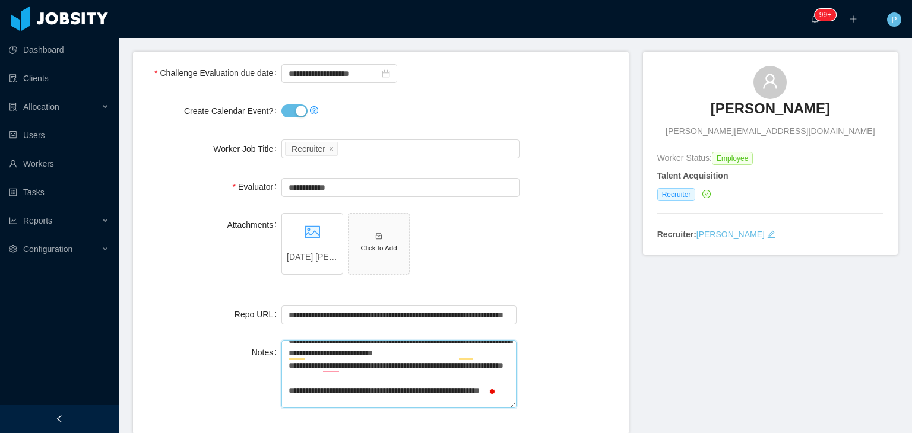
scroll to position [508, 0]
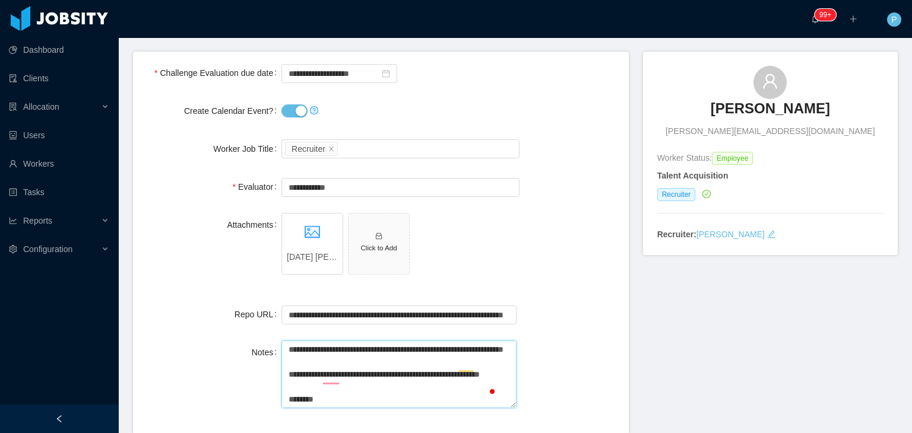
paste textarea "**********"
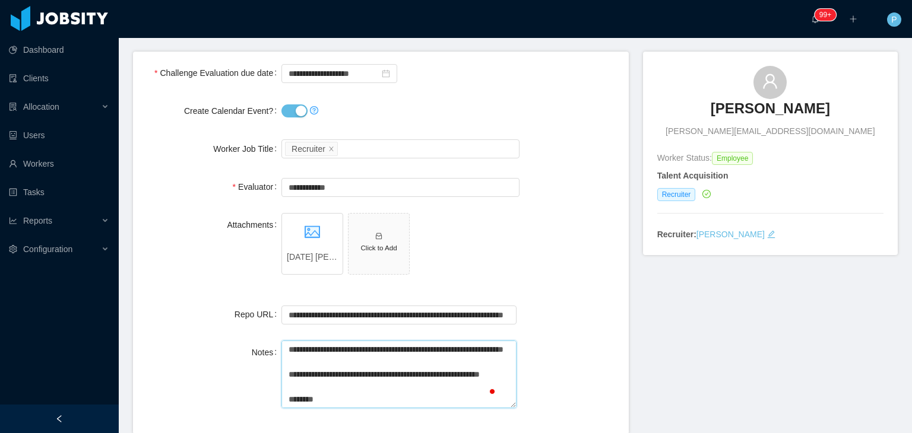
paste textarea "**********"
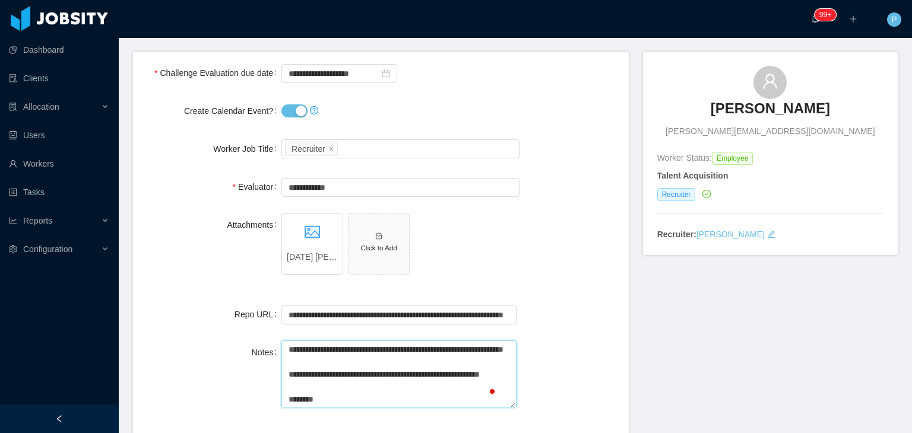
paste textarea "**********"
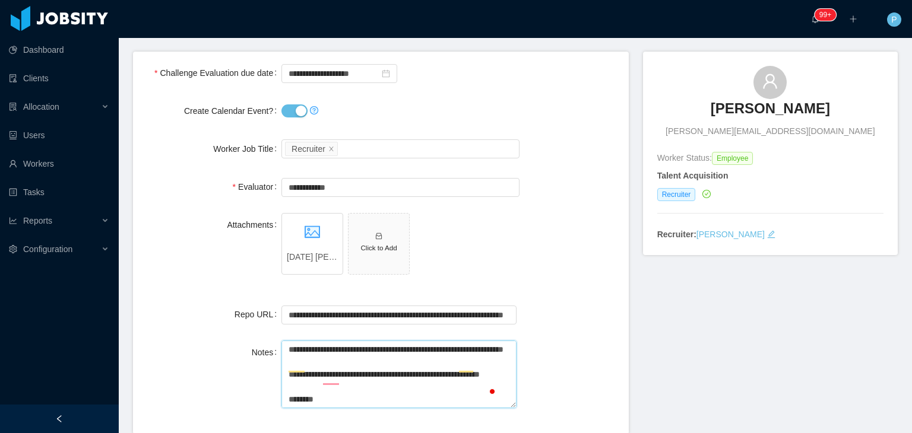
paste textarea "**********"
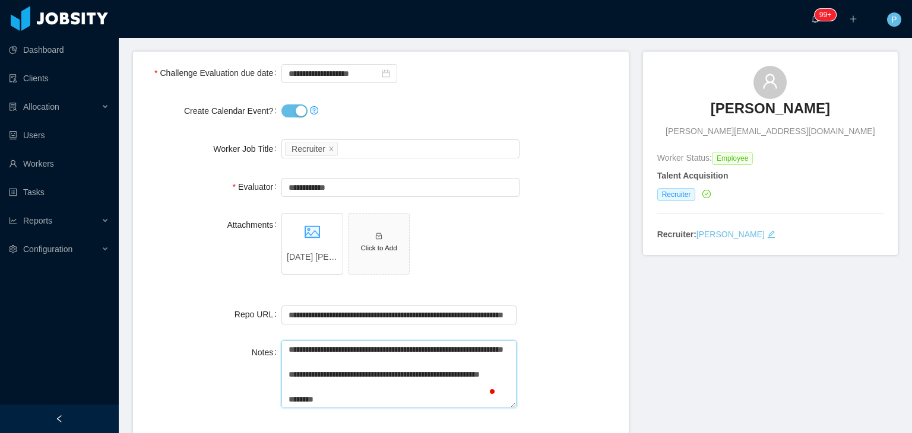
paste textarea "**********"
type textarea "**********"
click at [357, 246] on h5 "Click to Add" at bounding box center [378, 248] width 51 height 10
click at [379, 251] on h5 "Click to Add" at bounding box center [378, 248] width 51 height 10
click at [559, 292] on form "**********" at bounding box center [381, 243] width 496 height 383
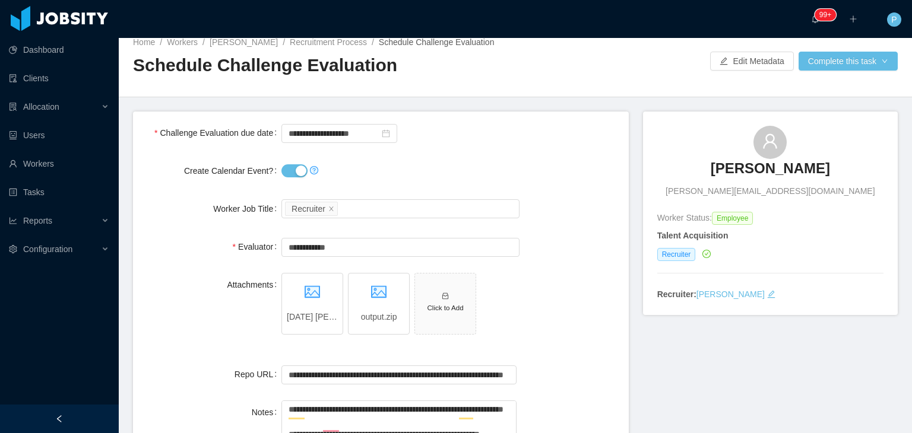
scroll to position [7, 0]
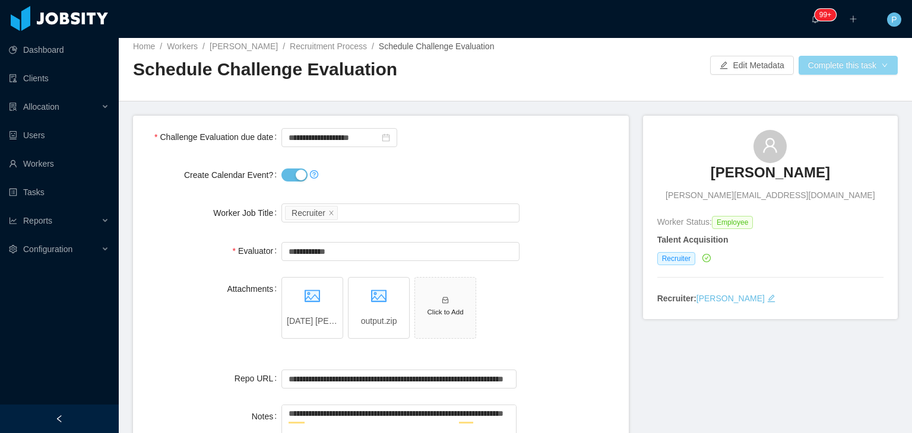
click at [824, 62] on button "Complete this task" at bounding box center [847, 65] width 99 height 19
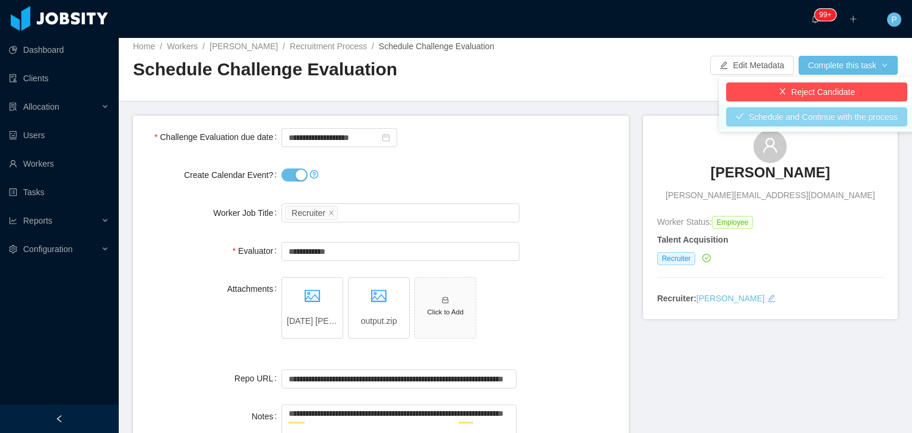
click at [818, 118] on button "Schedule and Continue with the process" at bounding box center [816, 116] width 181 height 19
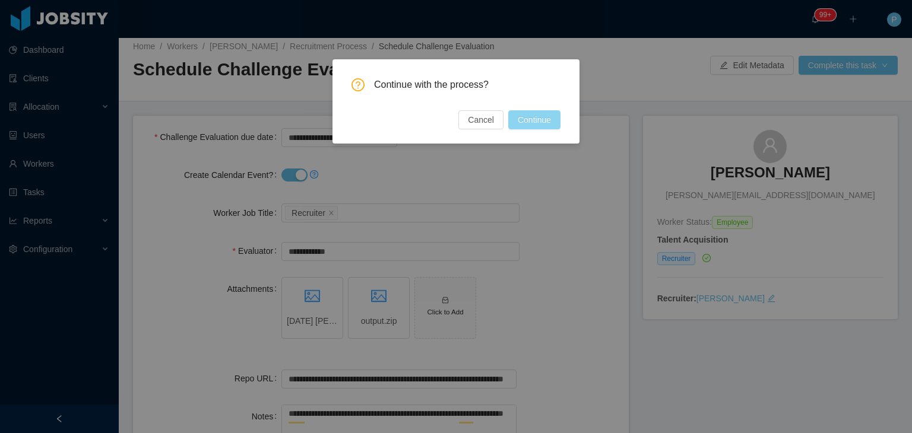
click at [536, 121] on button "Continue" at bounding box center [534, 119] width 52 height 19
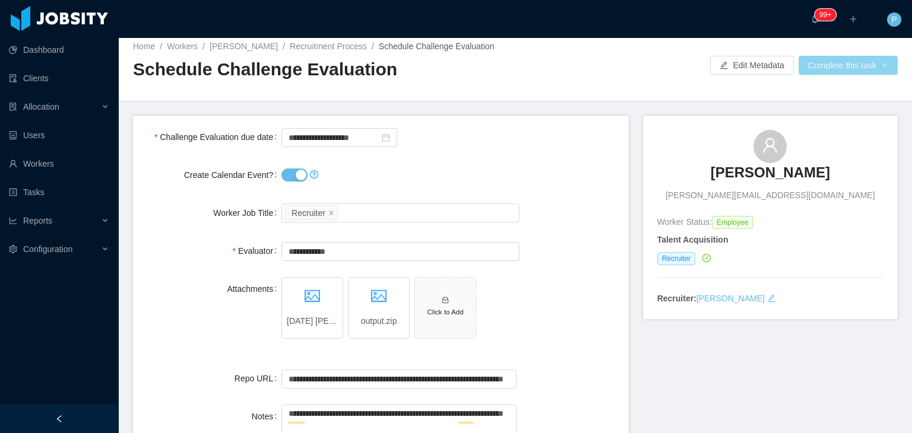
click at [834, 64] on button "Complete this task" at bounding box center [847, 65] width 99 height 19
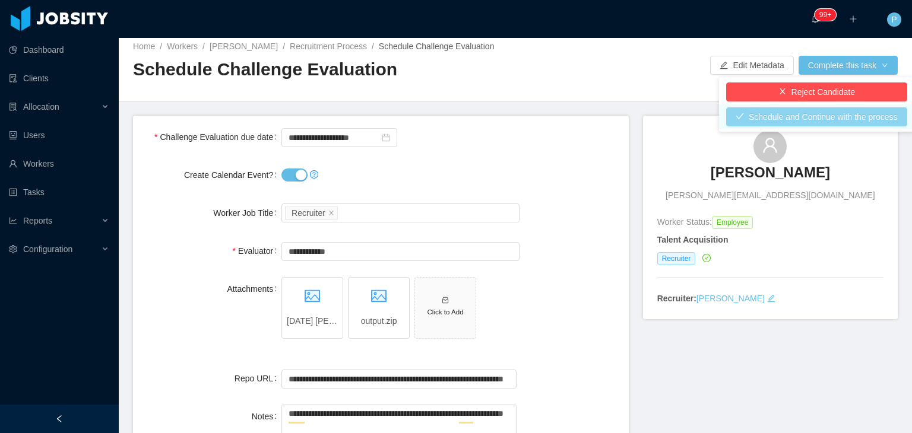
click at [776, 110] on button "Schedule and Continue with the process" at bounding box center [816, 116] width 181 height 19
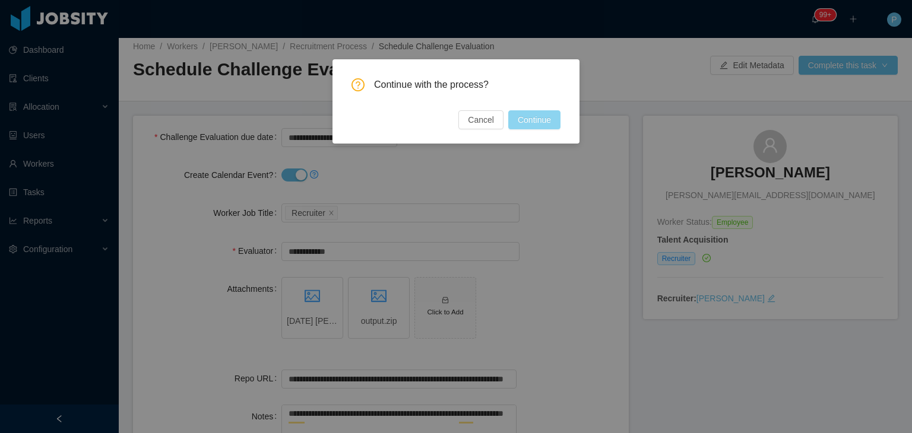
click at [532, 122] on button "Continue" at bounding box center [534, 119] width 52 height 19
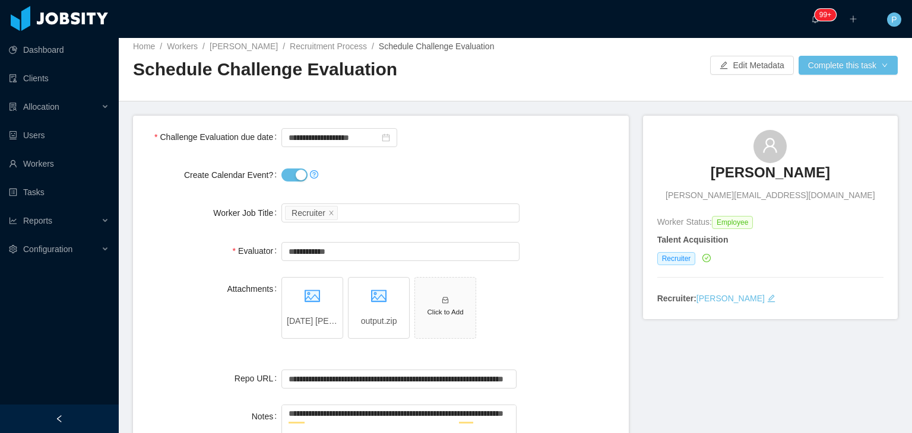
click at [552, 91] on div at bounding box center [515, 91] width 765 height 1
click at [308, 308] on icon "icon: delete" at bounding box center [311, 306] width 9 height 9
click at [618, 175] on form "**********" at bounding box center [381, 307] width 496 height 383
click at [579, 146] on div "**********" at bounding box center [380, 137] width 477 height 24
click at [845, 68] on button "Complete this task" at bounding box center [847, 65] width 99 height 19
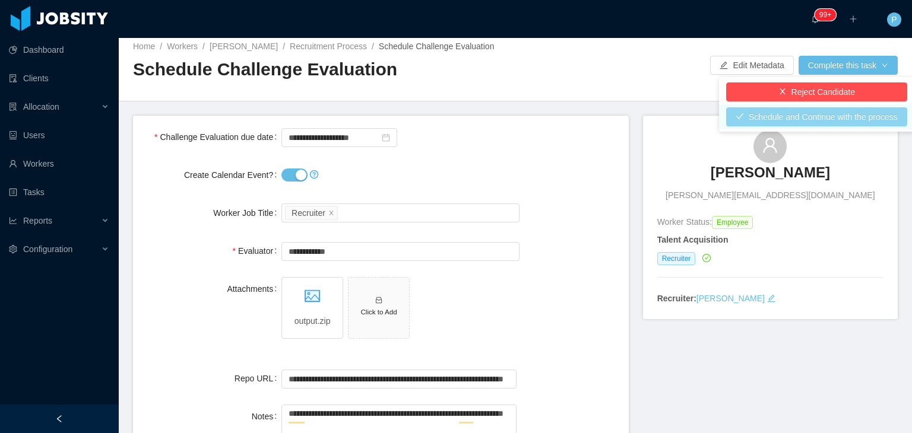
click at [788, 117] on button "Schedule and Continue with the process" at bounding box center [816, 116] width 181 height 19
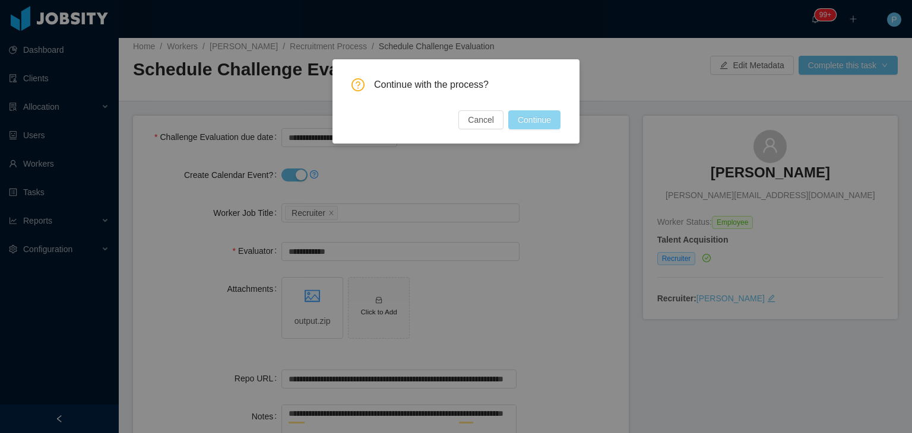
click at [528, 114] on button "Continue" at bounding box center [534, 119] width 52 height 19
